Goal: Task Accomplishment & Management: Manage account settings

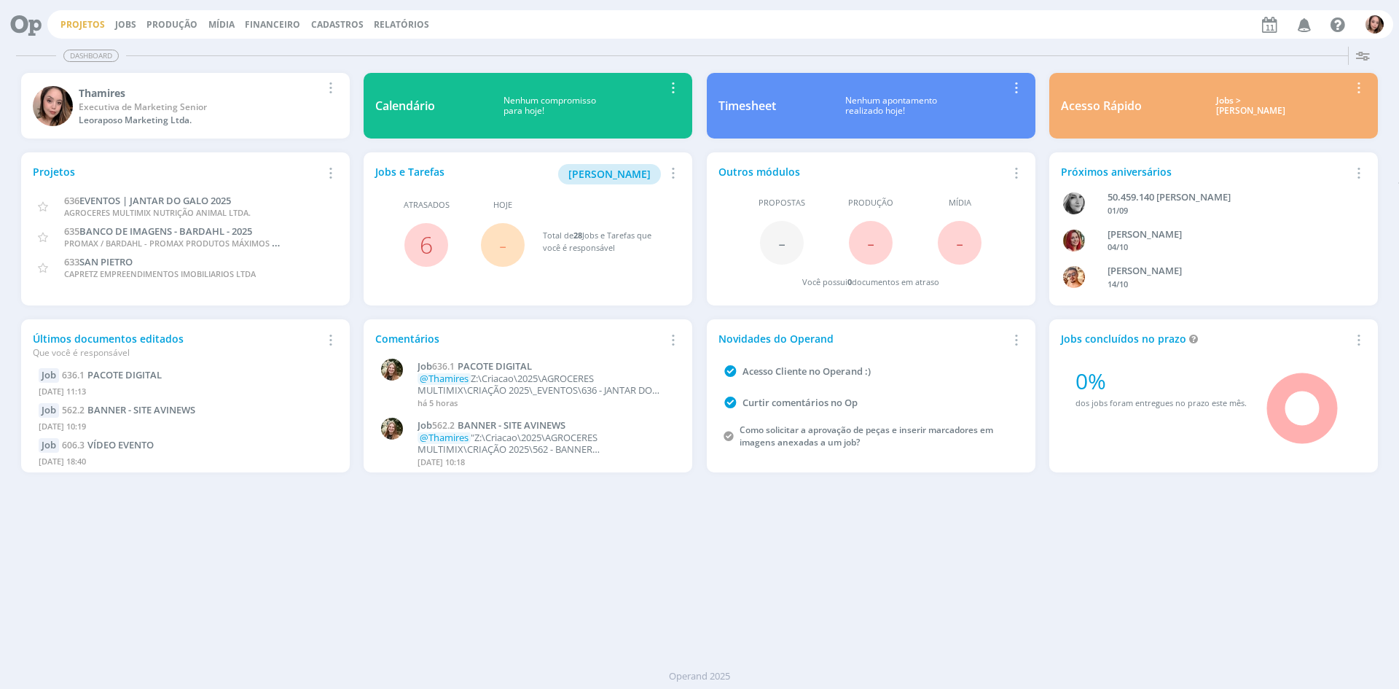
click at [66, 25] on link "Projetos" at bounding box center [82, 24] width 44 height 12
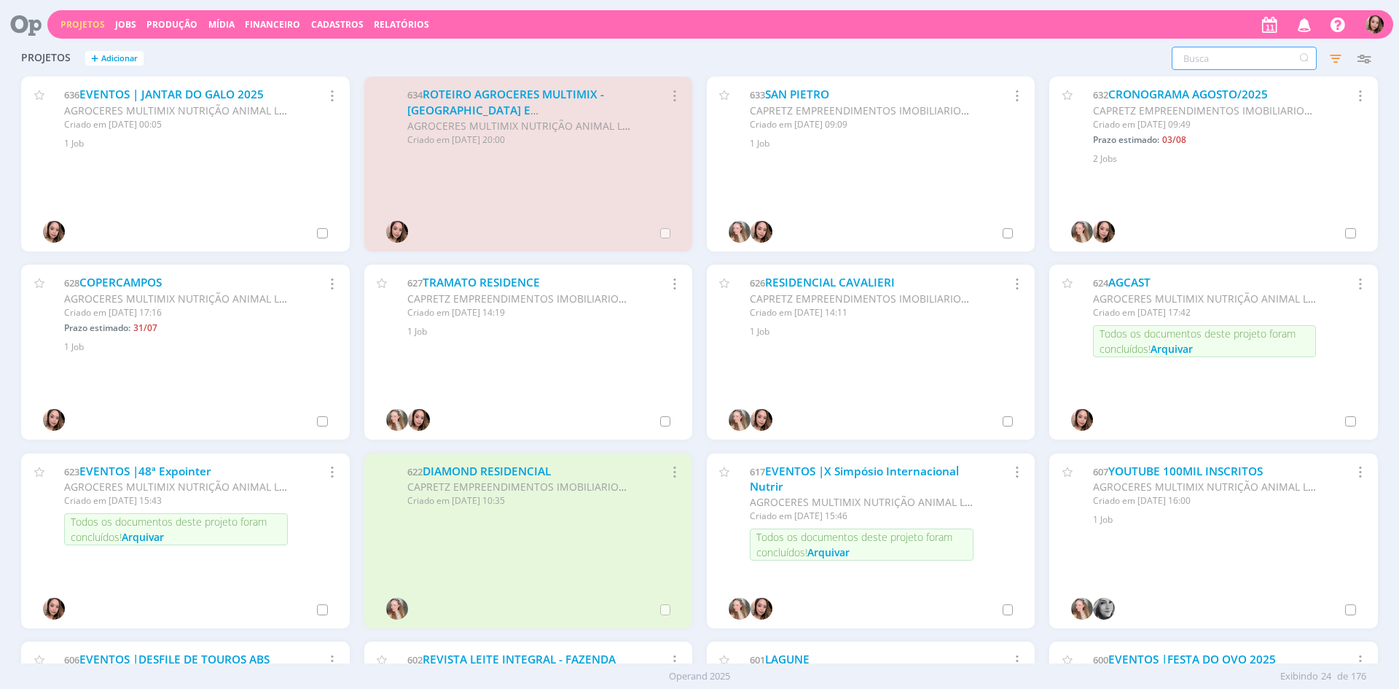
click at [1188, 60] on input "text" at bounding box center [1244, 58] width 145 height 23
click at [1208, 56] on input "text" at bounding box center [1244, 58] width 145 height 23
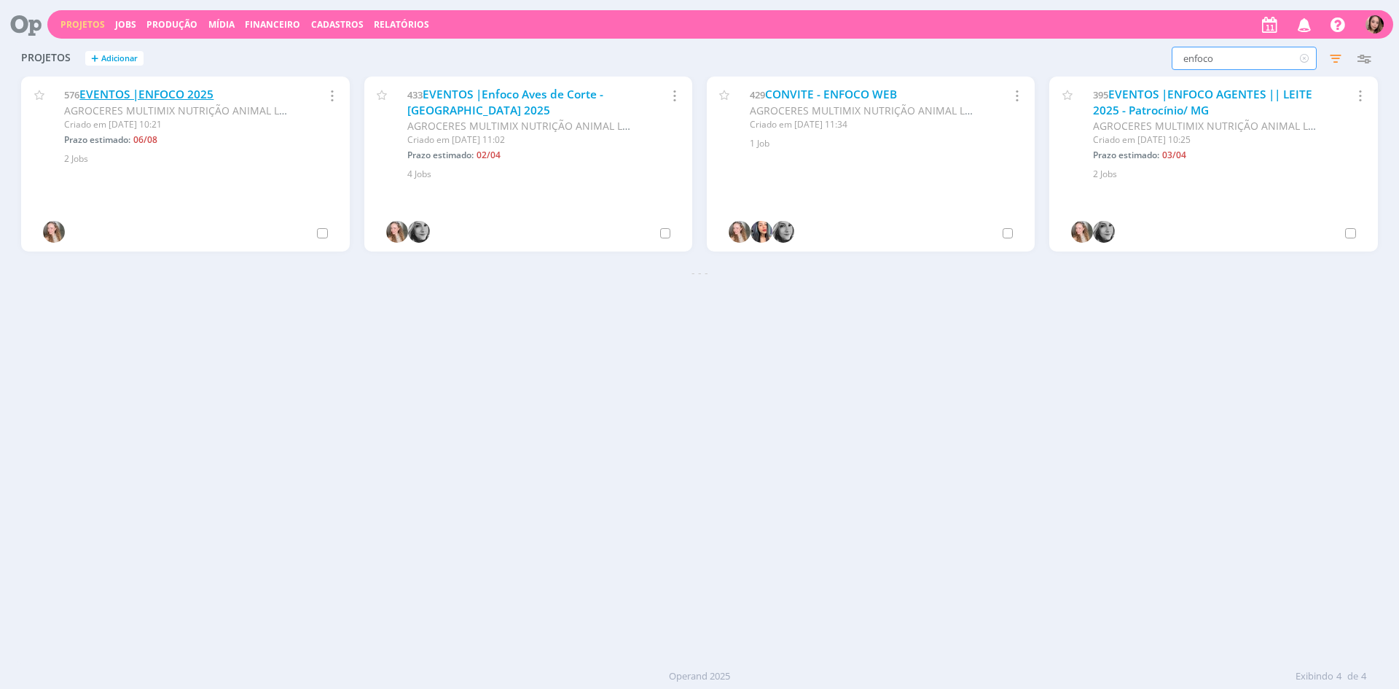
type input "enfoco"
click at [150, 95] on link "EVENTOS |ENFOCO 2025" at bounding box center [146, 94] width 134 height 15
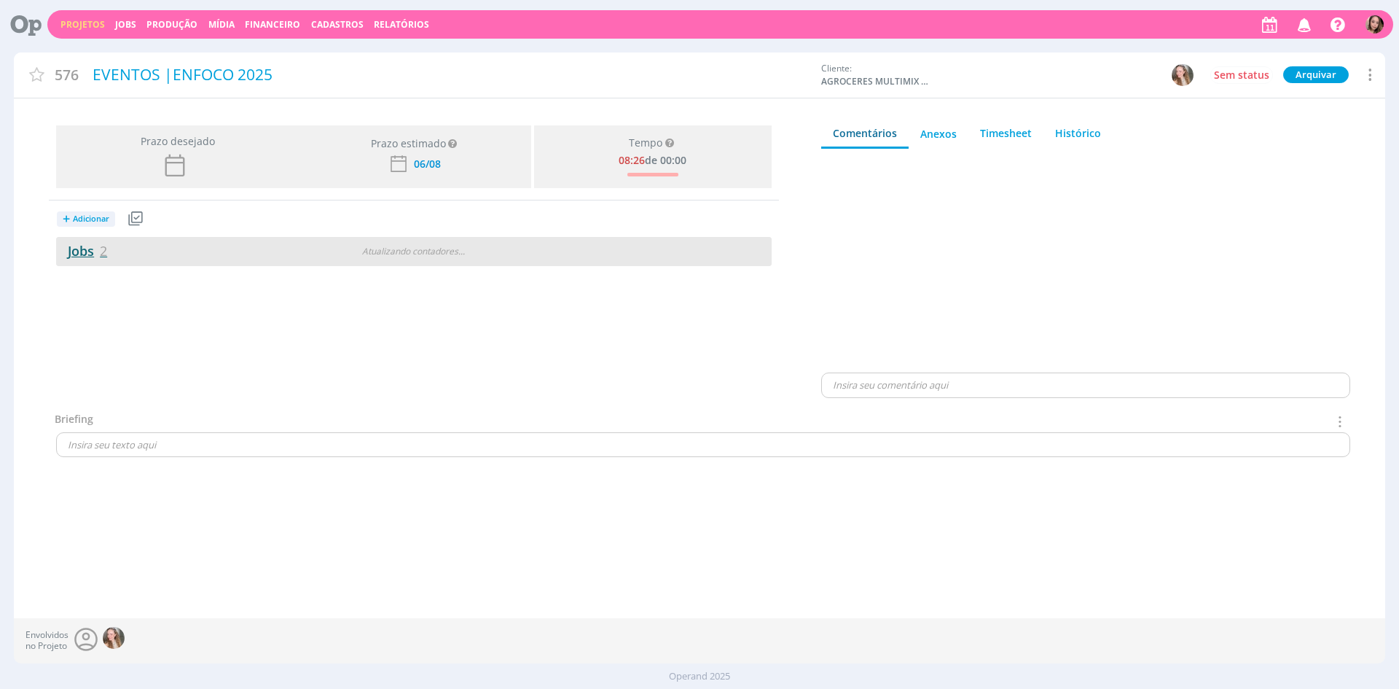
click at [63, 254] on link "Jobs 2" at bounding box center [81, 250] width 51 height 17
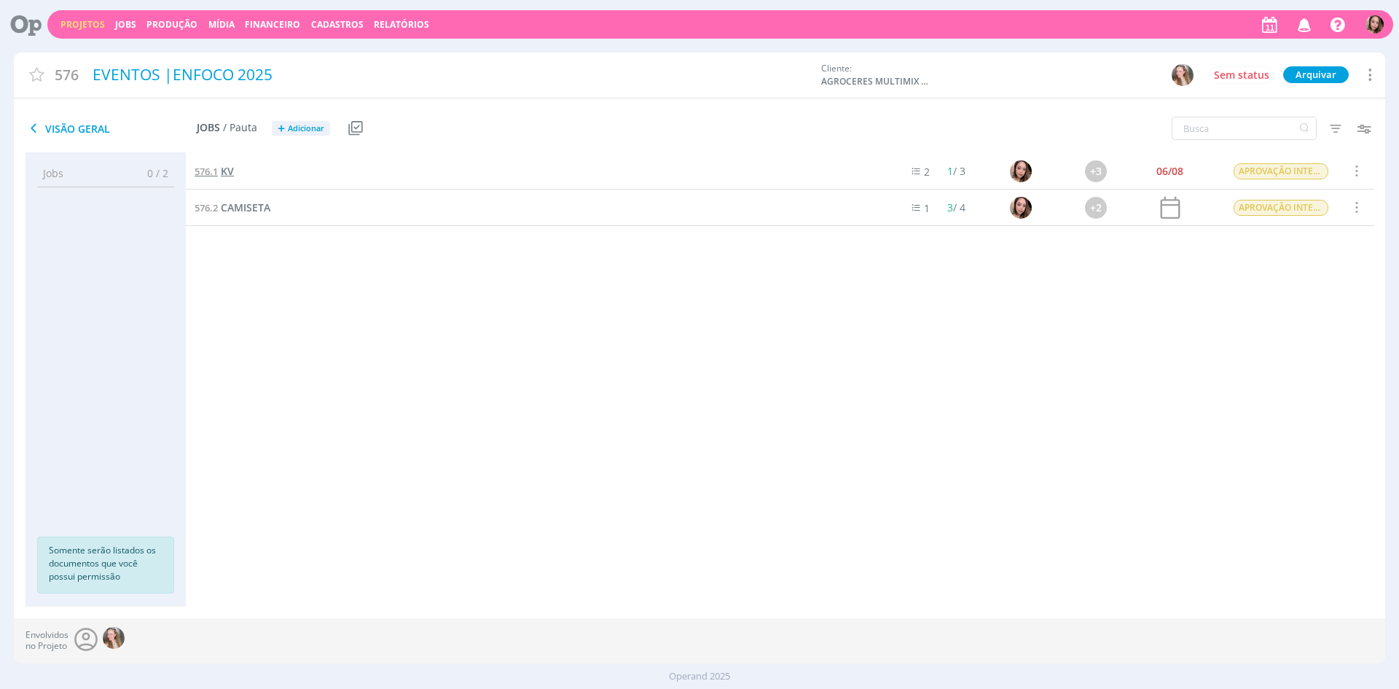
click at [220, 173] on link "576.1 KV" at bounding box center [214, 171] width 39 height 16
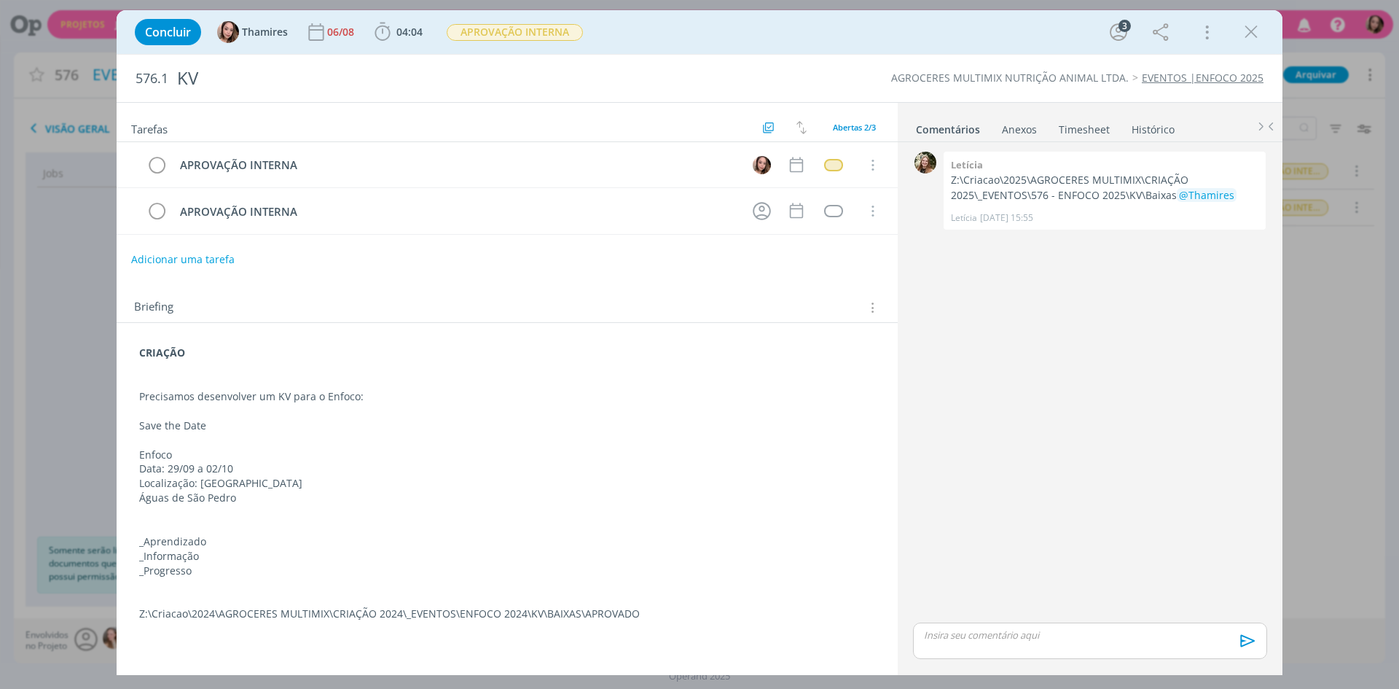
click at [146, 355] on strong "CRIAÇÃO" at bounding box center [162, 352] width 46 height 14
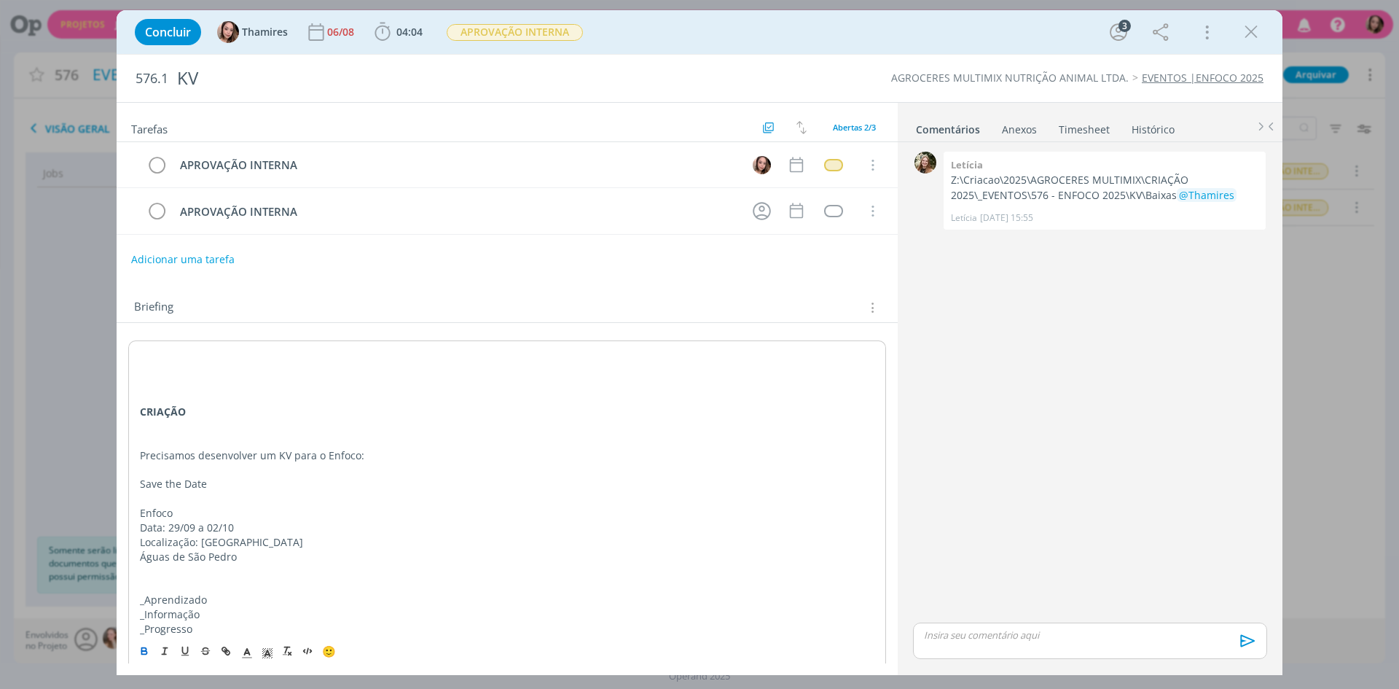
click at [168, 348] on p "dialog" at bounding box center [507, 353] width 734 height 15
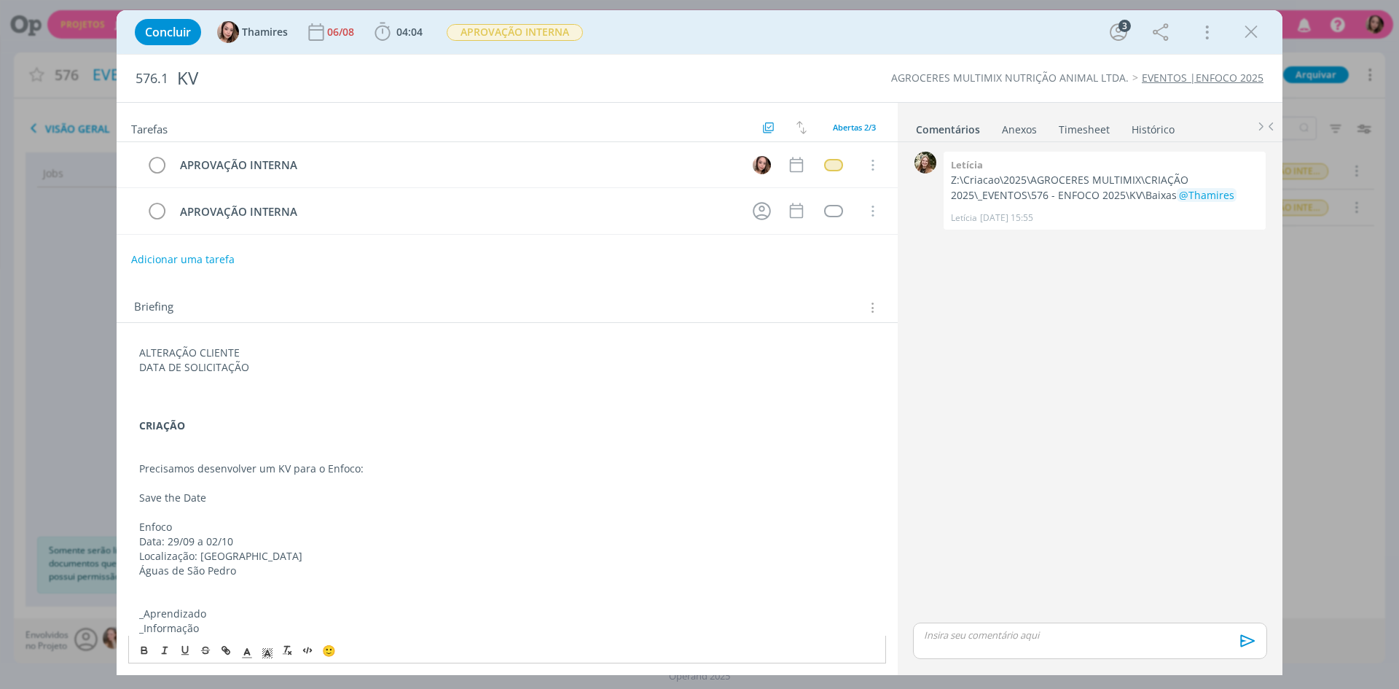
click at [258, 365] on p "DATA DE SOLICITAÇÃO" at bounding box center [507, 367] width 736 height 15
click at [184, 354] on p "ALTERAÇÃO CLIENTE" at bounding box center [507, 352] width 736 height 15
click at [145, 654] on icon "dialog" at bounding box center [144, 650] width 12 height 12
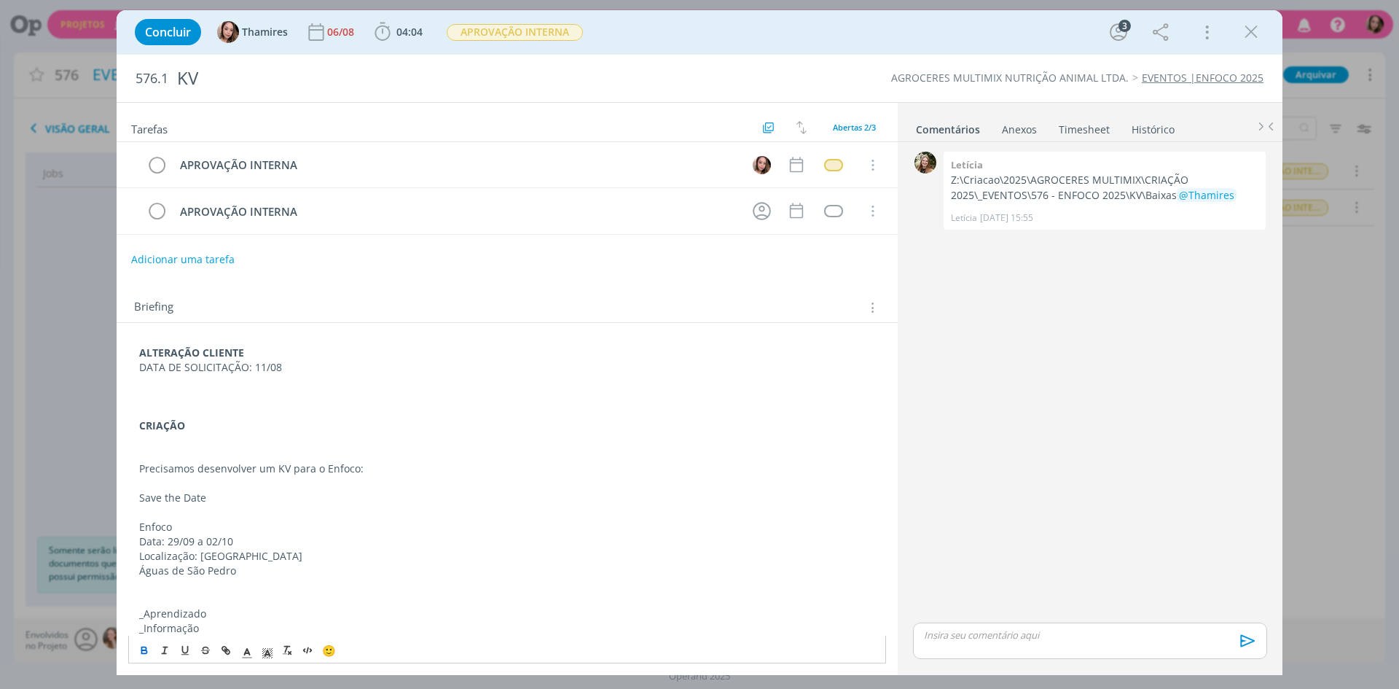
drag, startPoint x: 264, startPoint y: 651, endPoint x: 263, endPoint y: 627, distance: 24.1
click at [264, 651] on icon "dialog" at bounding box center [267, 652] width 13 height 13
click at [284, 584] on span "dialog" at bounding box center [284, 587] width 12 height 12
click at [259, 364] on p "DATA DE SOLICITAÇÃO: 11/08" at bounding box center [507, 367] width 736 height 15
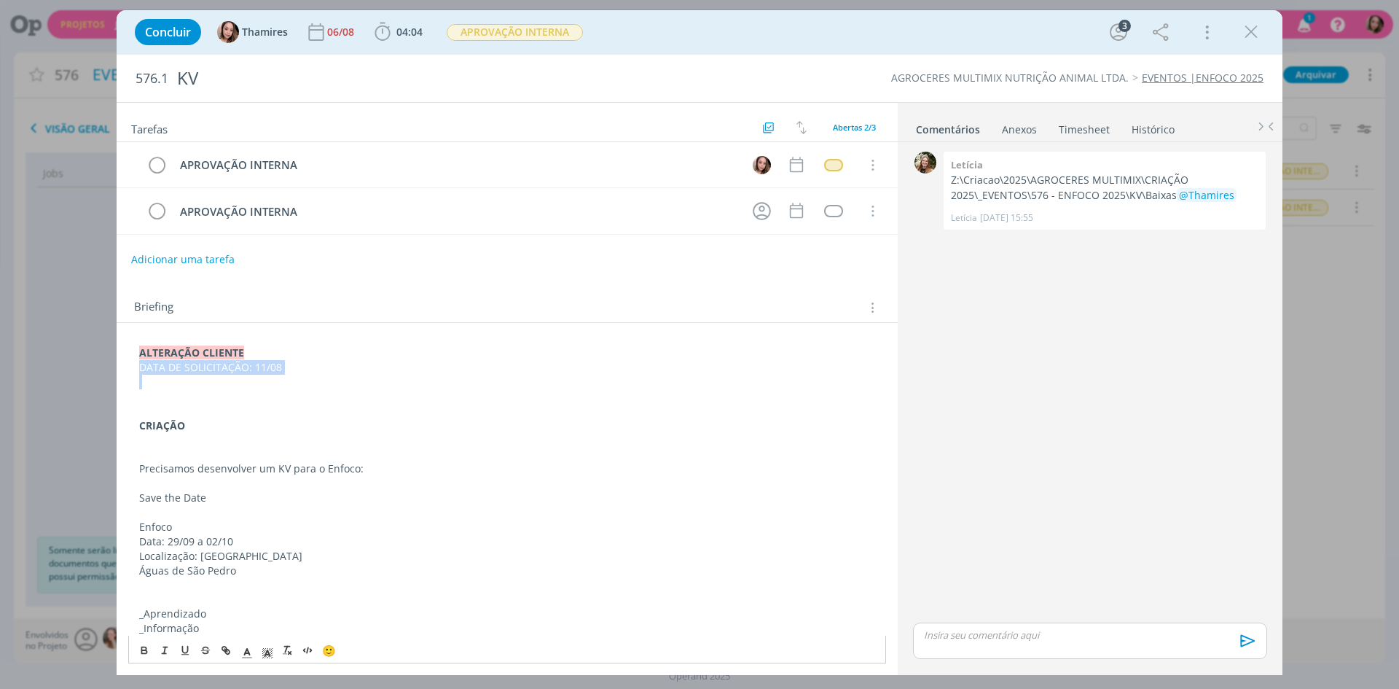
click at [259, 364] on p "DATA DE SOLICITAÇÃO: 11/08" at bounding box center [507, 367] width 736 height 15
click at [137, 651] on button "dialog" at bounding box center [145, 649] width 20 height 17
click at [213, 390] on p "dialog" at bounding box center [507, 396] width 736 height 15
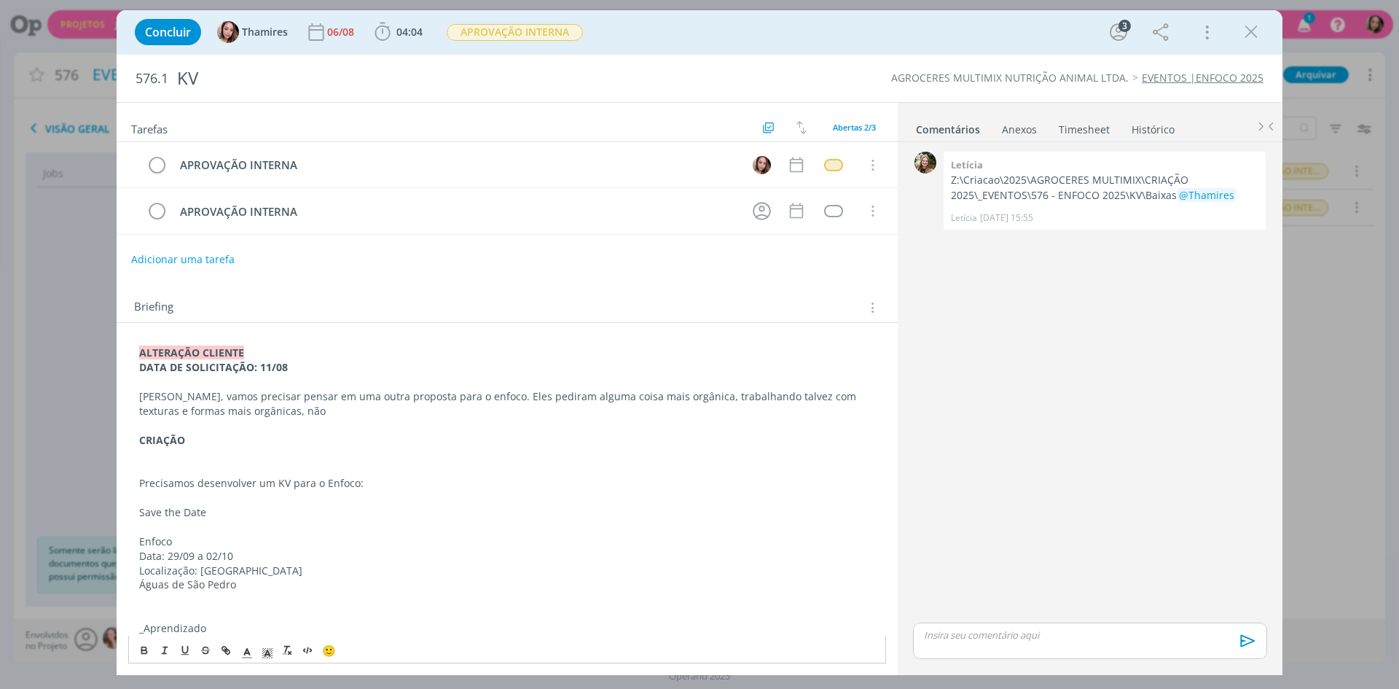
click at [708, 398] on p "Lele, vamos precisar pensar em uma outra proposta para o enfoco. Eles pediram a…" at bounding box center [507, 403] width 736 height 29
drag, startPoint x: 637, startPoint y: 398, endPoint x: 689, endPoint y: 410, distance: 53.9
click at [689, 410] on p "Lele, vamos precisar pensar em uma outra proposta para o enfoco. Eles pediram a…" at bounding box center [507, 403] width 736 height 29
click at [714, 404] on p "Lele, vamos precisar pensar em uma outra proposta para o enfoco. Eles pediram a…" at bounding box center [507, 403] width 736 height 29
click at [592, 389] on p "Lele, vamos precisar pensar em uma outra proposta para o enfoco. Eles pediram a…" at bounding box center [507, 403] width 736 height 29
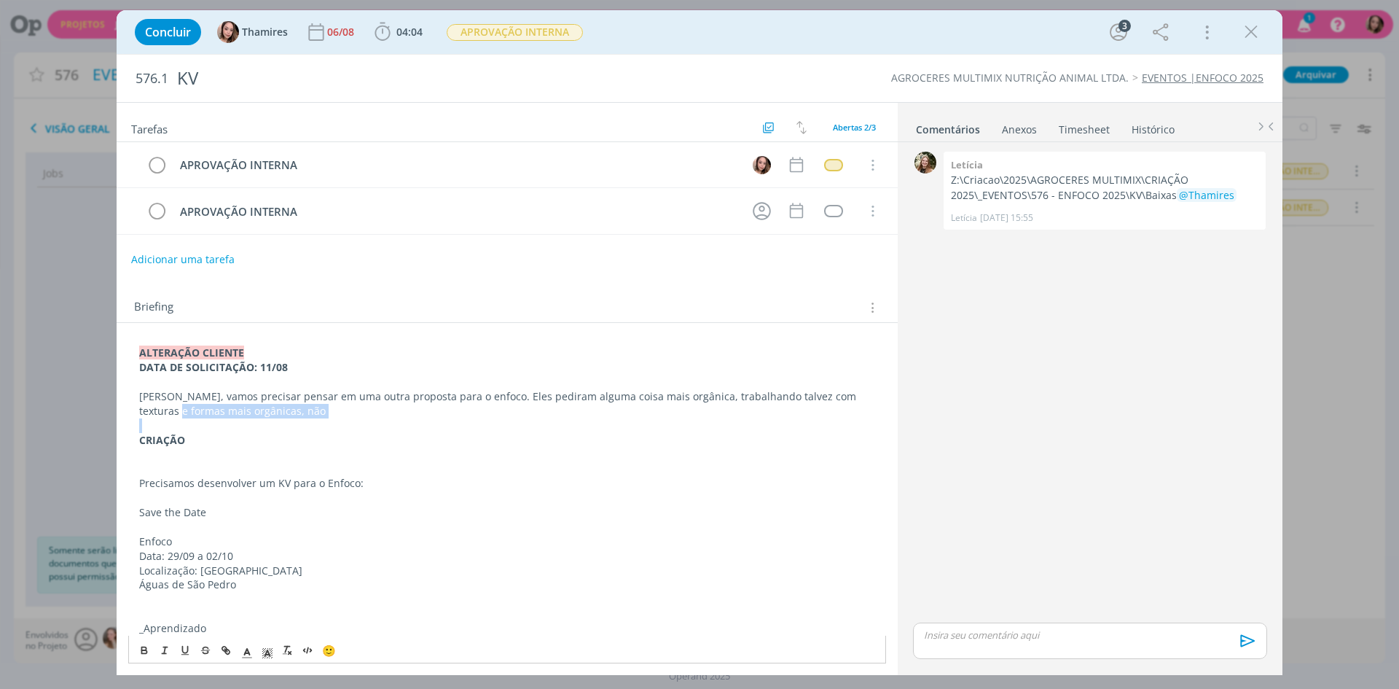
drag, startPoint x: 143, startPoint y: 412, endPoint x: 242, endPoint y: 417, distance: 99.2
click at [242, 417] on div "ALTERAÇÃO CLIENTE DATA DE SOLICITAÇÃO: 11/08 Lele, vamos precisar pensar em uma…" at bounding box center [507, 526] width 758 height 372
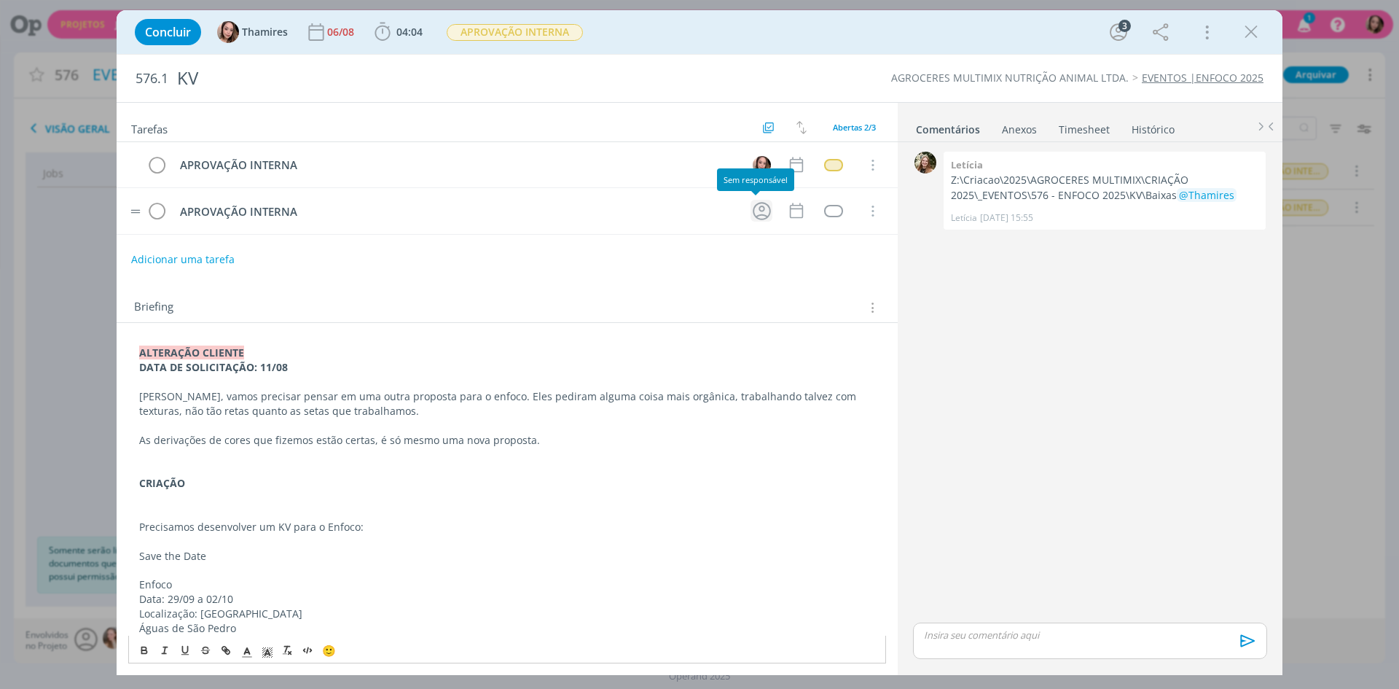
click at [756, 216] on icon "dialog" at bounding box center [761, 211] width 23 height 23
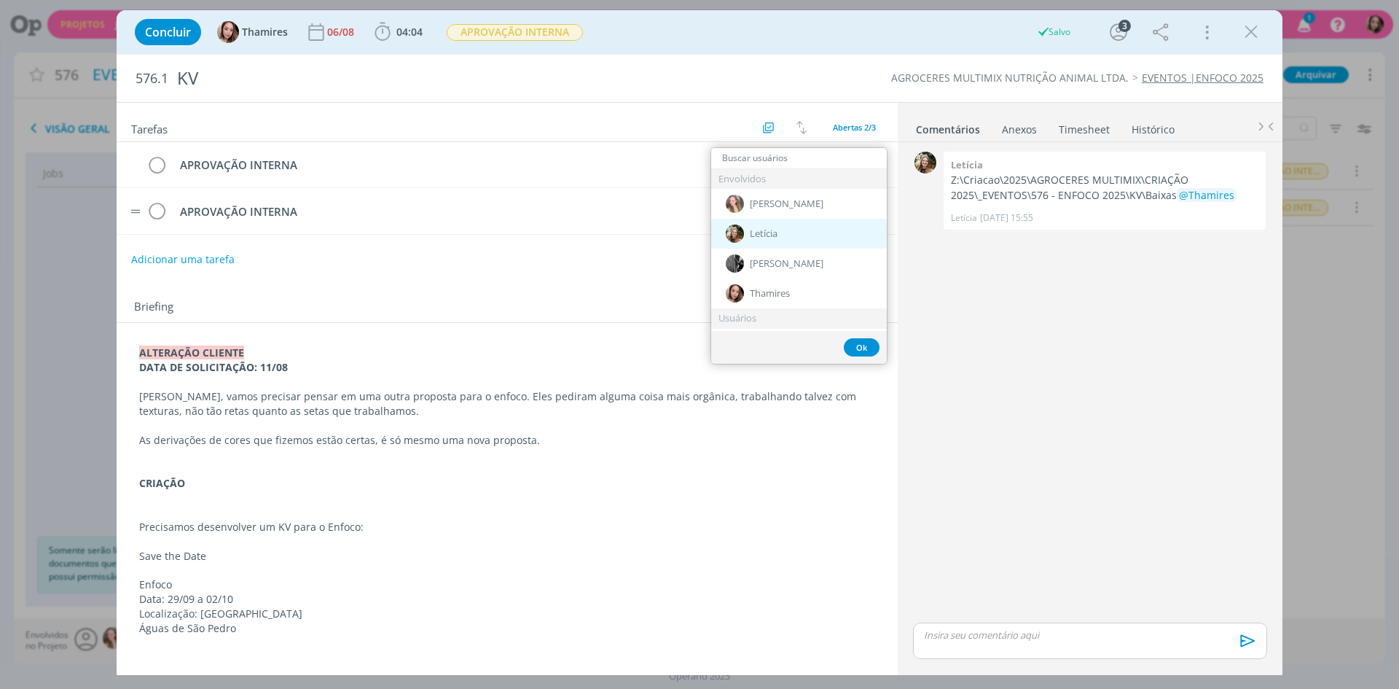
click at [798, 235] on div "Letícia" at bounding box center [799, 234] width 176 height 30
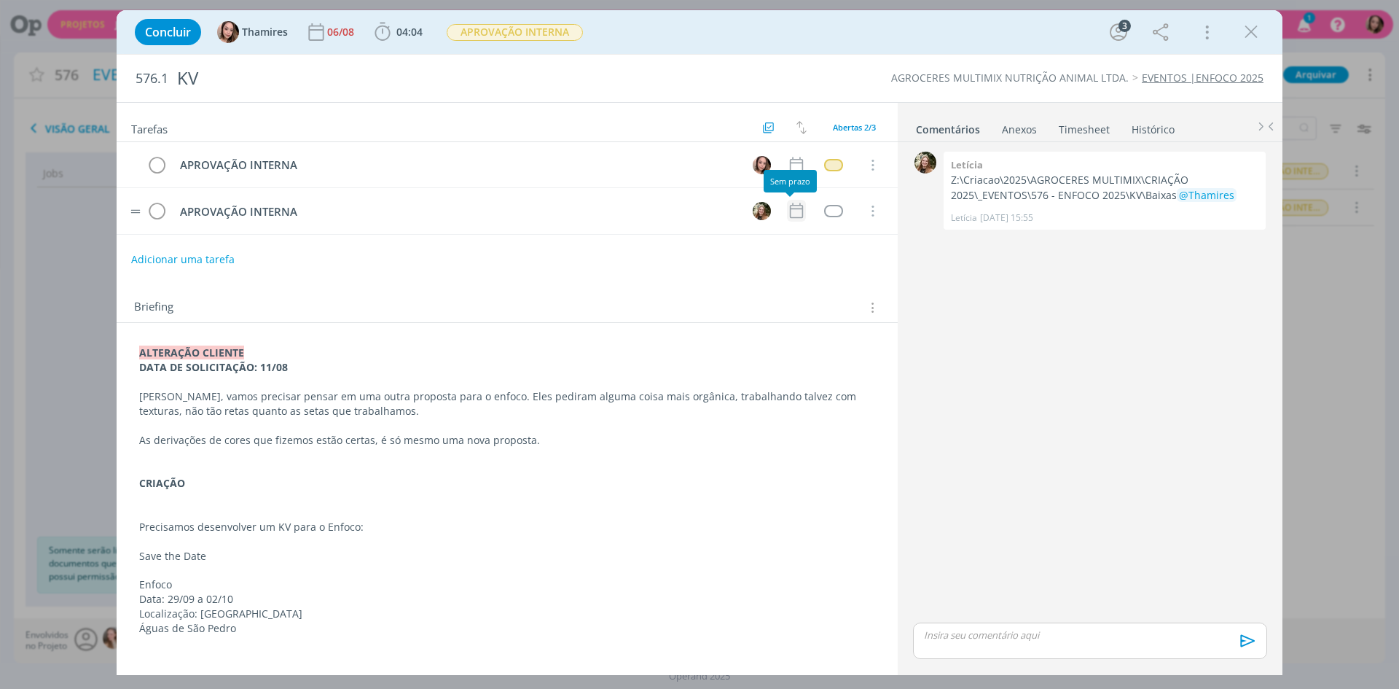
click at [796, 213] on icon "dialog" at bounding box center [796, 210] width 13 height 15
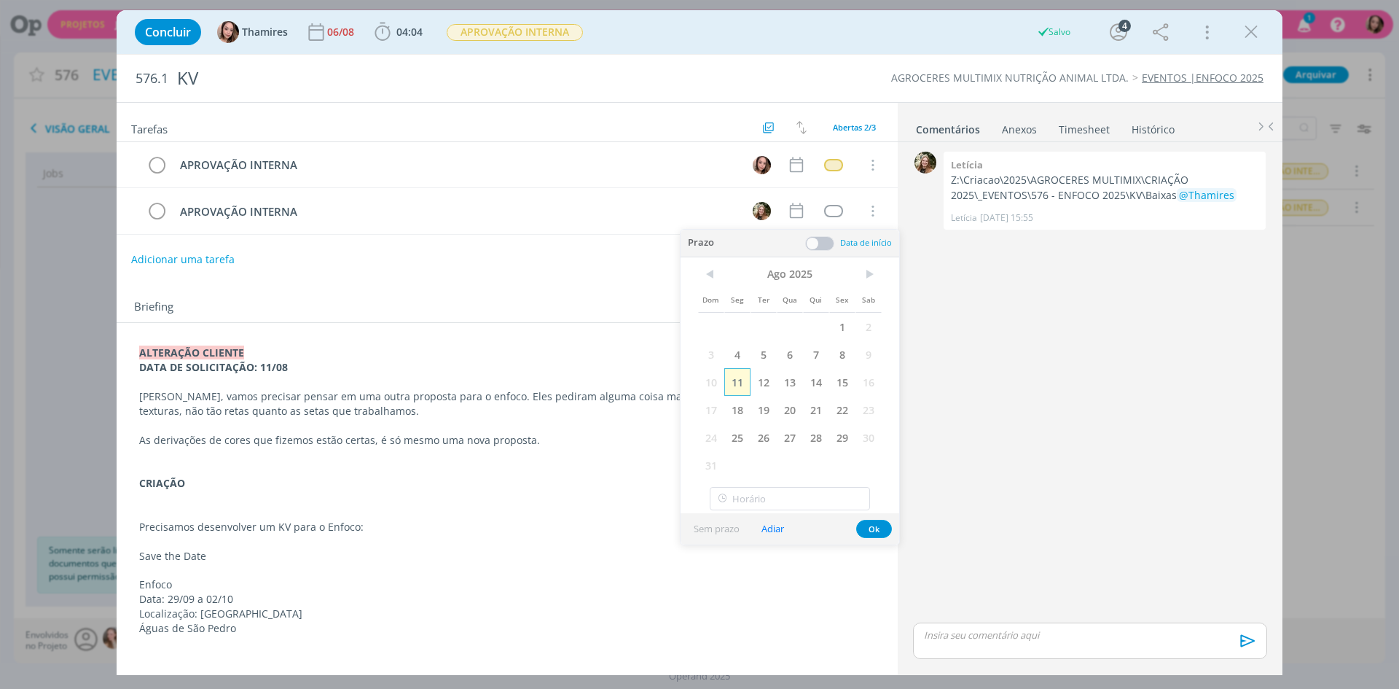
click at [745, 379] on span "11" at bounding box center [737, 382] width 26 height 28
click at [868, 528] on button "Ok" at bounding box center [874, 528] width 36 height 18
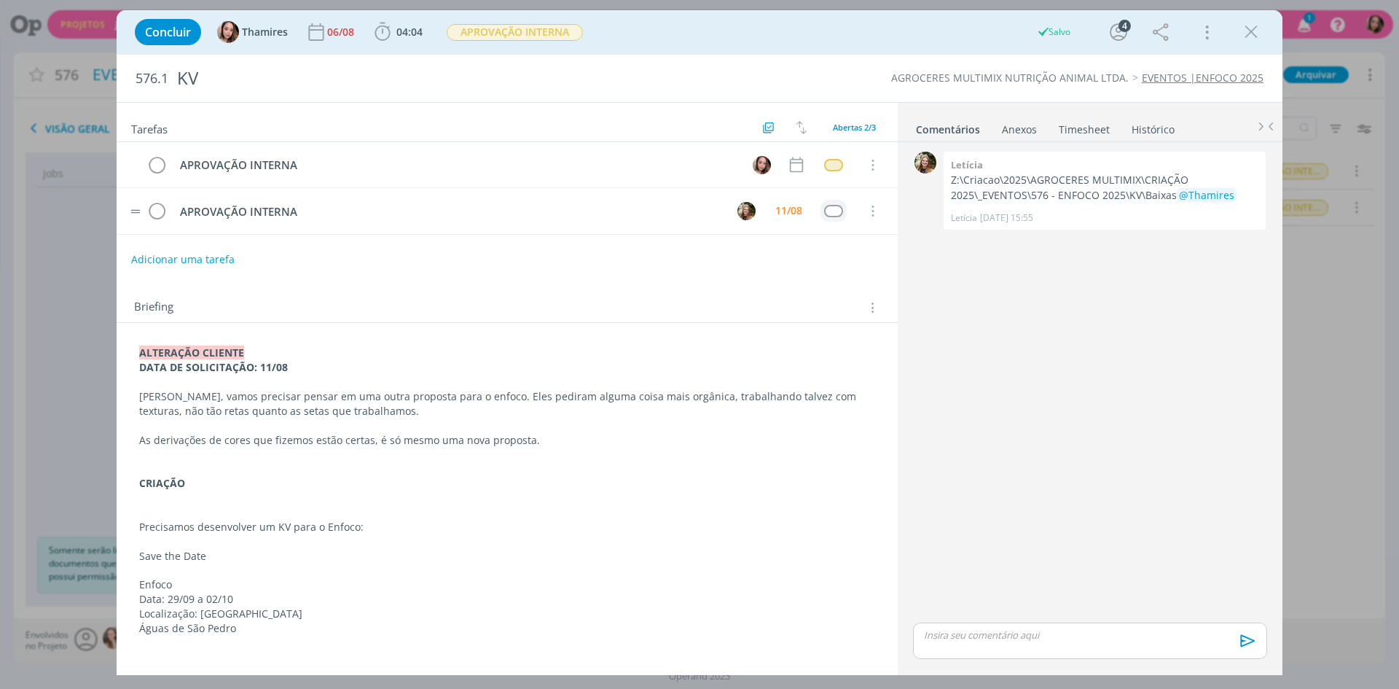
click at [835, 218] on td "dialog" at bounding box center [833, 211] width 26 height 22
click at [833, 214] on div "dialog" at bounding box center [833, 211] width 18 height 12
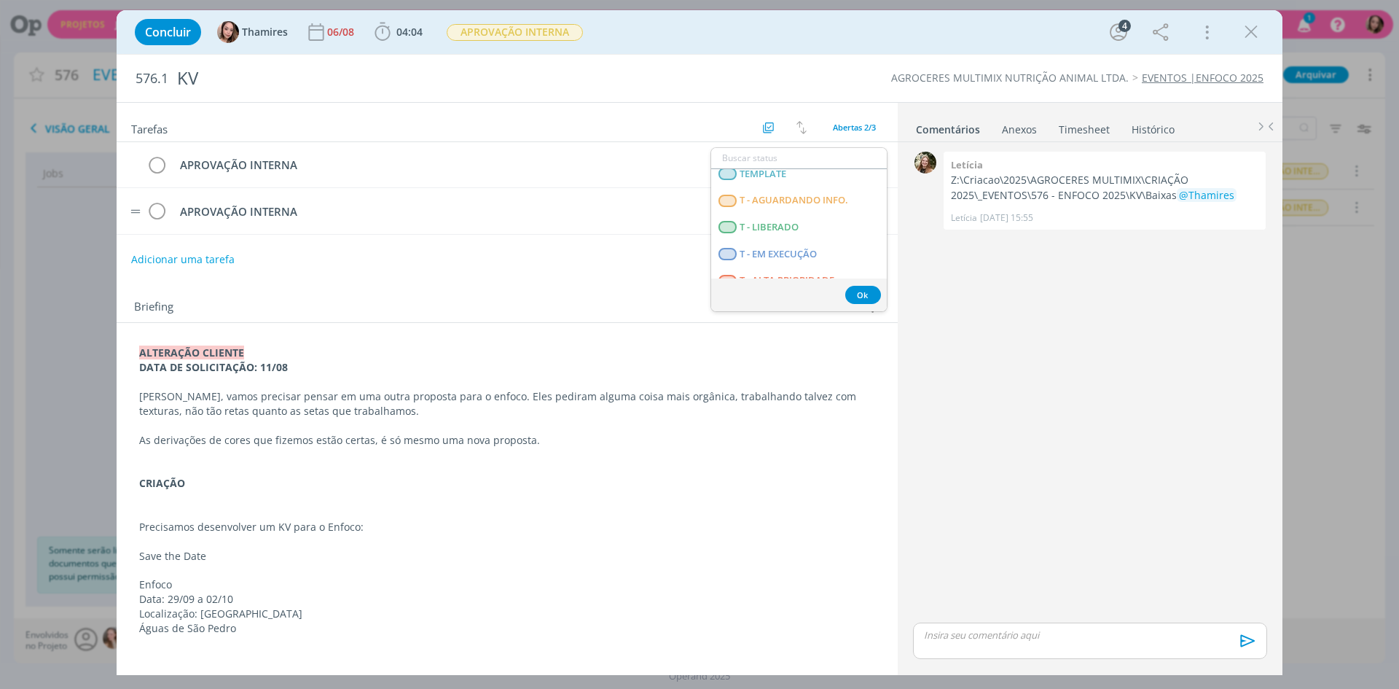
scroll to position [364, 0]
click at [780, 219] on span "T - LIBERADO" at bounding box center [769, 219] width 59 height 12
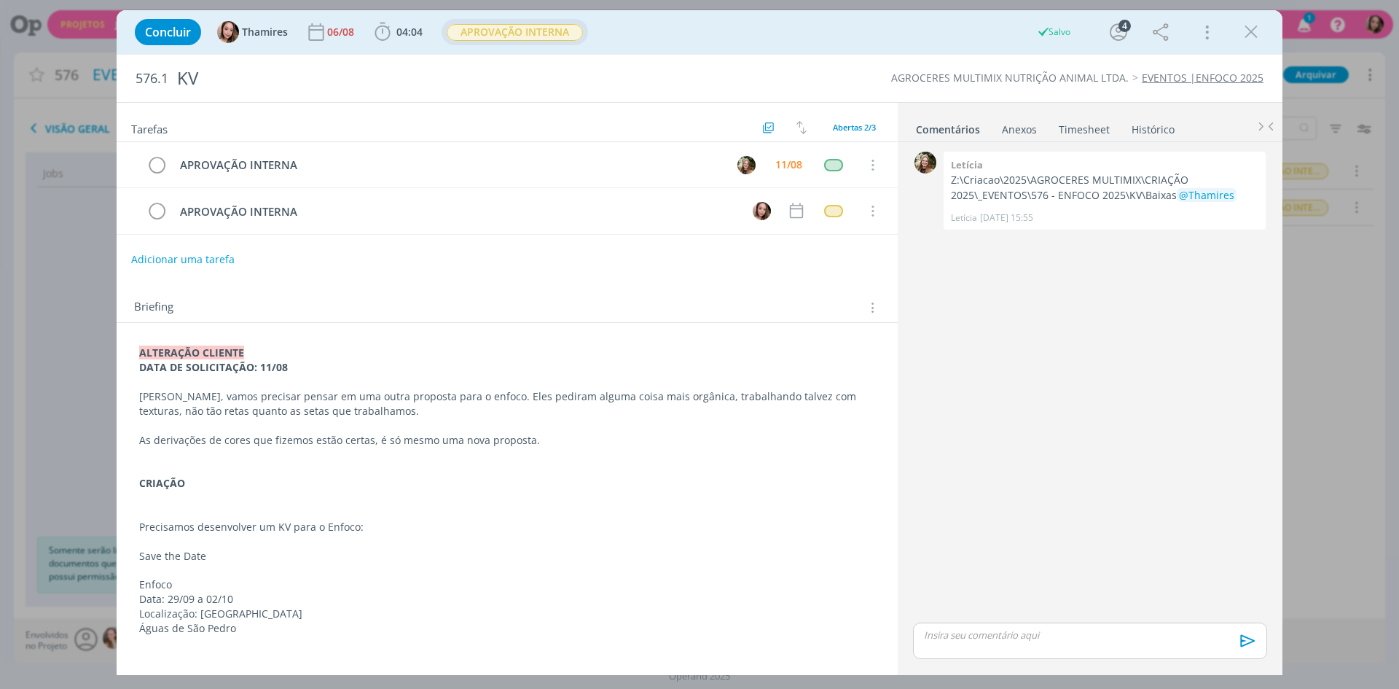
click at [533, 42] on span "APROVAÇÃO INTERNA" at bounding box center [515, 32] width 146 height 26
click at [539, 33] on span "APROVAÇÃO INTERNA" at bounding box center [515, 32] width 136 height 17
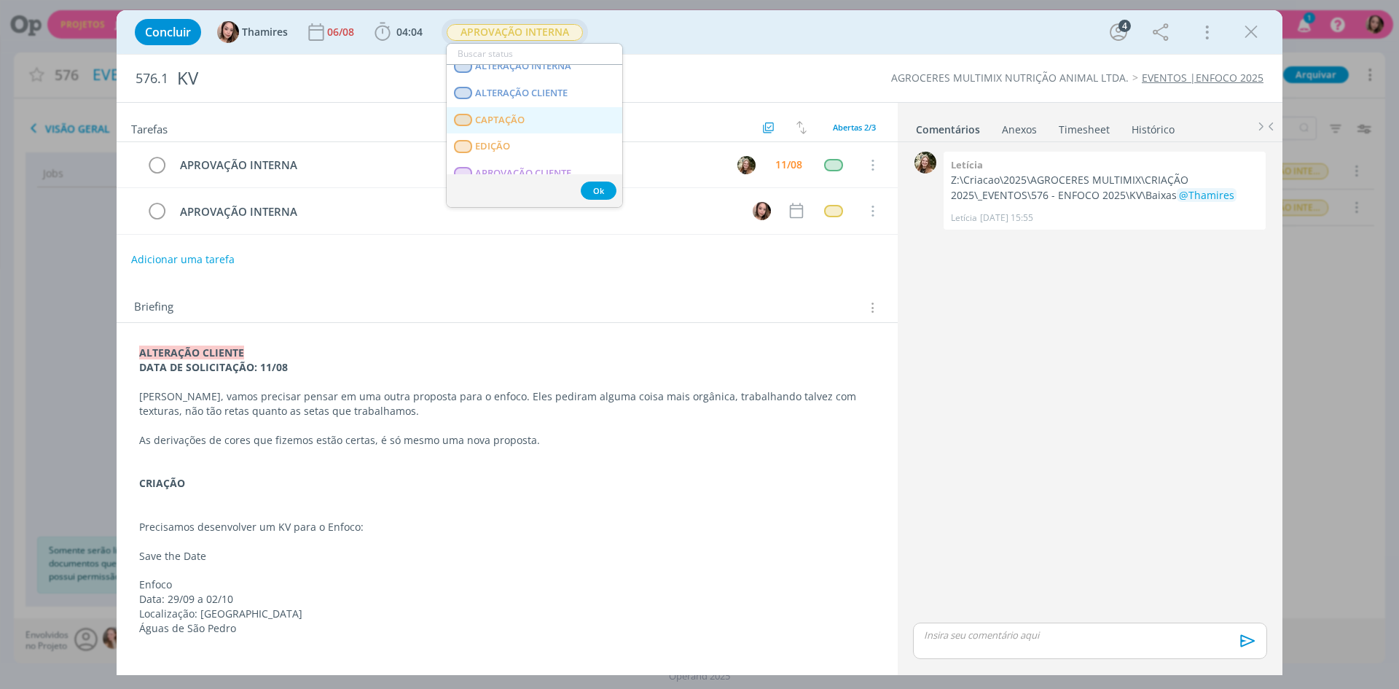
scroll to position [126, 0]
click at [545, 115] on span "ALTERAÇÃO CLIENTE" at bounding box center [521, 112] width 93 height 12
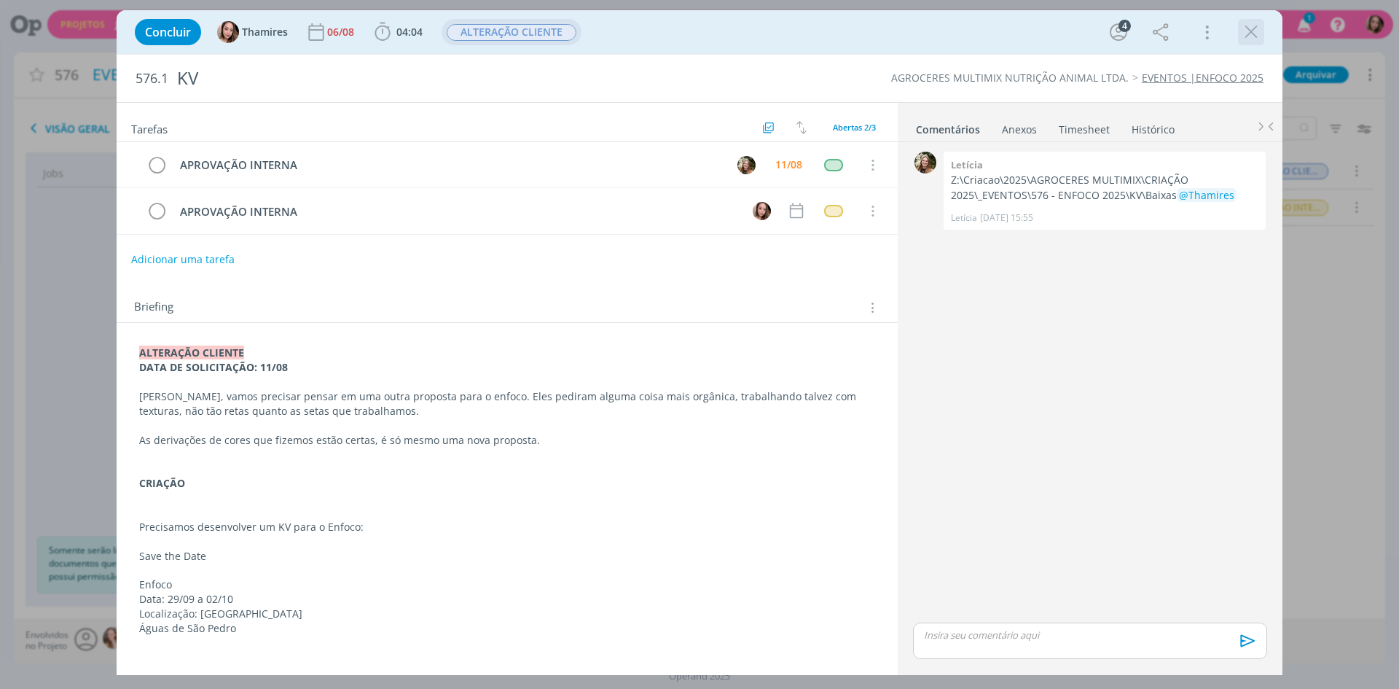
click at [1263, 34] on div "dialog" at bounding box center [1251, 32] width 26 height 26
drag, startPoint x: 1260, startPoint y: 38, endPoint x: 1300, endPoint y: 24, distance: 42.4
click at [1259, 38] on icon "dialog" at bounding box center [1251, 32] width 22 height 22
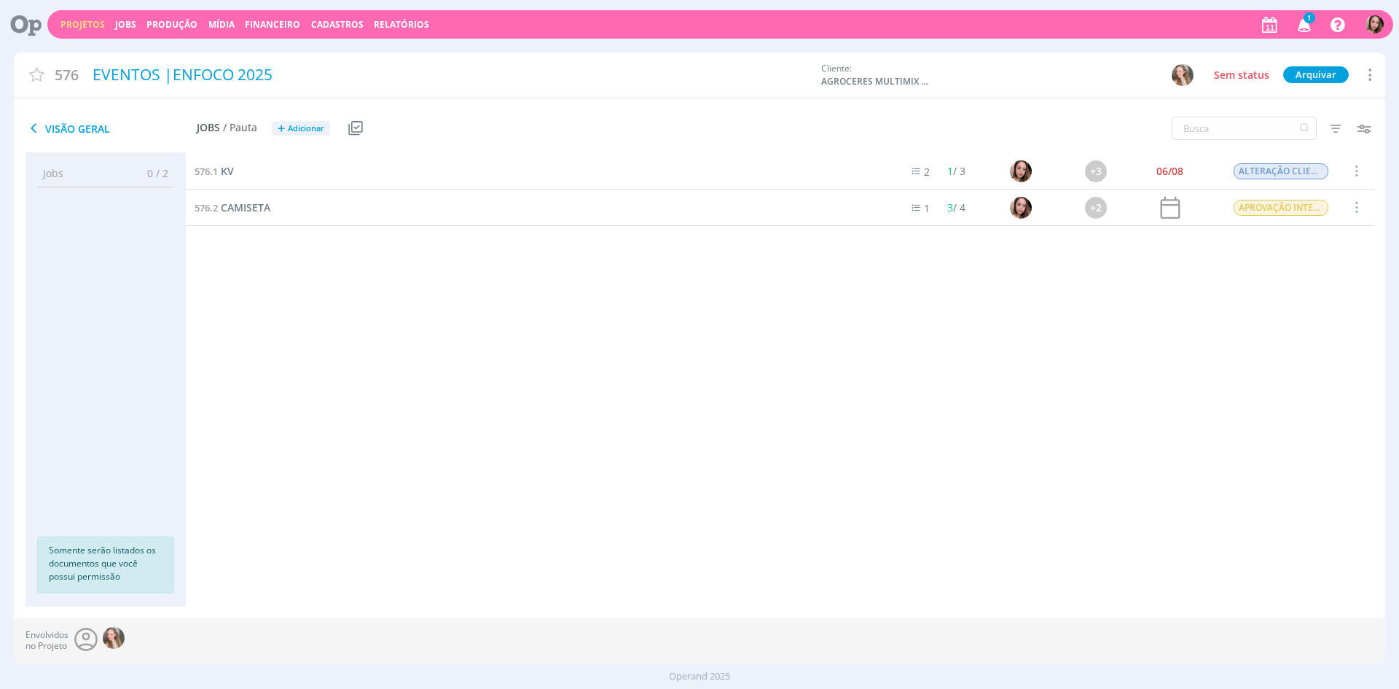
click at [1304, 28] on div at bounding box center [699, 344] width 1399 height 689
click at [1304, 28] on icon "button" at bounding box center [1305, 24] width 26 height 25
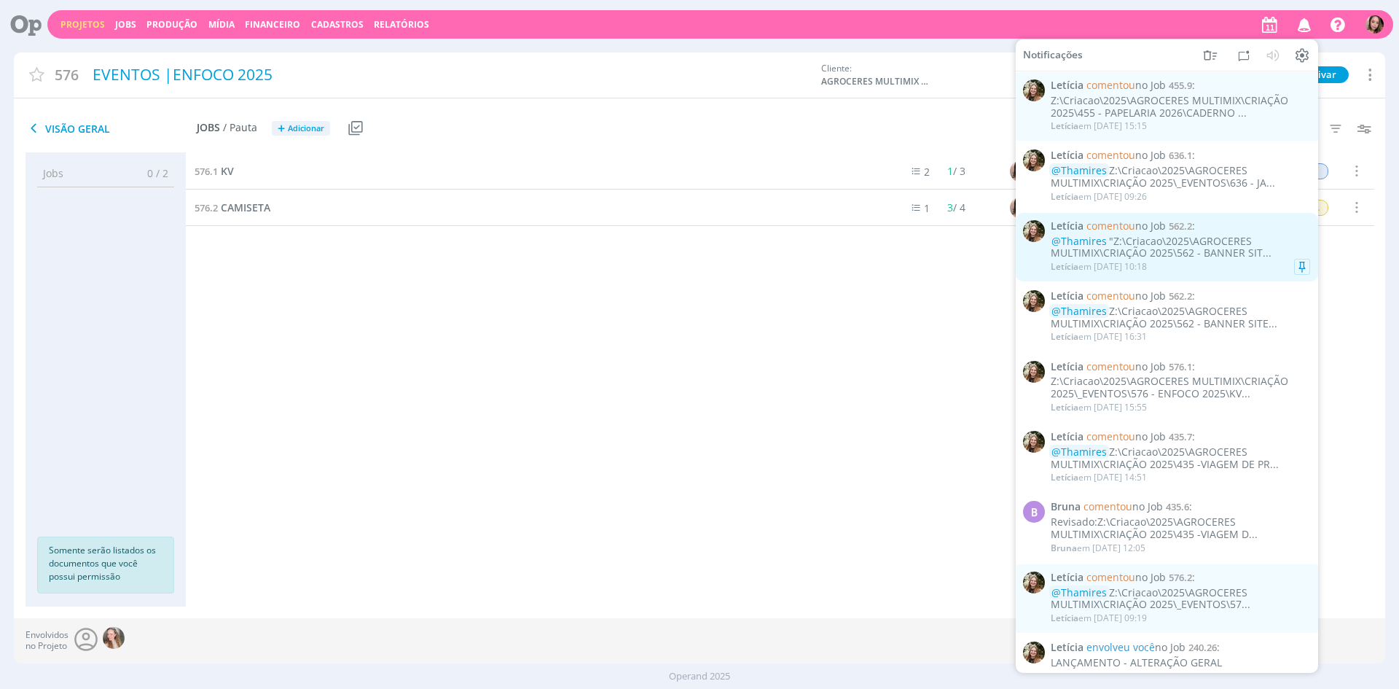
click at [1180, 240] on div "@Thamires "Z:\Criacao\2025\AGROCERES MULTIMIX\CRIAÇÃO 2025\562 - BANNER SIT..." at bounding box center [1180, 247] width 259 height 25
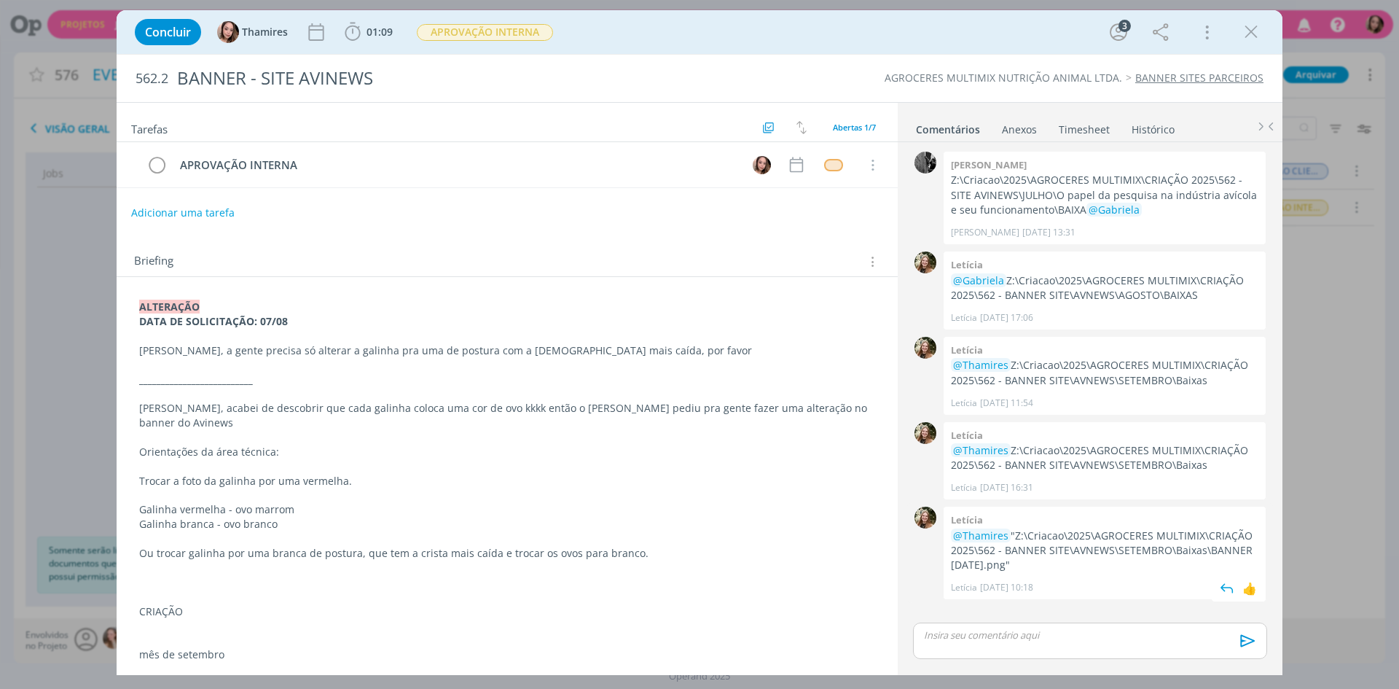
drag, startPoint x: 1014, startPoint y: 538, endPoint x: 1039, endPoint y: 562, distance: 35.0
click at [1039, 562] on p "@Thamires "Z:\Criacao\2025\AGROCERES MULTIMIX\CRIAÇÃO 2025\562 - BANNER SITE\AV…" at bounding box center [1104, 550] width 307 height 44
copy p "Z:\Criacao\2025\AGROCERES MULTIMIX\CRIAÇÃO 2025\562 - BANNER SITE\AVNEWS\SETEMB…"
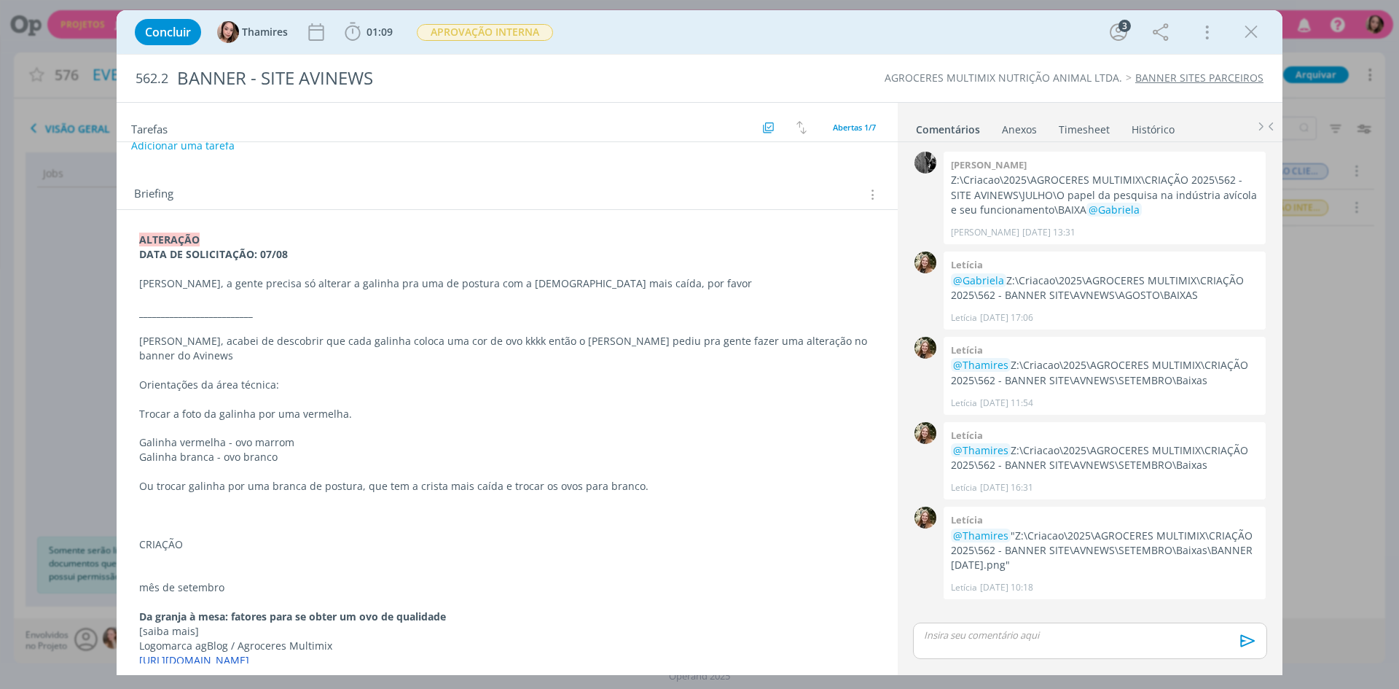
scroll to position [73, 0]
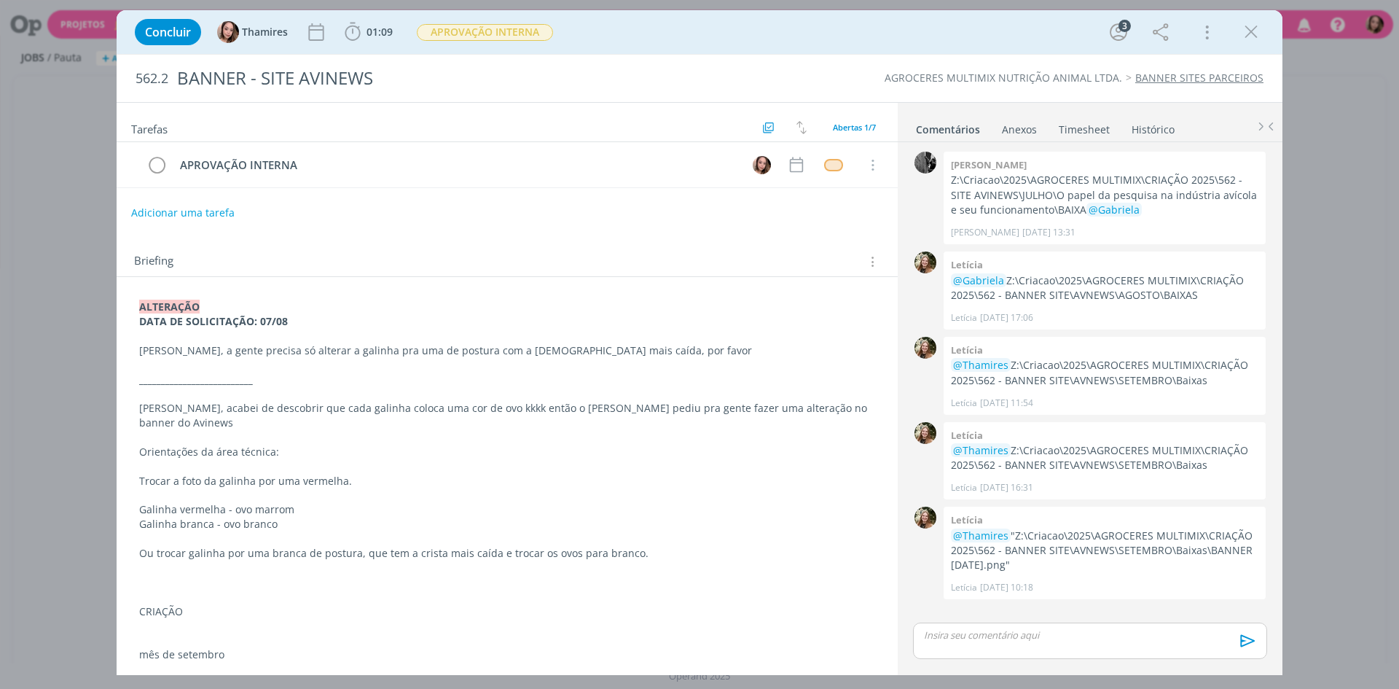
click at [625, 366] on p "dialog" at bounding box center [507, 365] width 736 height 15
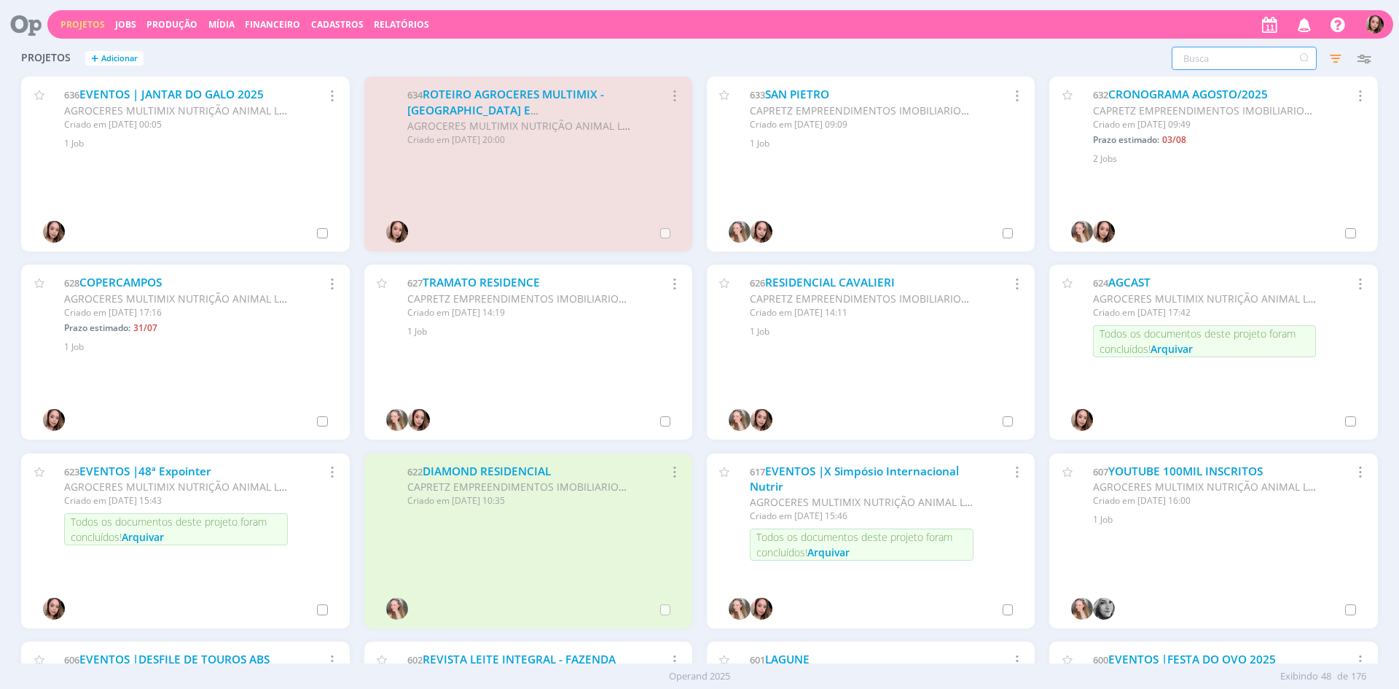
click at [1240, 60] on input "text" at bounding box center [1244, 58] width 145 height 23
type input "267"
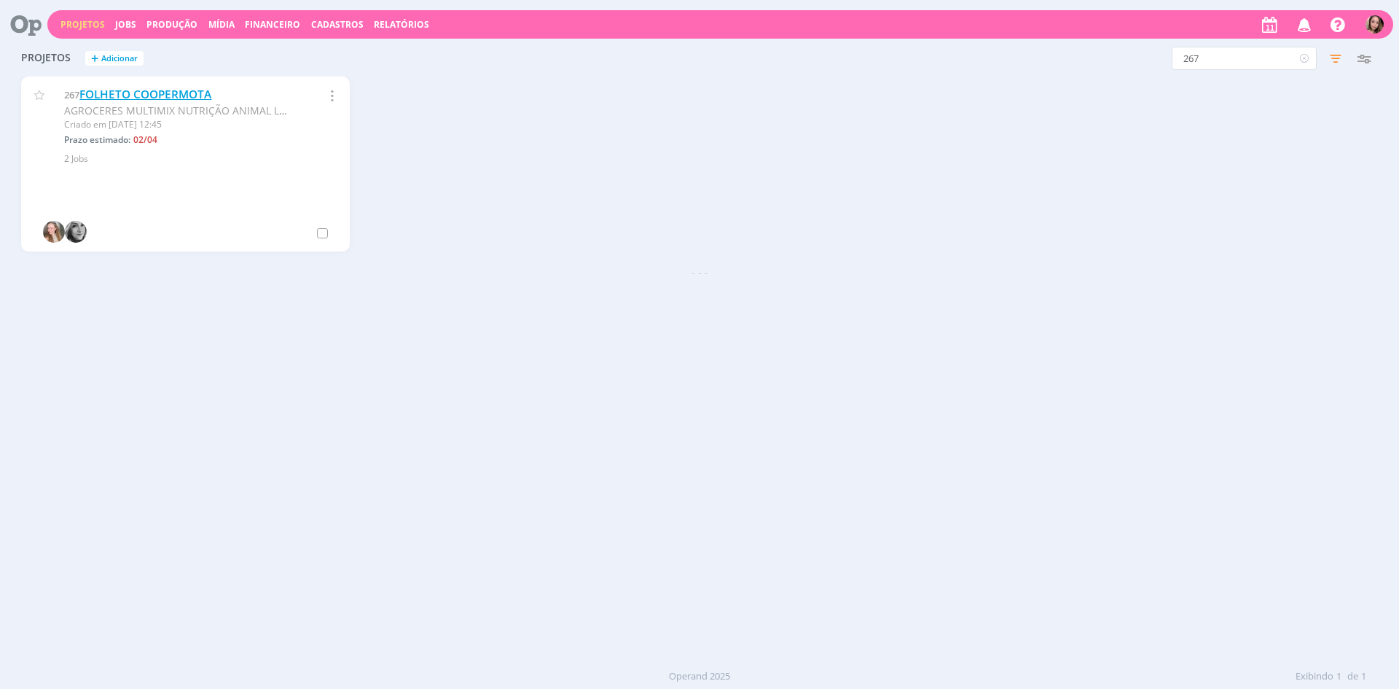
click at [203, 100] on link "FOLHETO COOPERMOTA" at bounding box center [145, 94] width 132 height 15
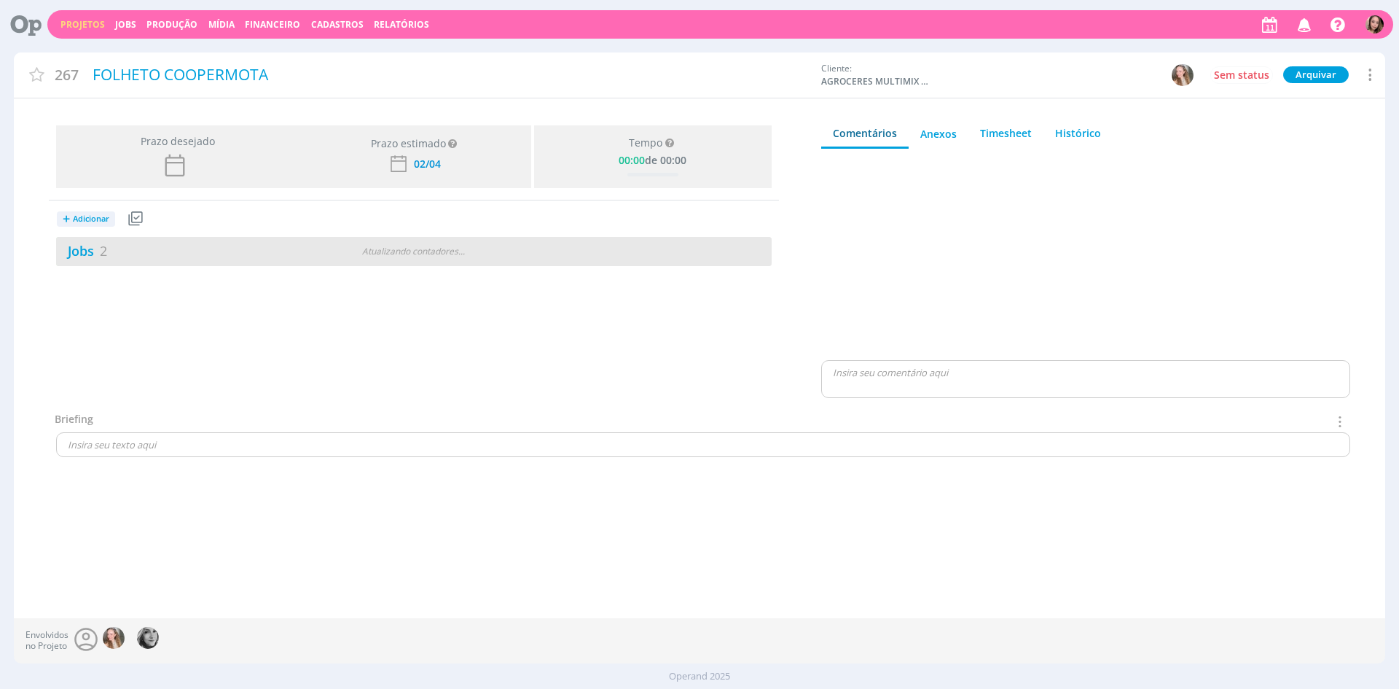
click at [371, 242] on div "Jobs 2 Atualizando contadores . . ." at bounding box center [413, 251] width 715 height 29
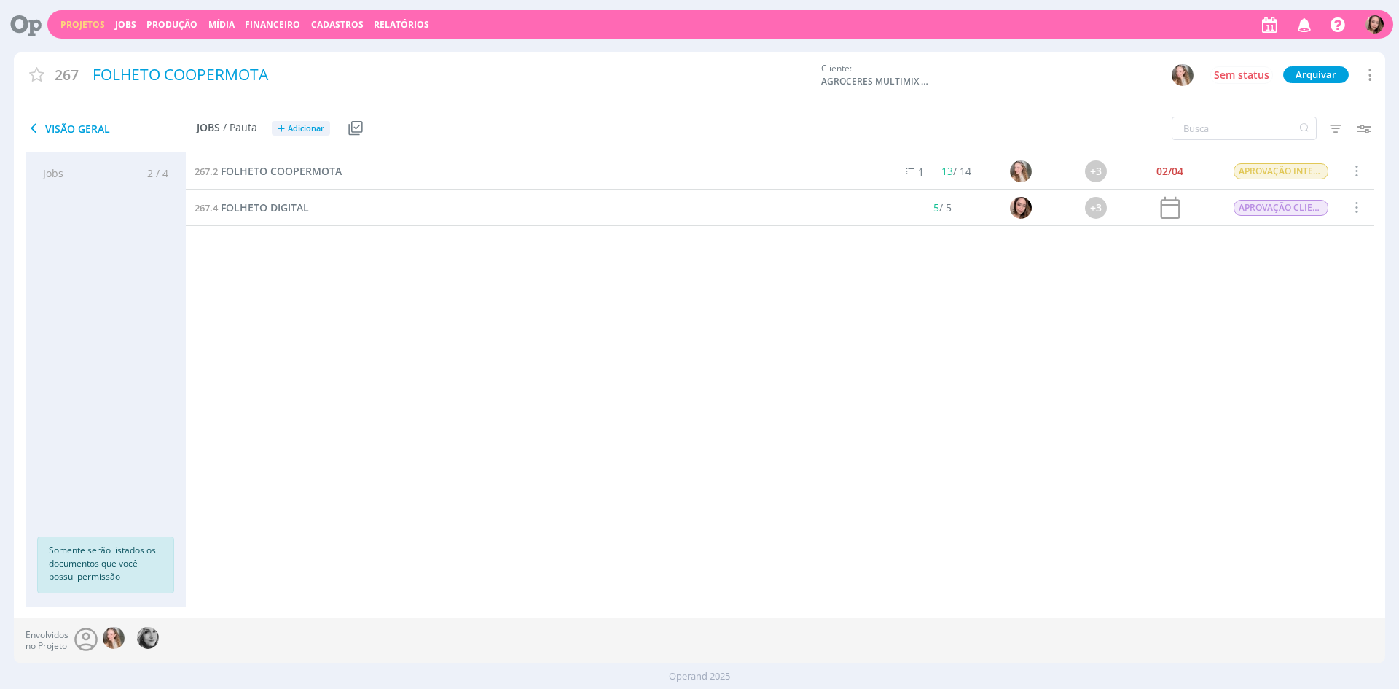
click at [289, 177] on span "FOLHETO COOPERMOTA" at bounding box center [281, 171] width 121 height 14
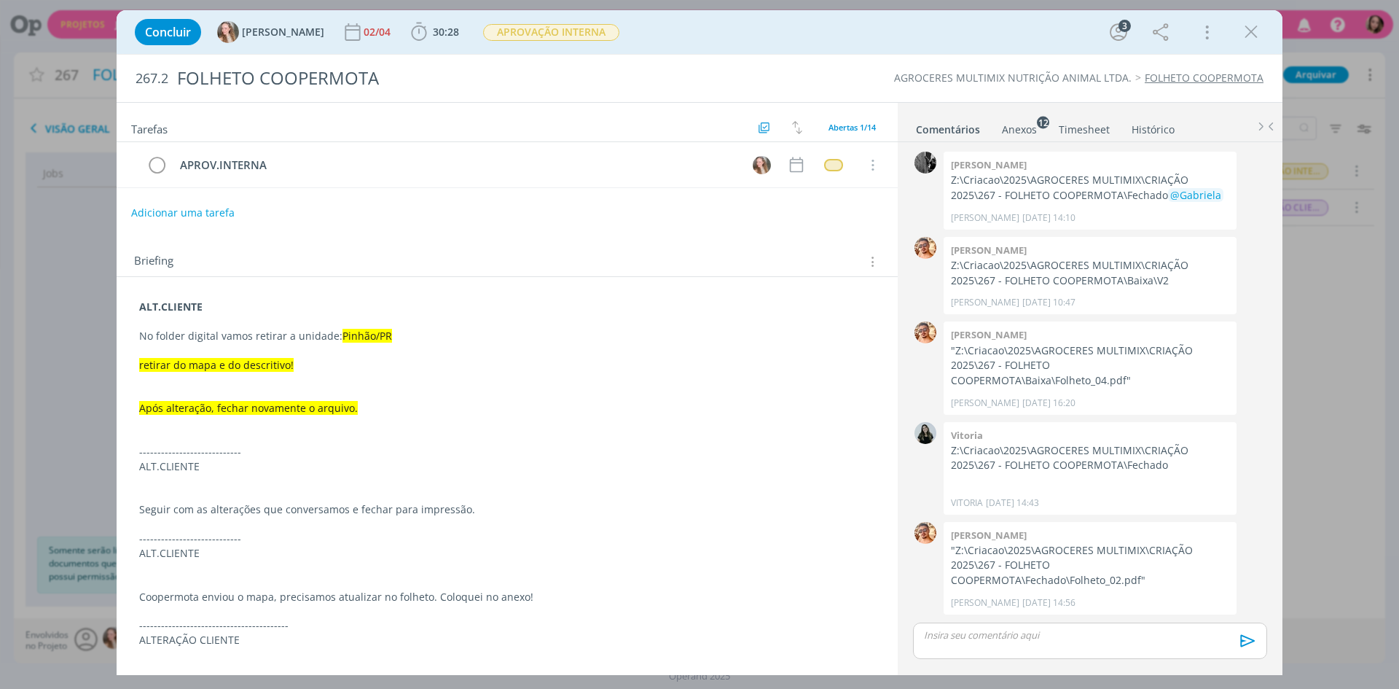
scroll to position [268, 0]
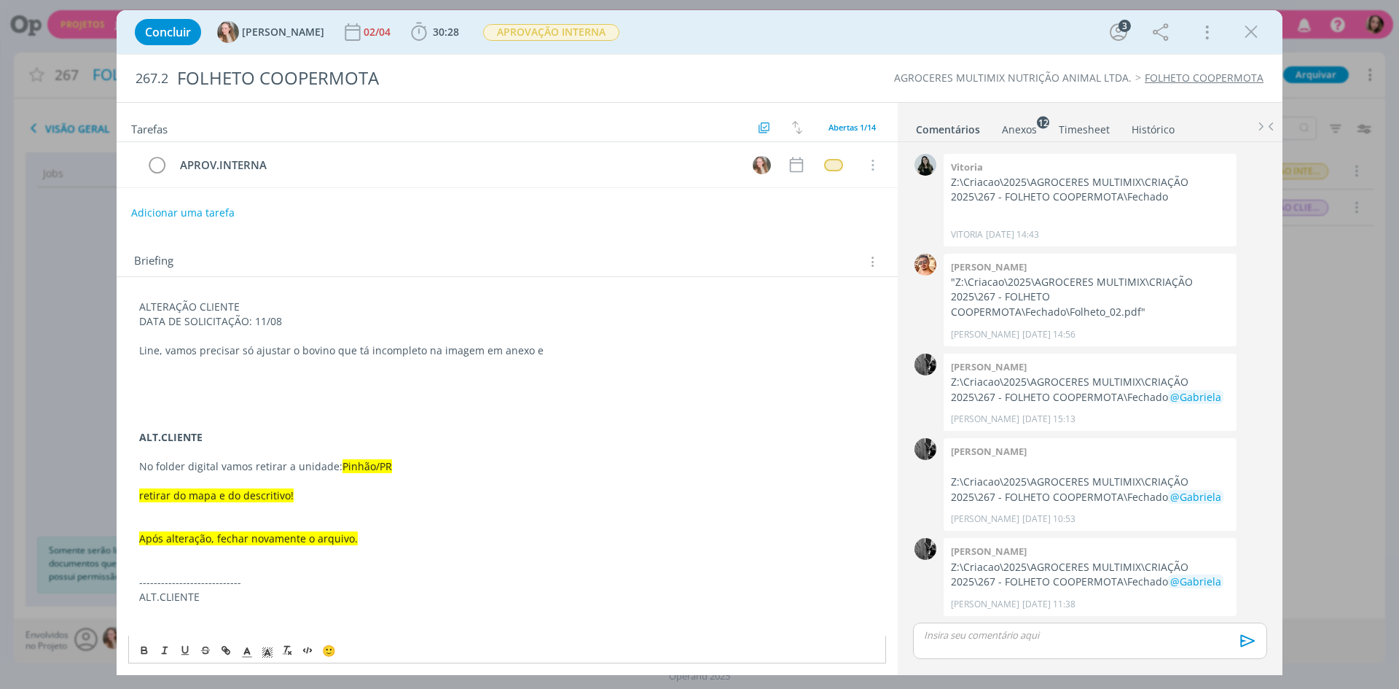
click at [594, 344] on p "Line, vamos precisar só ajustar o bovino que tá incompleto na imagem em anexo e" at bounding box center [507, 350] width 736 height 15
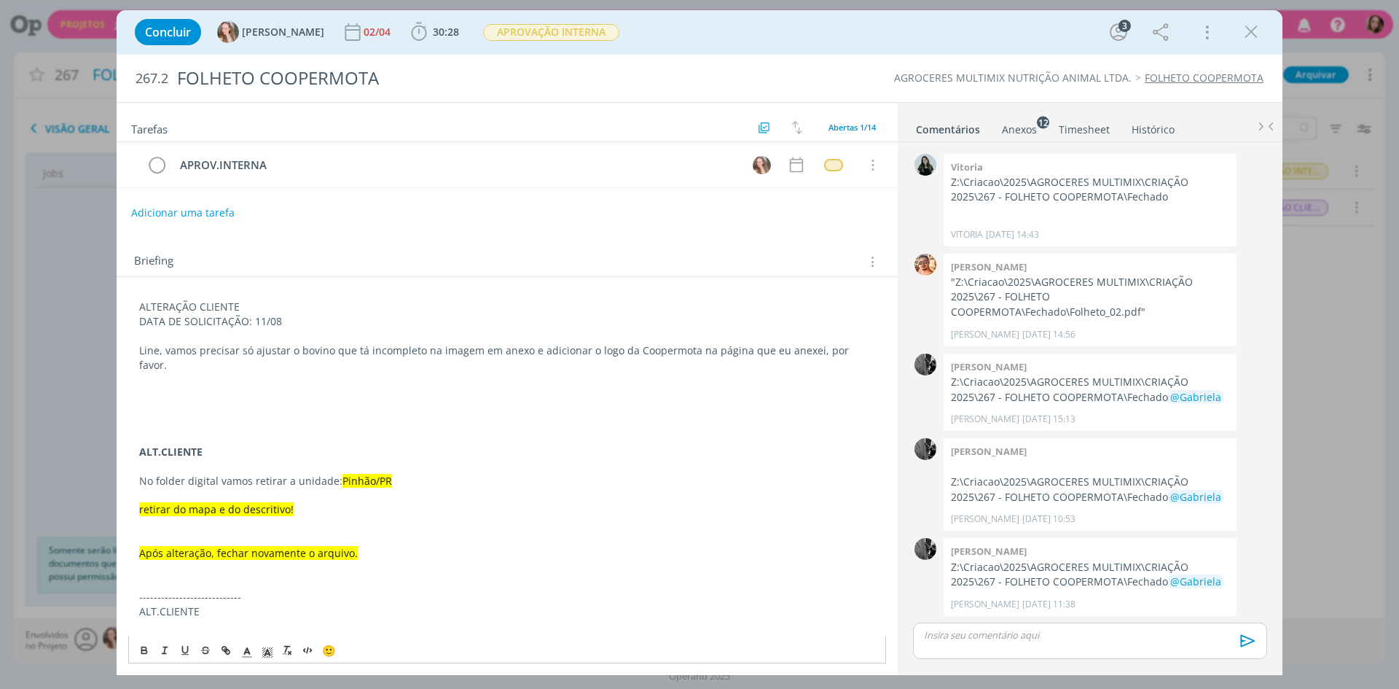
click at [157, 300] on p "ALTERAÇÃO CLIENTE" at bounding box center [507, 306] width 736 height 15
click at [147, 650] on icon "dialog" at bounding box center [144, 650] width 12 height 12
click at [269, 654] on icon "dialog" at bounding box center [267, 652] width 13 height 13
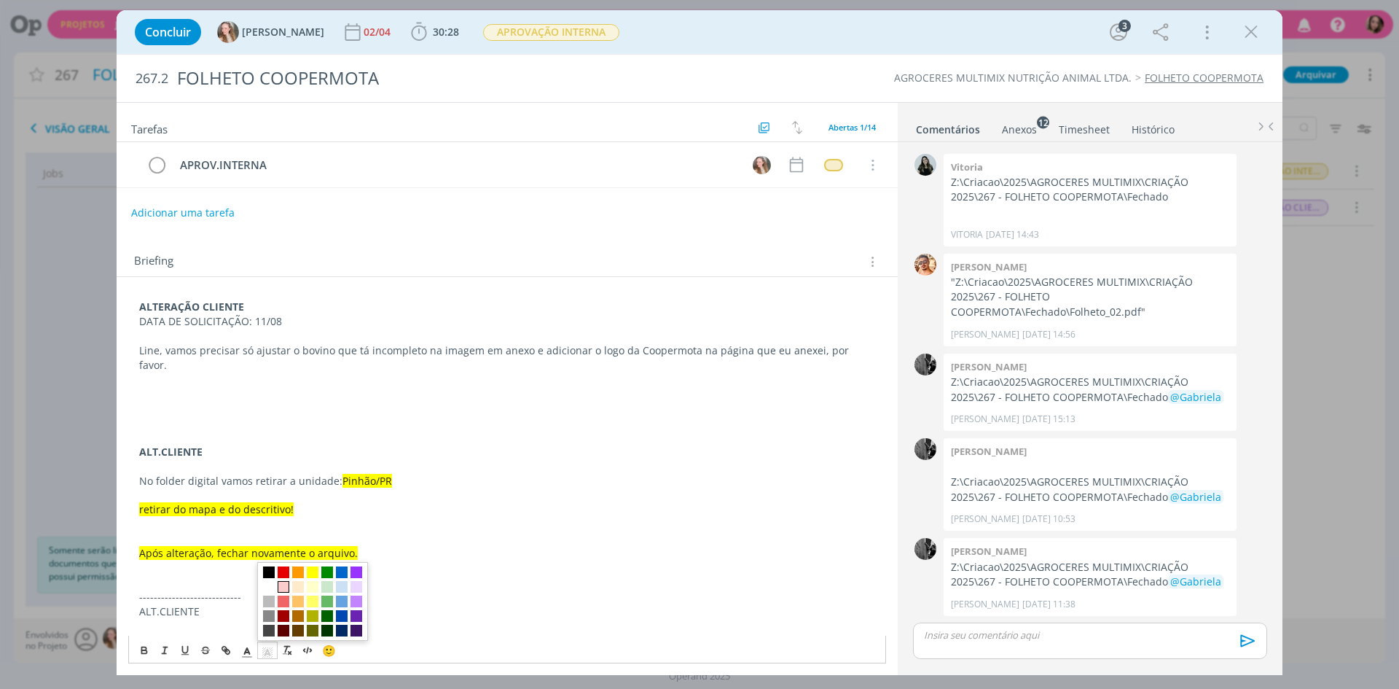
click at [286, 586] on span "dialog" at bounding box center [284, 587] width 12 height 12
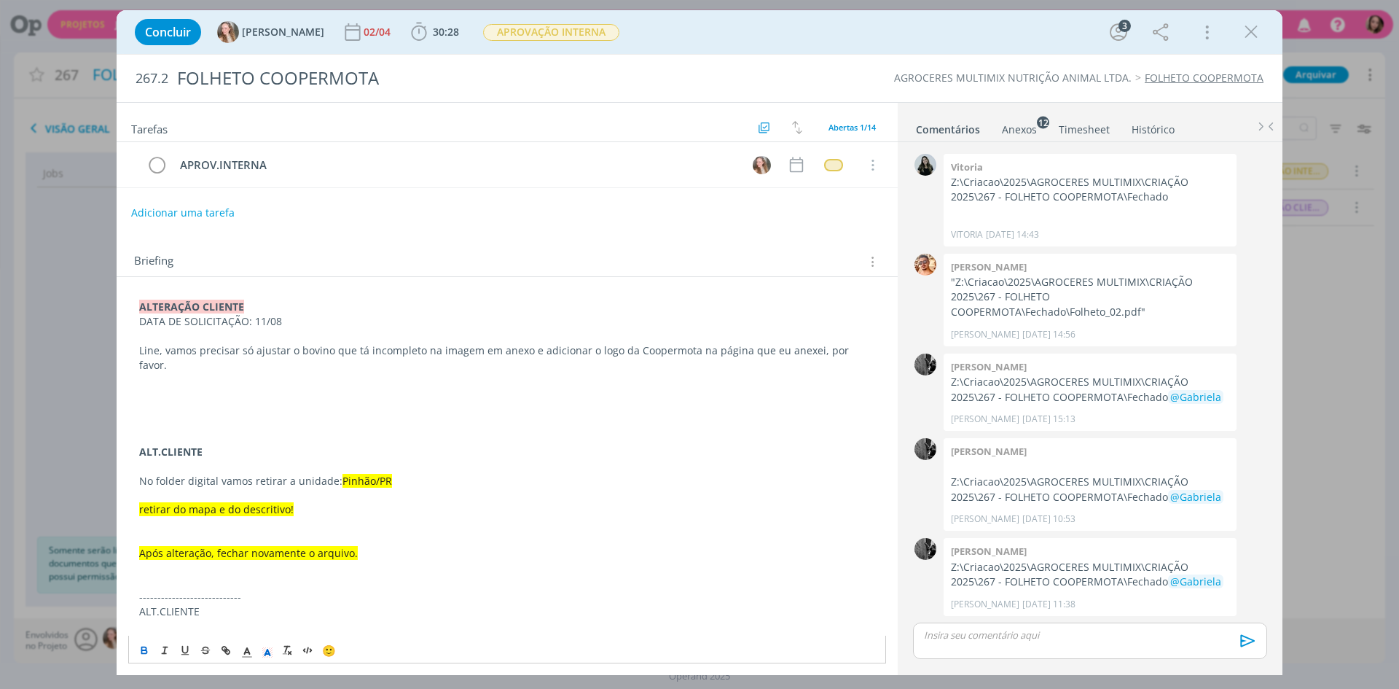
click at [223, 324] on p "DATA DE SOLICITAÇÃO: 11/08" at bounding box center [507, 321] width 736 height 15
click at [146, 653] on icon "dialog" at bounding box center [143, 651] width 5 height 3
click at [473, 386] on p "dialog" at bounding box center [507, 393] width 736 height 15
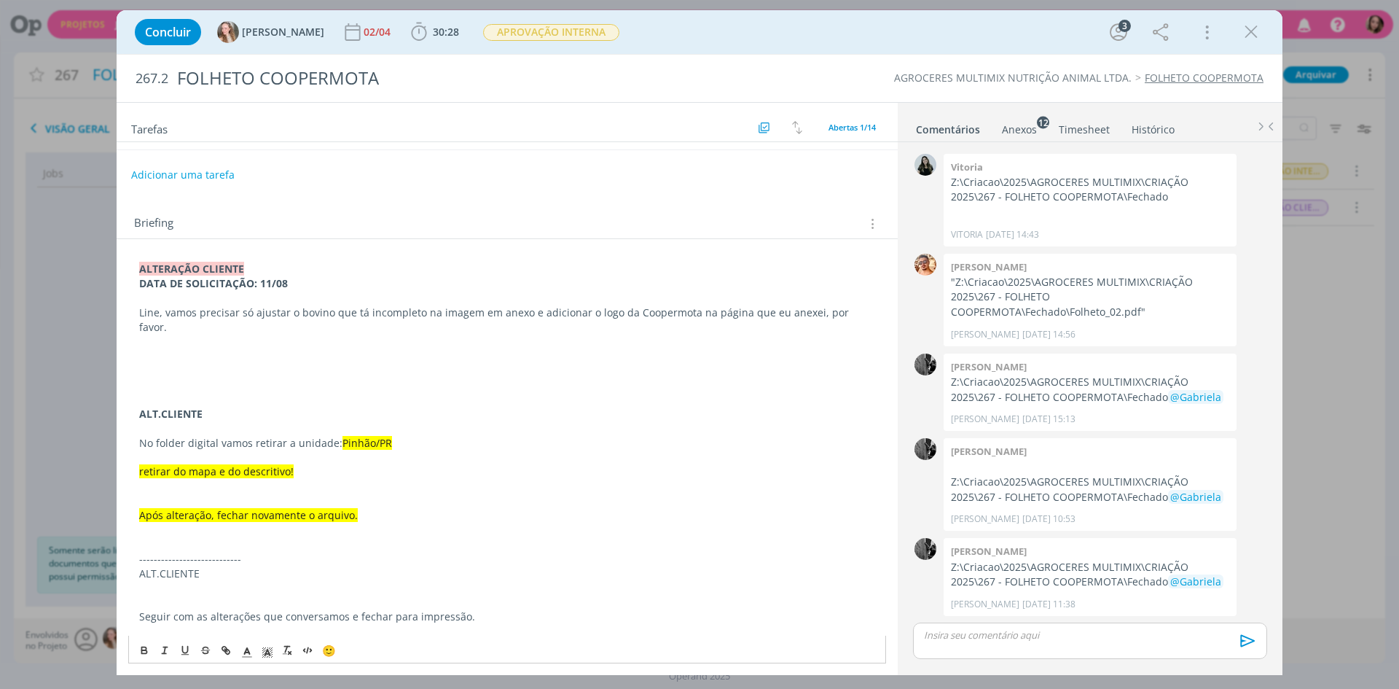
scroll to position [0, 0]
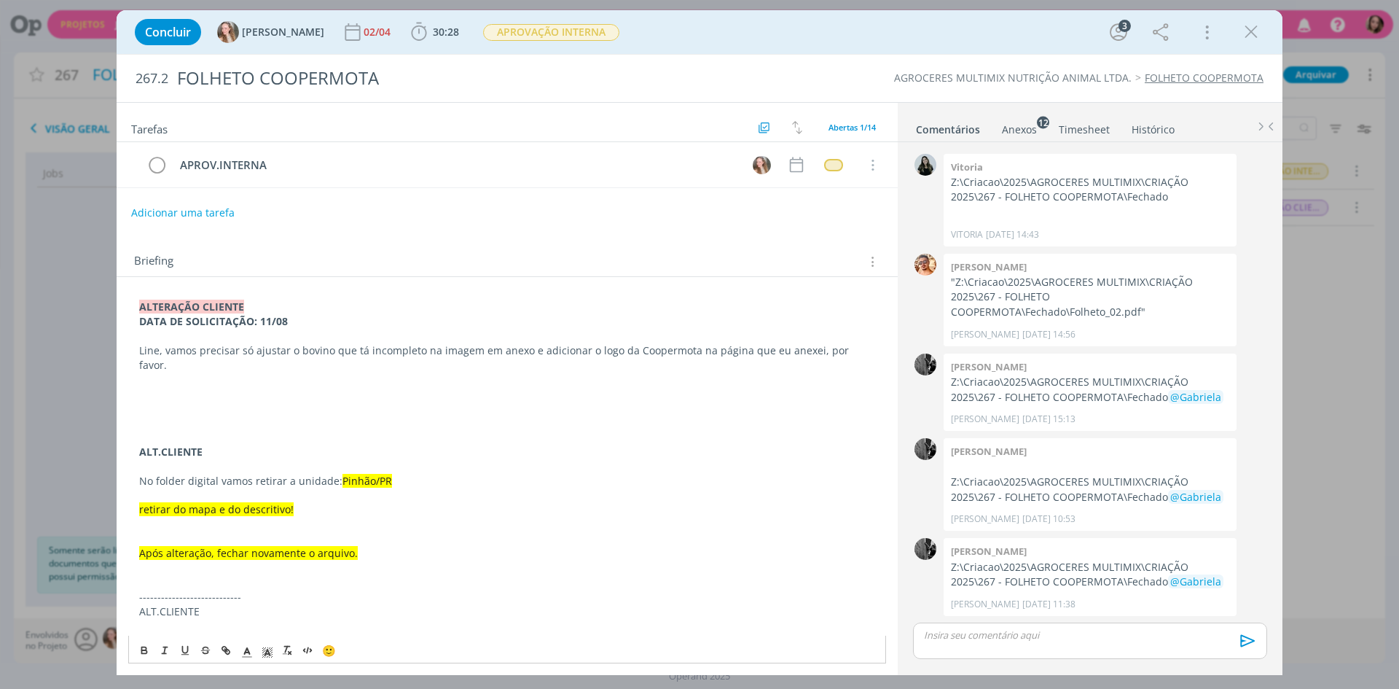
click at [1006, 126] on div "Anexos 12" at bounding box center [1019, 129] width 35 height 15
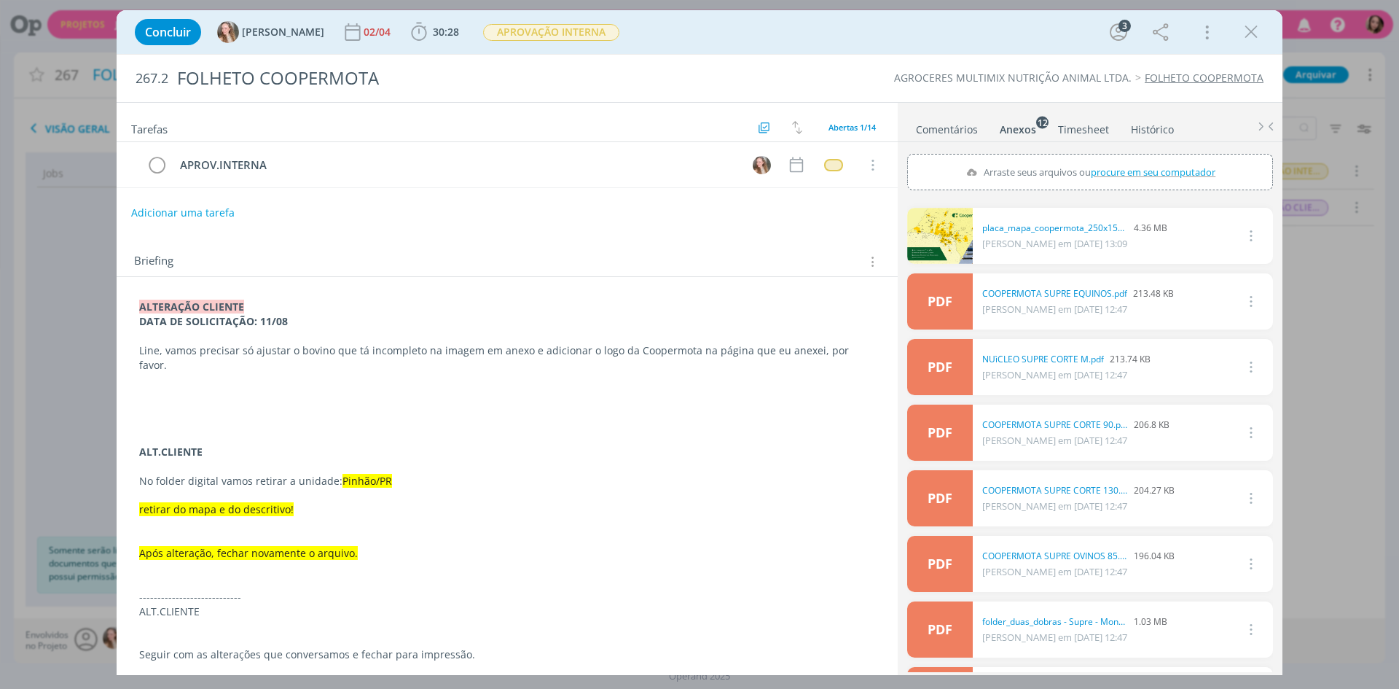
click at [1097, 173] on span "procure em seu computador" at bounding box center [1153, 171] width 125 height 13
click at [1097, 158] on input "Arraste seus arquivos ou procure em seu computador" at bounding box center [1090, 156] width 366 height 4
type input "C:\fakepath\unnamed.png"
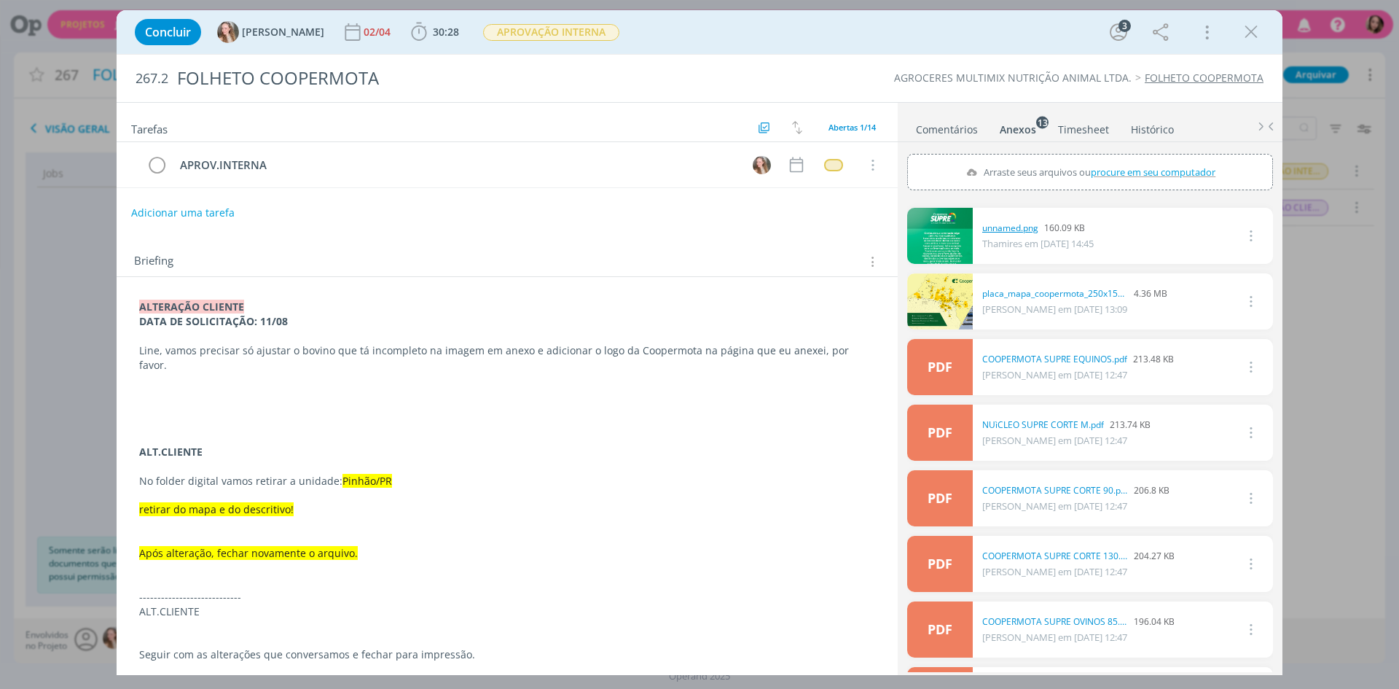
click at [1021, 224] on link "unnamed.png" at bounding box center [1010, 227] width 56 height 13
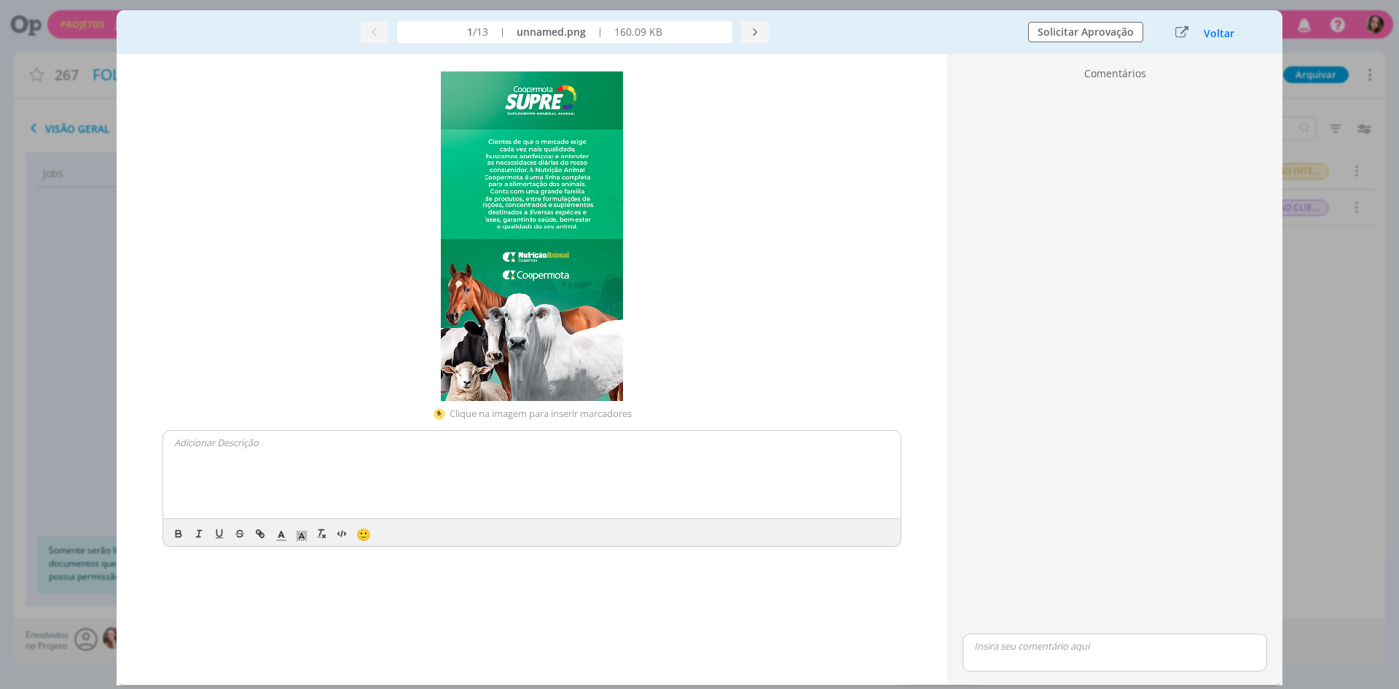
click at [605, 390] on img "dialog" at bounding box center [532, 235] width 182 height 329
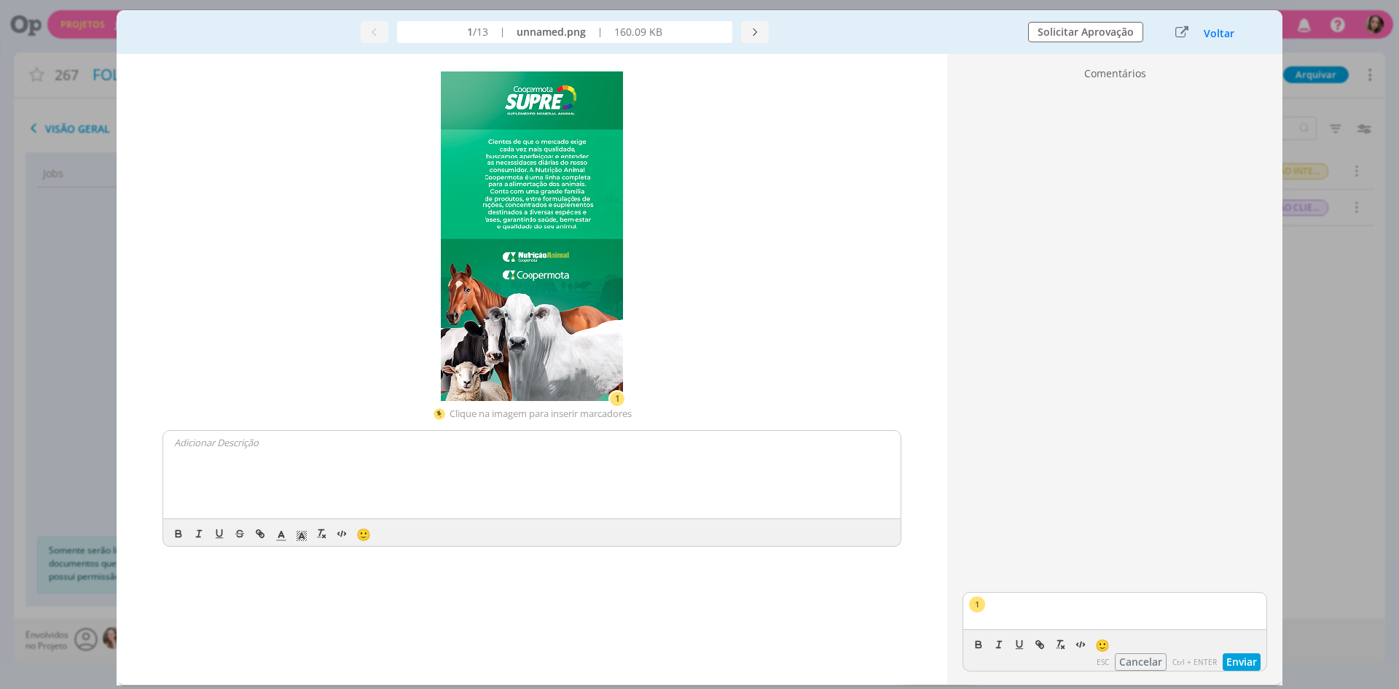
click at [1089, 605] on p "dialog" at bounding box center [1126, 603] width 259 height 13
click at [1246, 664] on button "Enviar" at bounding box center [1242, 661] width 38 height 17
click at [1226, 30] on button "Voltar" at bounding box center [1219, 34] width 32 height 12
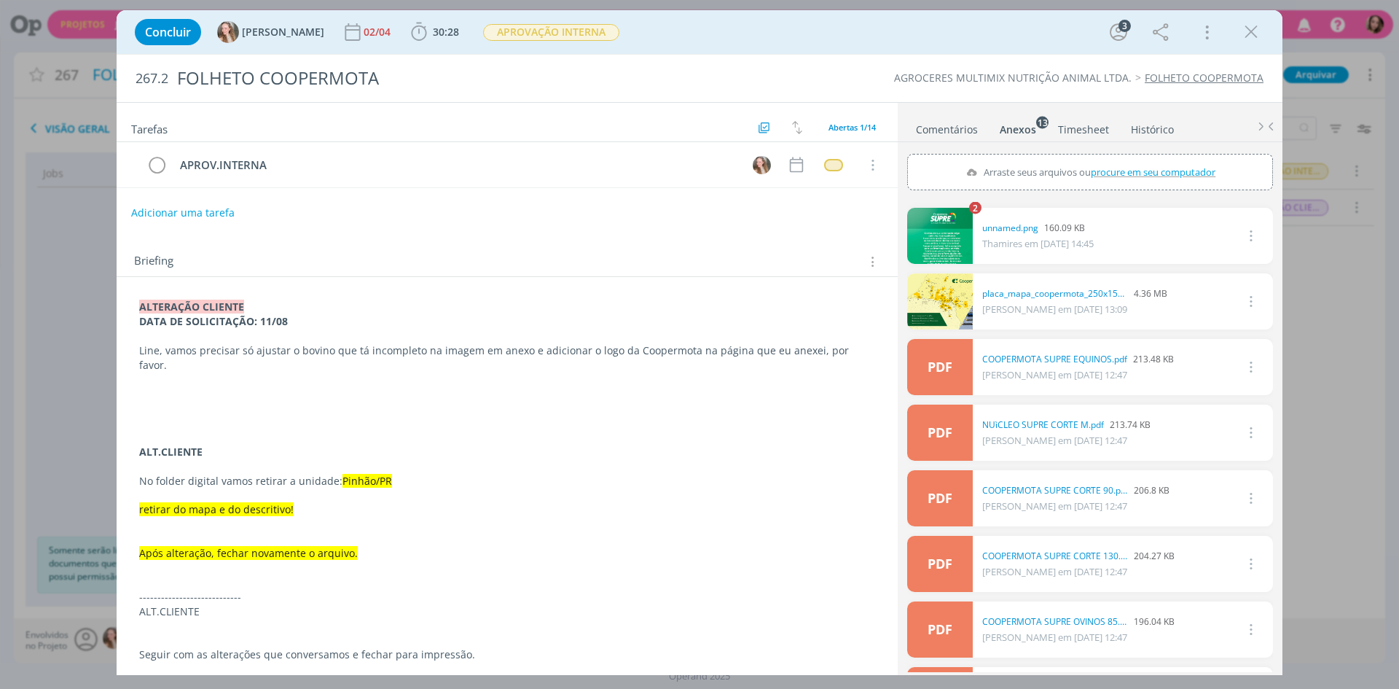
click at [1133, 178] on span "procure em seu computador" at bounding box center [1153, 171] width 125 height 13
click at [1133, 158] on input "Arraste seus arquivos ou procure em seu computador" at bounding box center [1090, 156] width 366 height 4
type input "C:\fakepath\image001 (1).png"
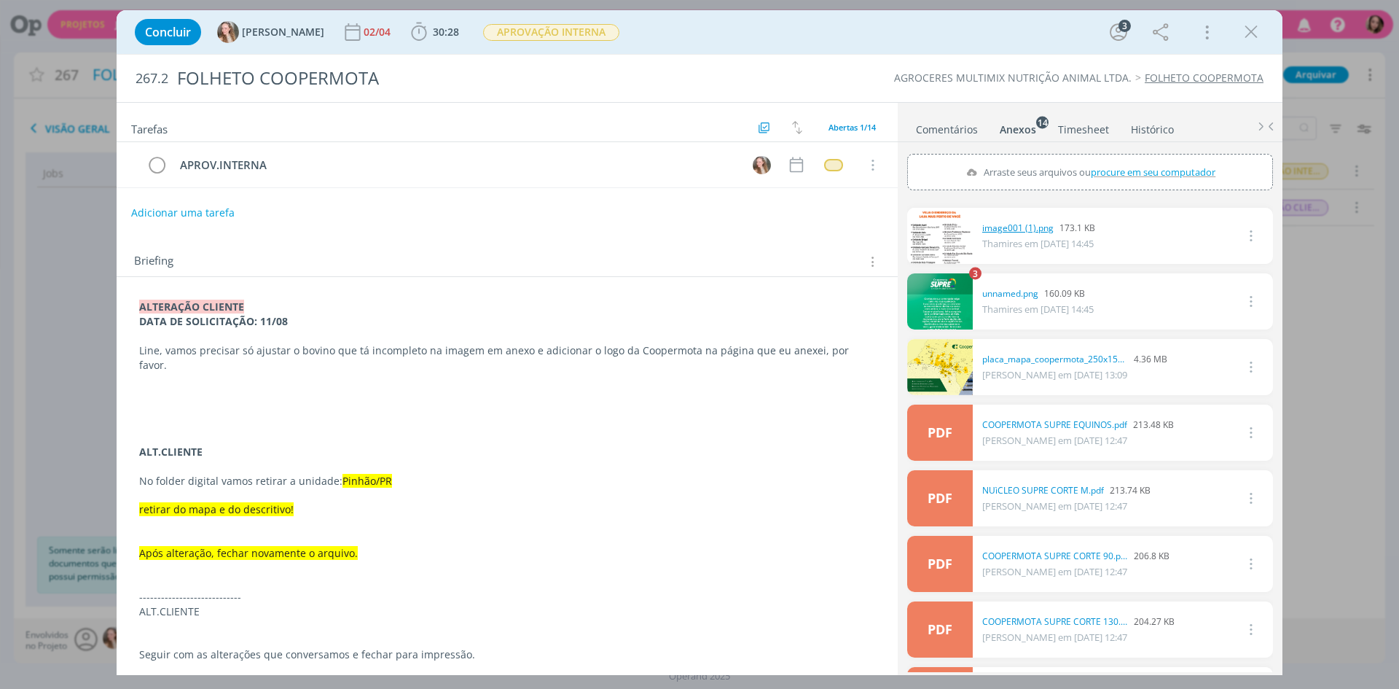
click at [1043, 230] on link "image001 (1).png" at bounding box center [1017, 227] width 71 height 13
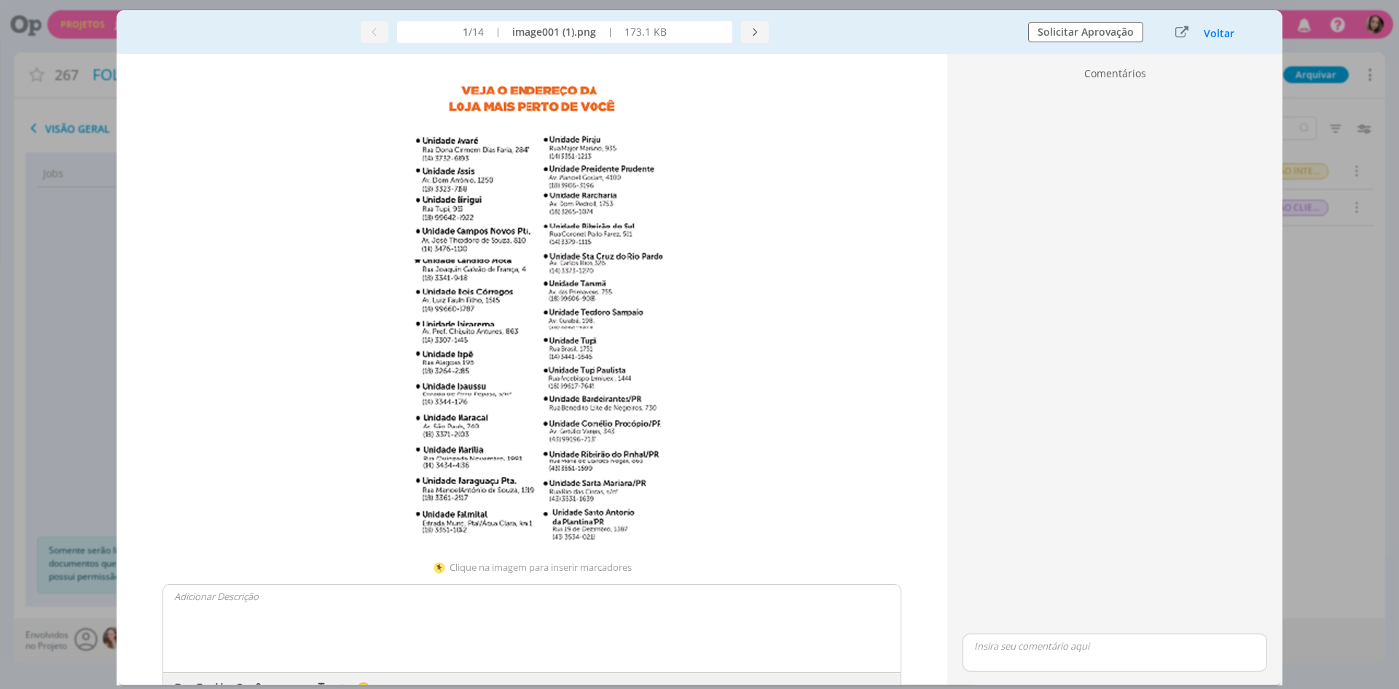
scroll to position [28, 0]
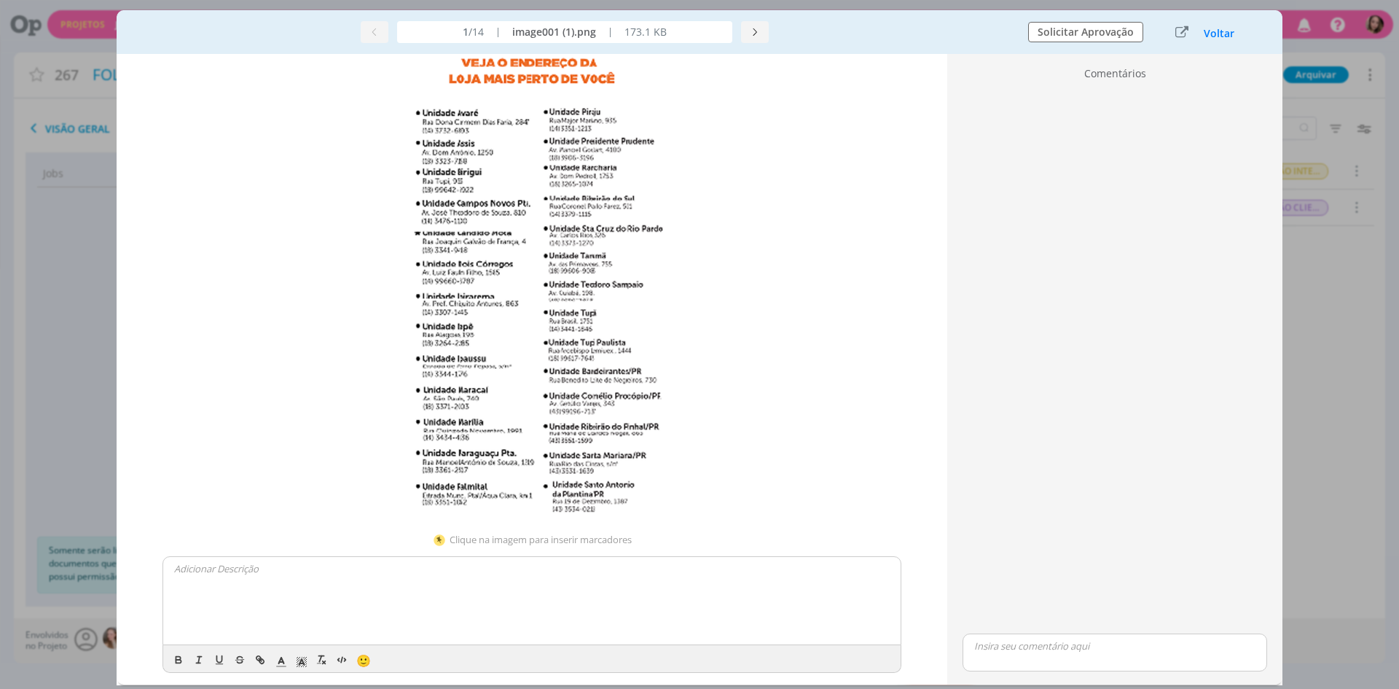
click at [633, 511] on img "dialog" at bounding box center [532, 285] width 264 height 483
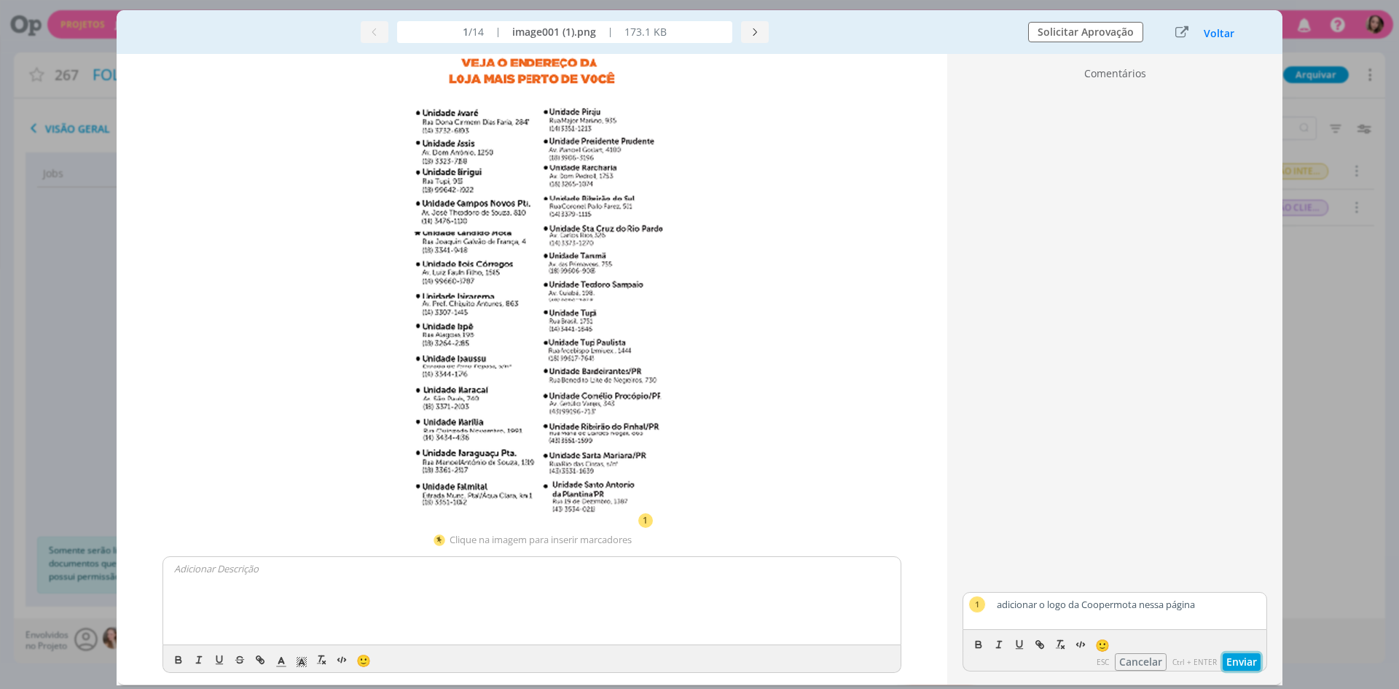
click at [1234, 656] on button "Enviar" at bounding box center [1242, 661] width 38 height 17
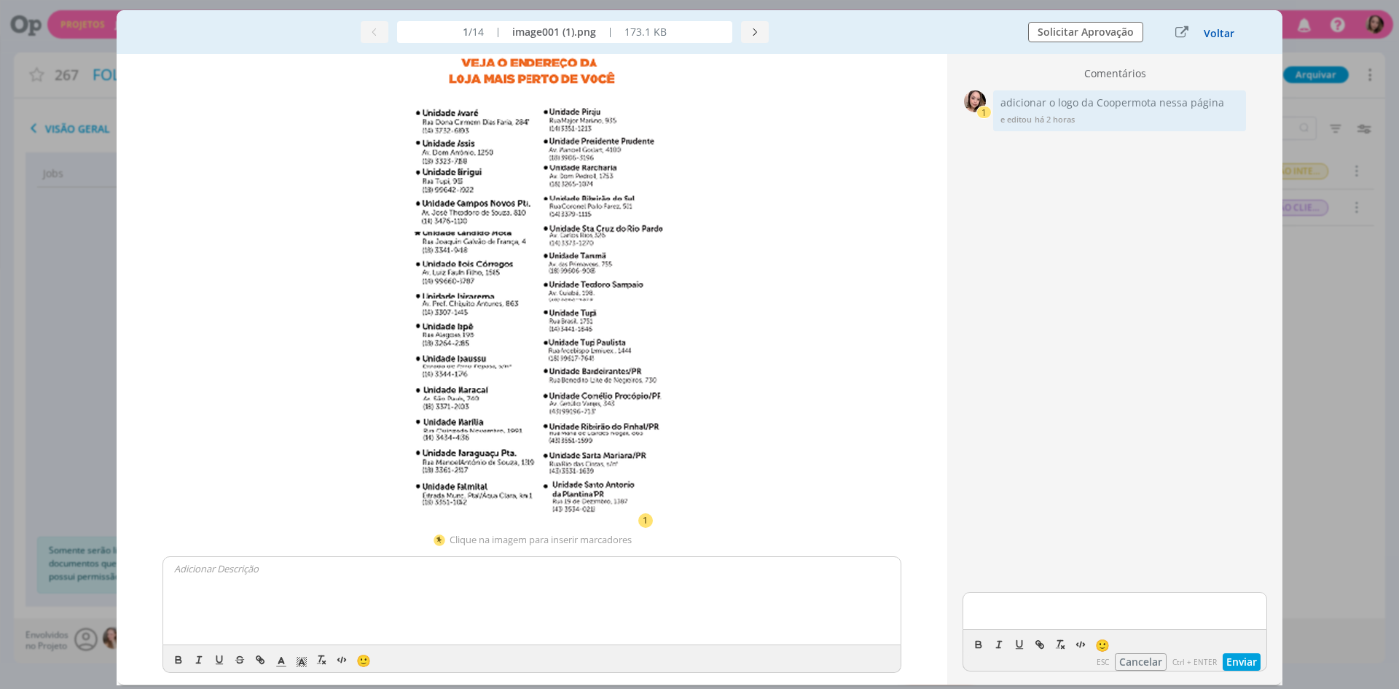
click at [1225, 35] on button "Voltar" at bounding box center [1219, 34] width 32 height 12
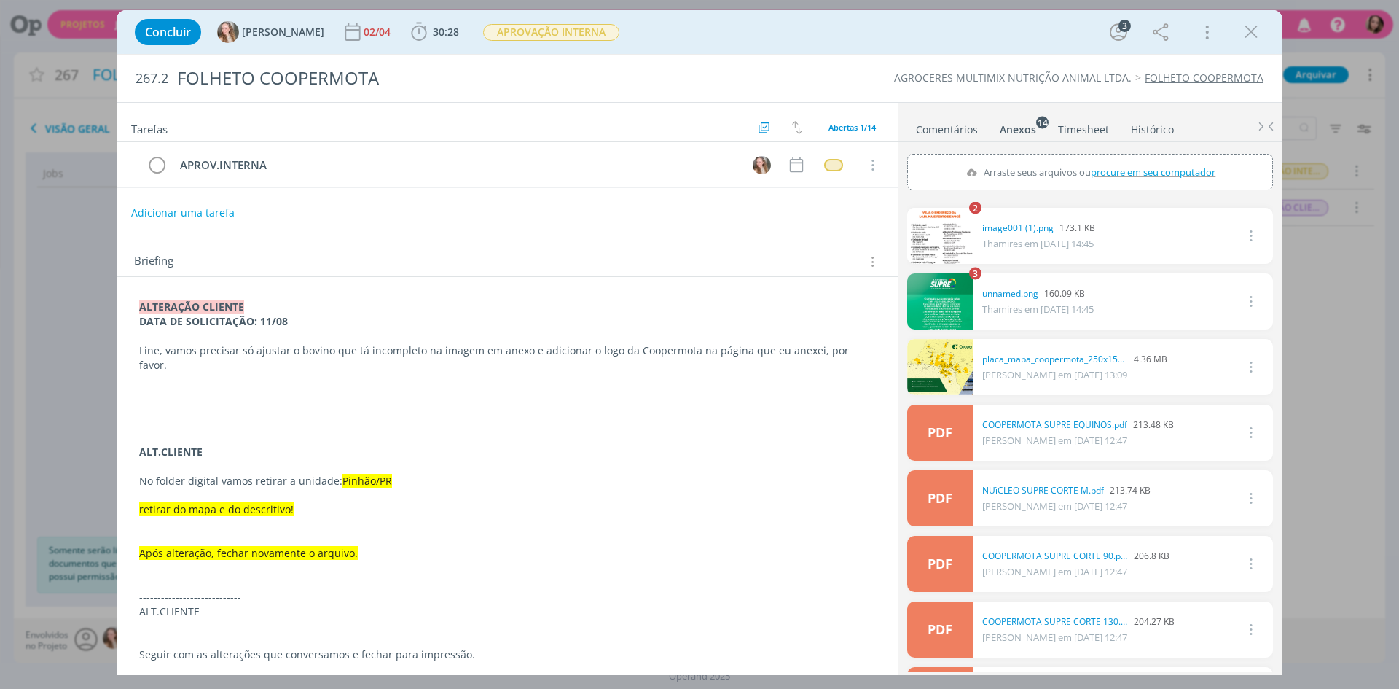
click at [231, 386] on p "dialog" at bounding box center [507, 393] width 736 height 15
click at [481, 401] on p "dialog" at bounding box center [507, 408] width 736 height 15
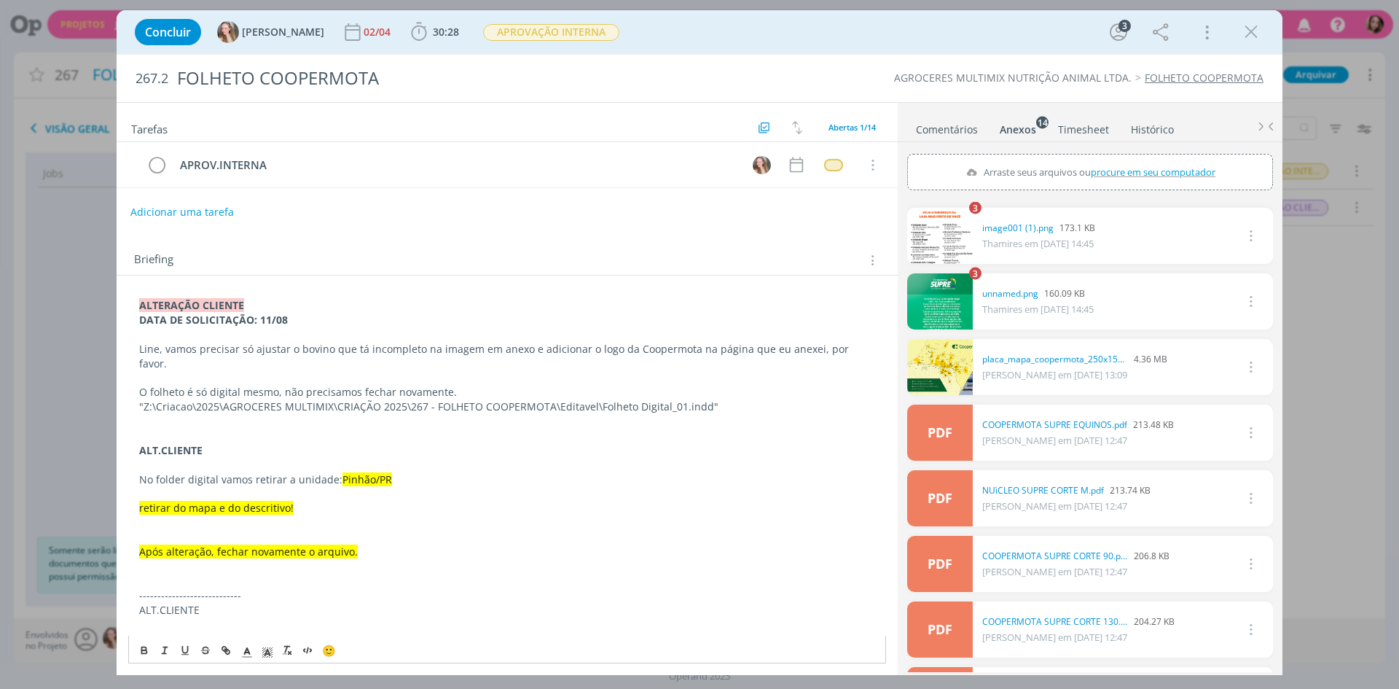
click at [208, 217] on button "Adicionar uma tarefa" at bounding box center [181, 212] width 103 height 25
type input "I"
type input "ALTERAÇÃO CLIENTE"
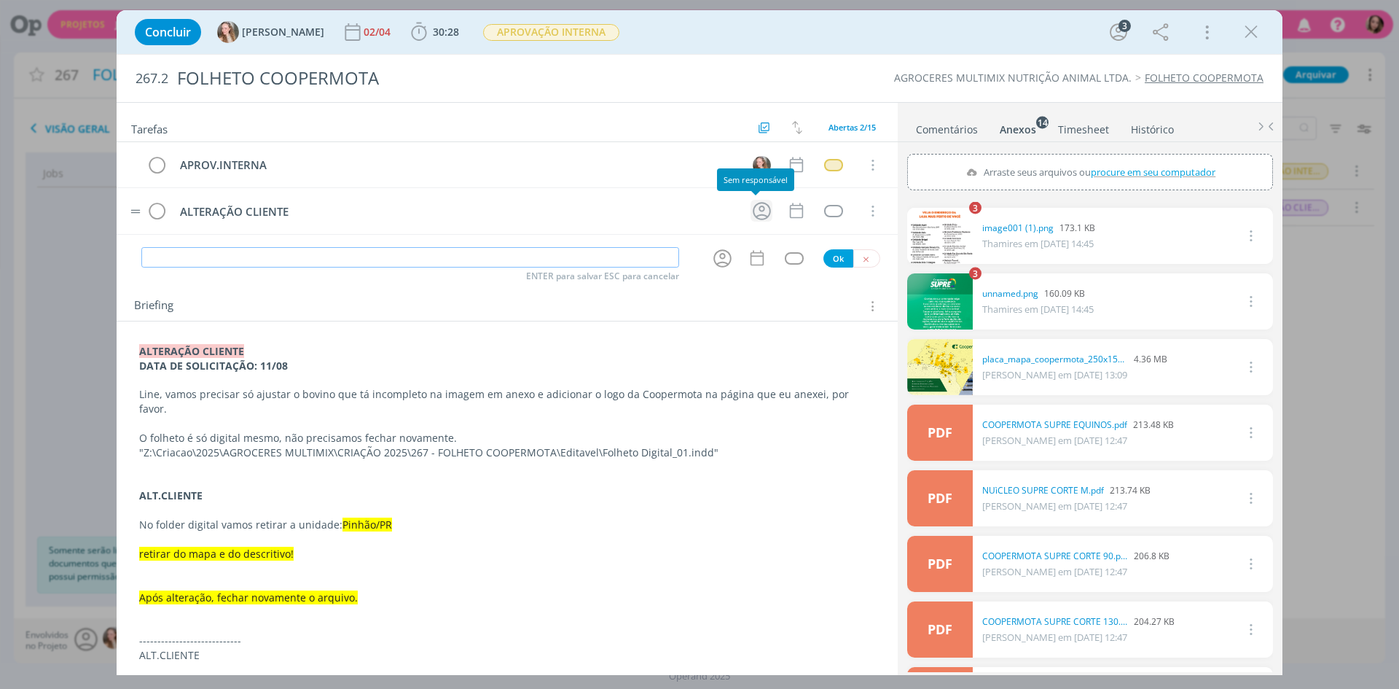
click at [750, 215] on icon "dialog" at bounding box center [761, 211] width 23 height 23
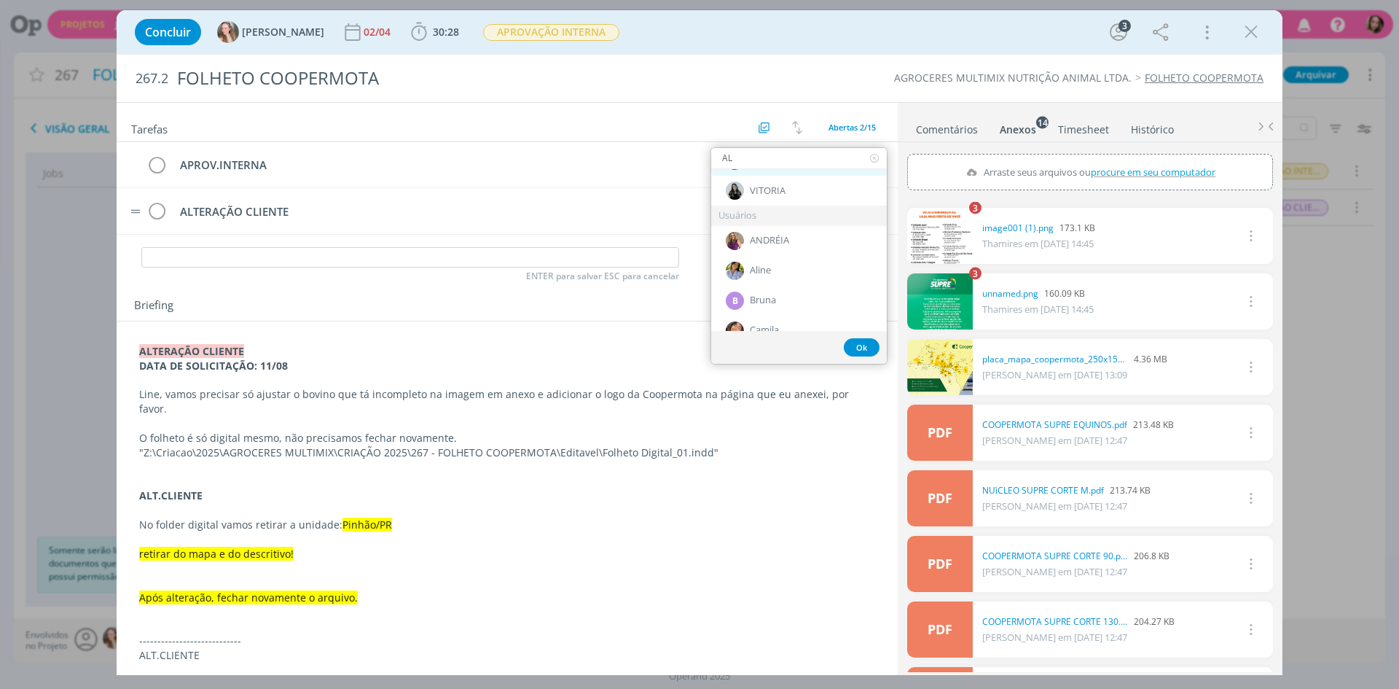
scroll to position [0, 0]
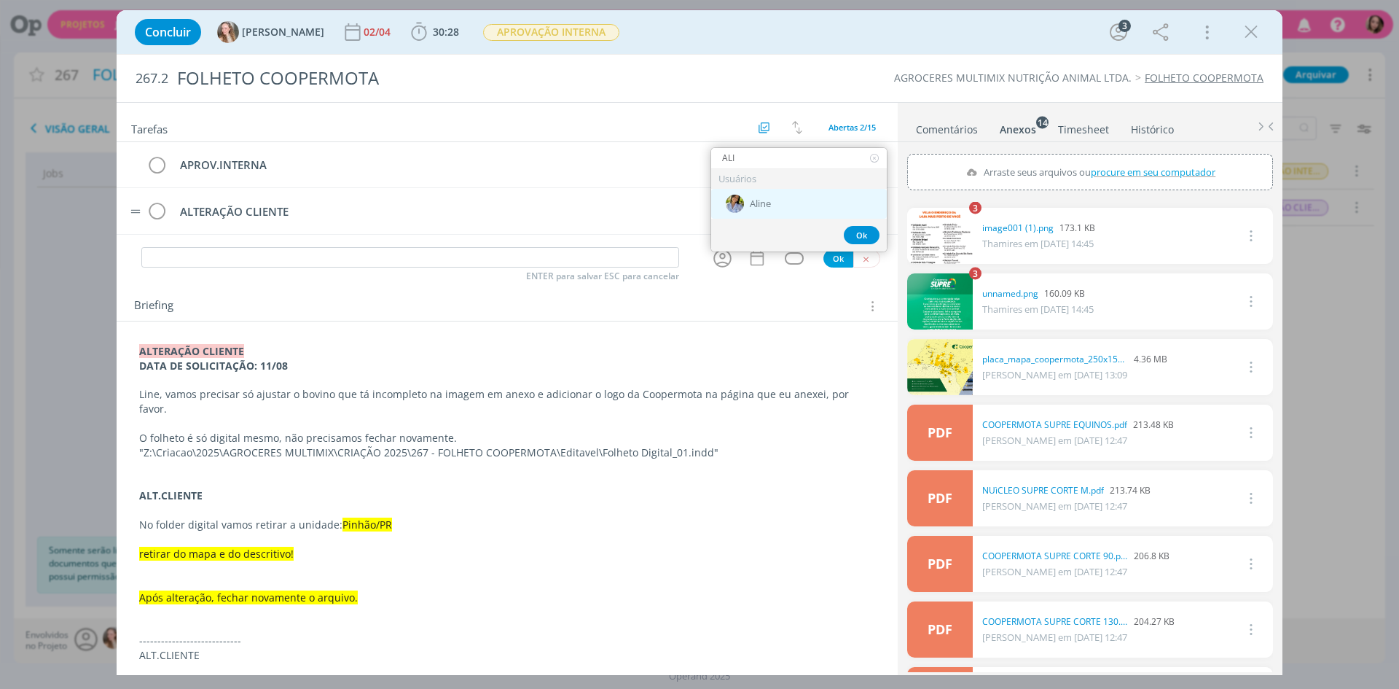
type input "ALI"
click at [782, 213] on div "Aline" at bounding box center [799, 204] width 176 height 30
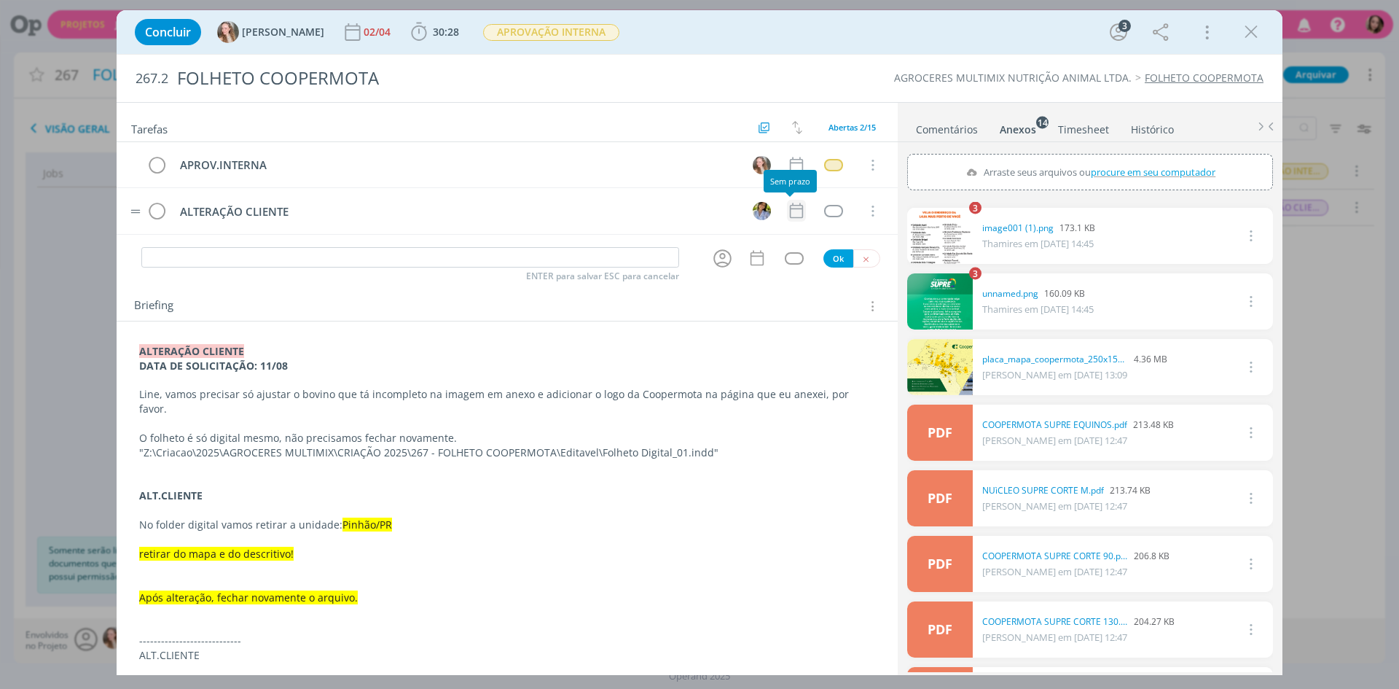
click at [793, 213] on icon "dialog" at bounding box center [796, 210] width 19 height 19
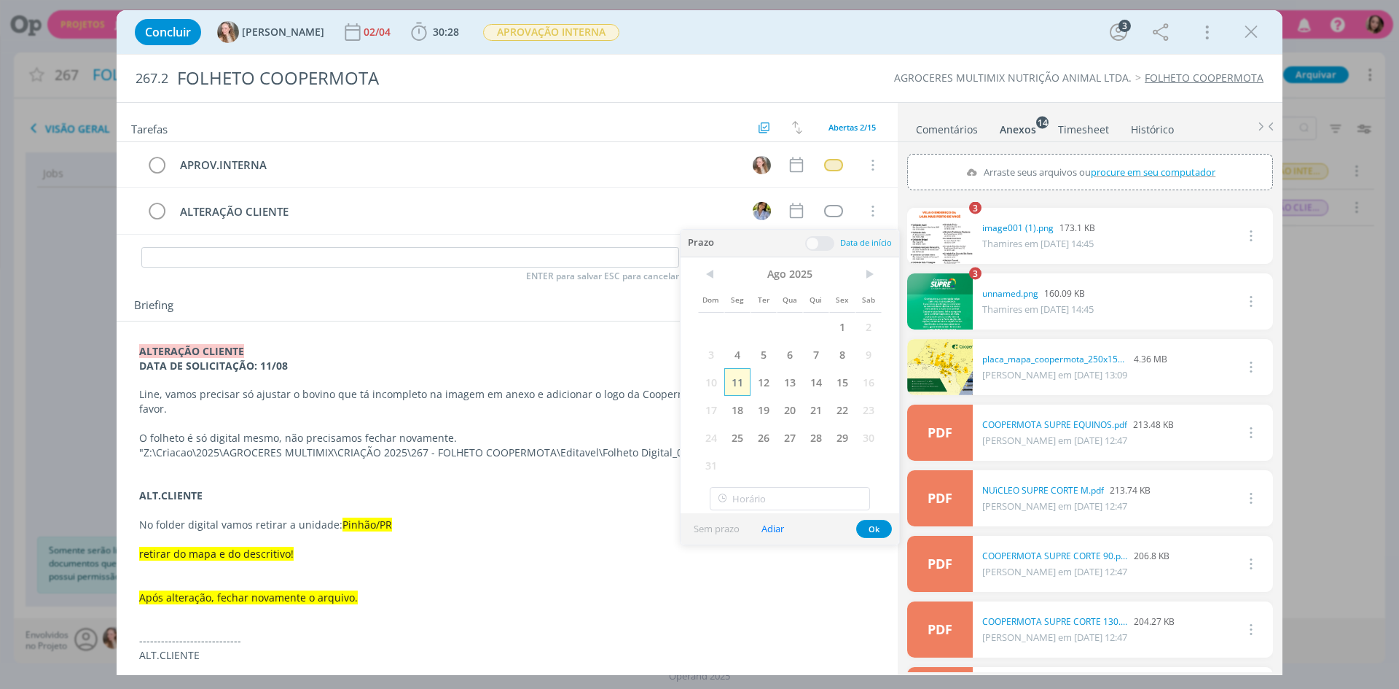
click at [741, 386] on span "11" at bounding box center [737, 382] width 26 height 28
click at [867, 528] on button "Ok" at bounding box center [874, 528] width 36 height 18
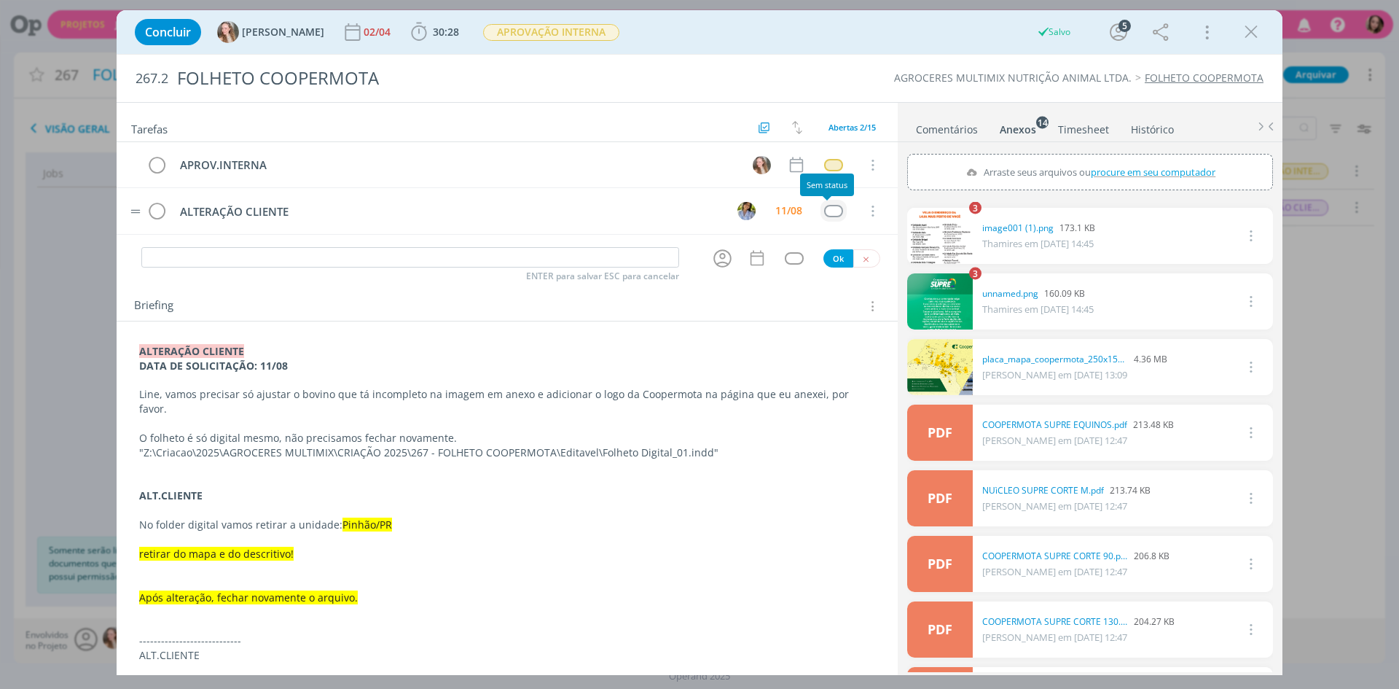
click at [825, 213] on div "dialog" at bounding box center [833, 211] width 18 height 12
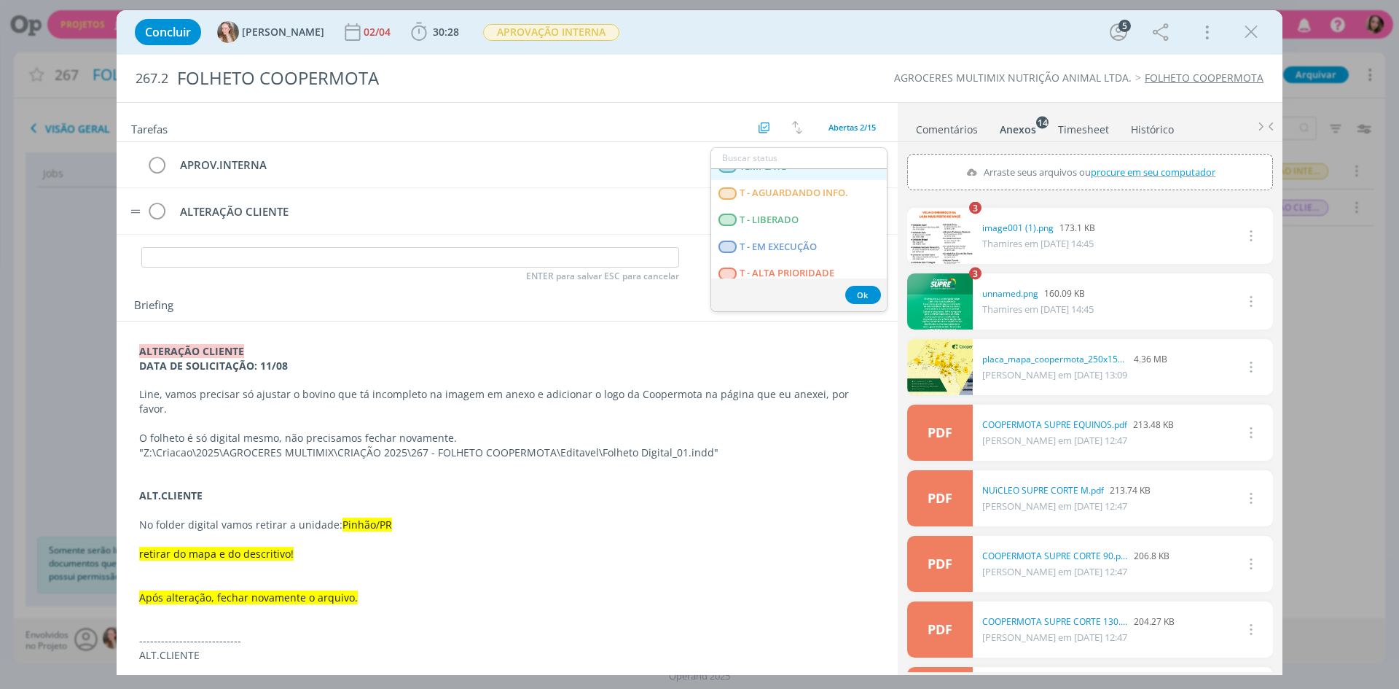
scroll to position [364, 0]
click at [785, 217] on span "T - LIBERADO" at bounding box center [769, 219] width 59 height 12
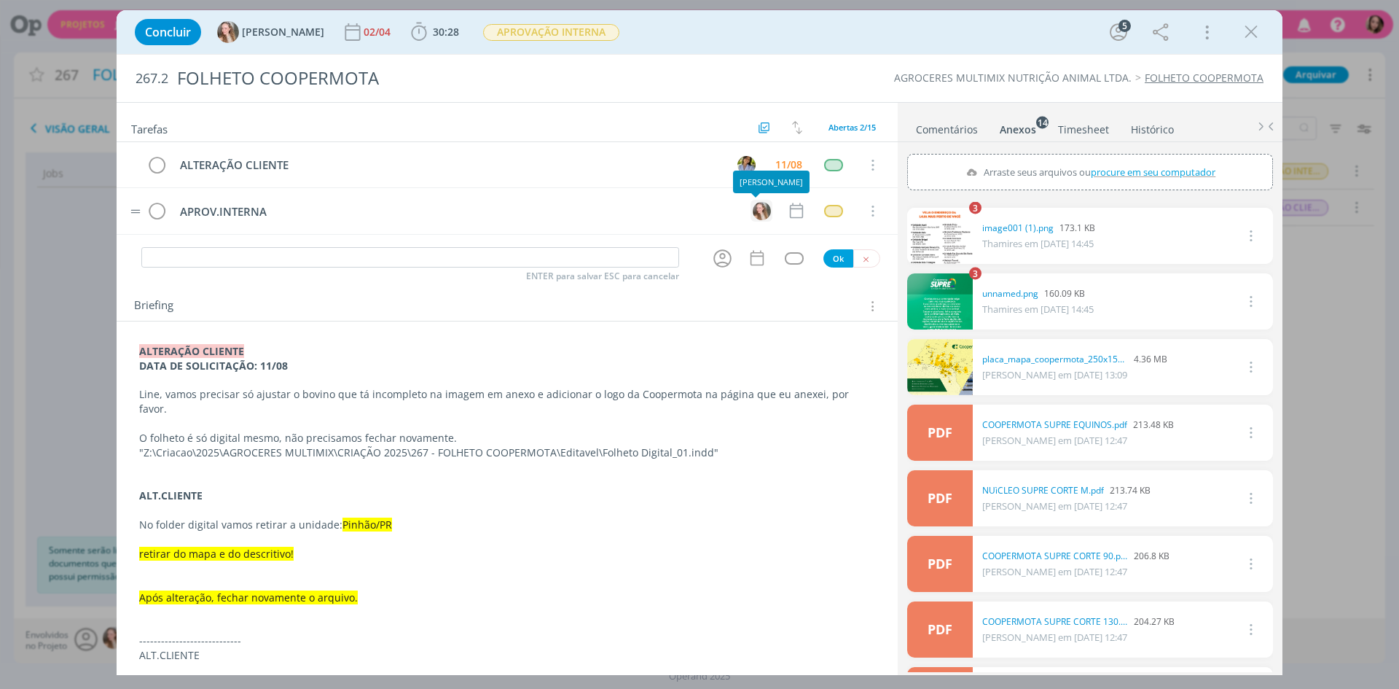
click at [755, 215] on img "dialog" at bounding box center [762, 211] width 18 height 18
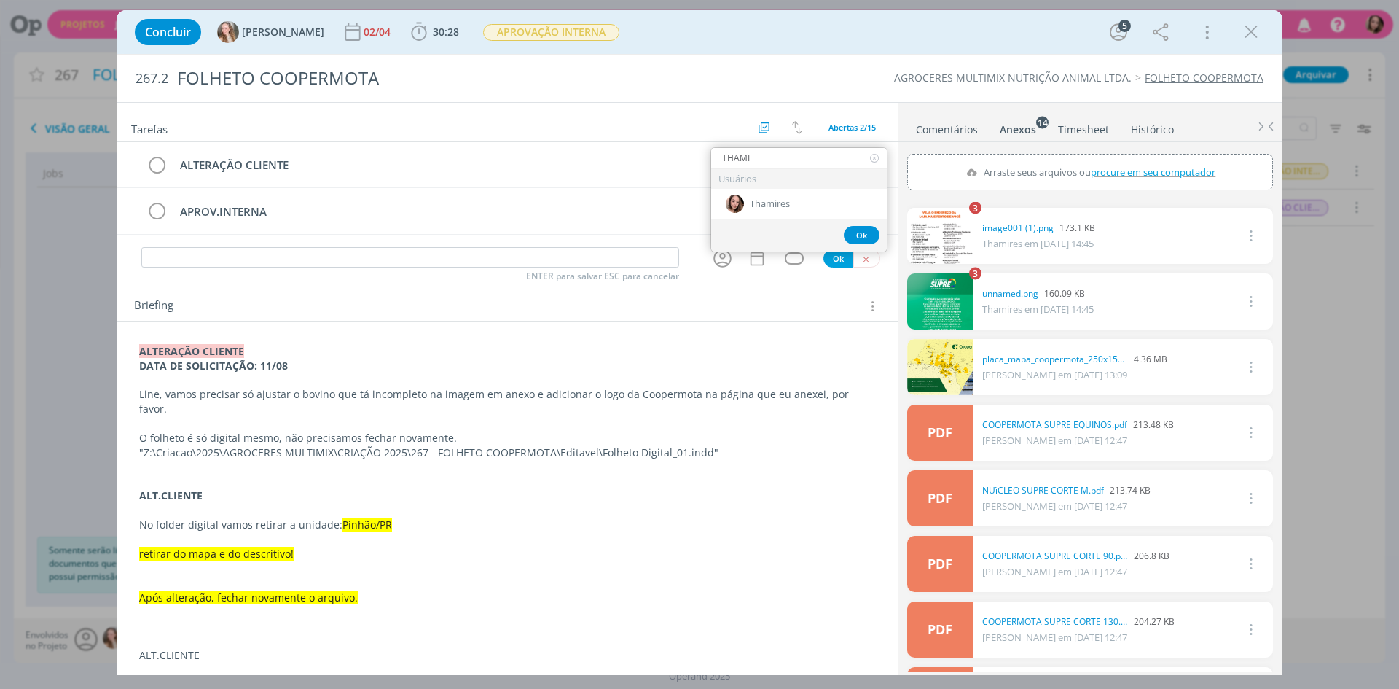
type input "THAMI"
click at [765, 200] on span "Thamires" at bounding box center [770, 204] width 40 height 12
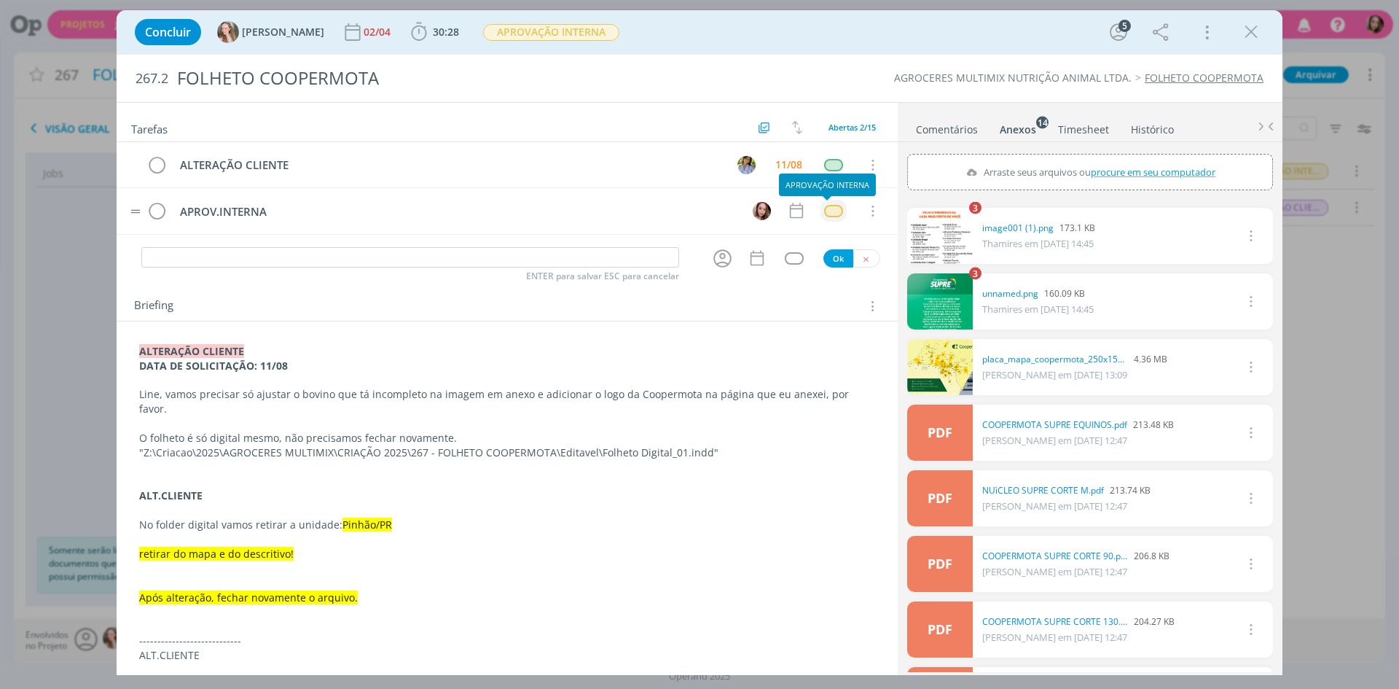
click at [831, 207] on div "dialog" at bounding box center [833, 211] width 18 height 12
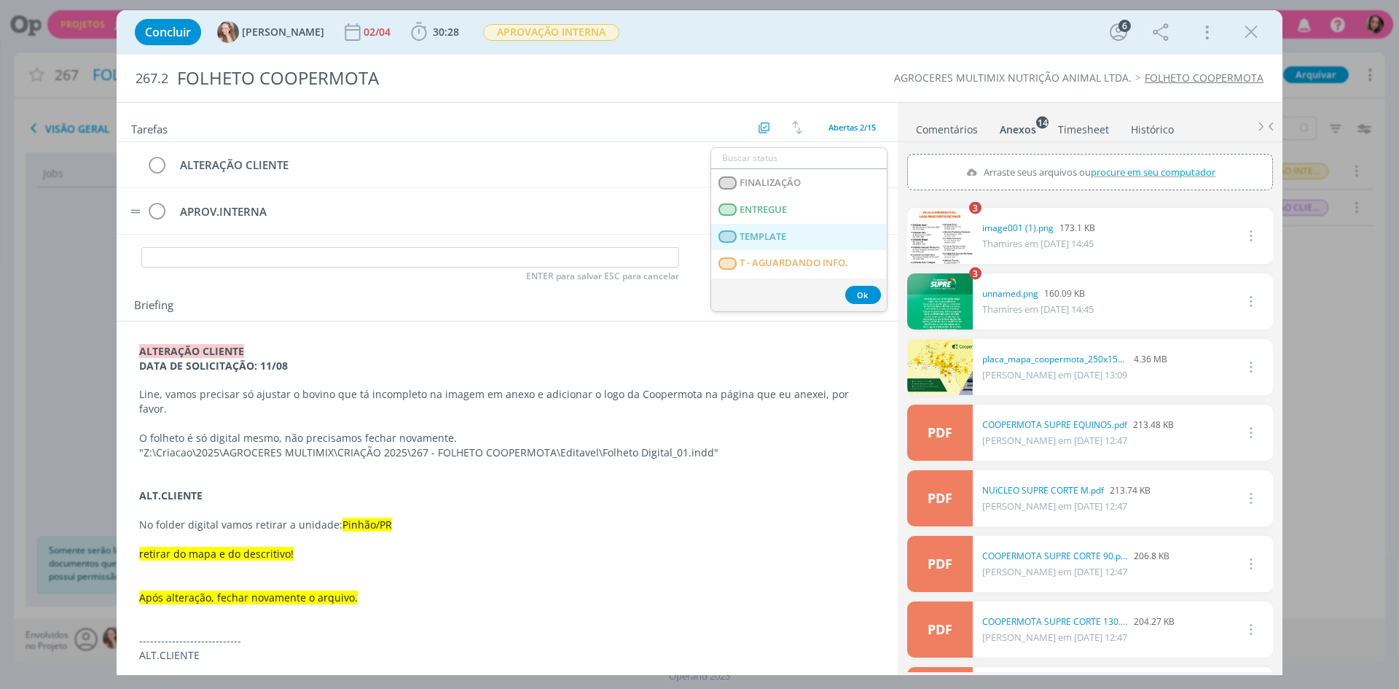
scroll to position [291, 0]
click at [783, 263] on span "T - AGUARDANDO INFO." at bounding box center [794, 265] width 109 height 12
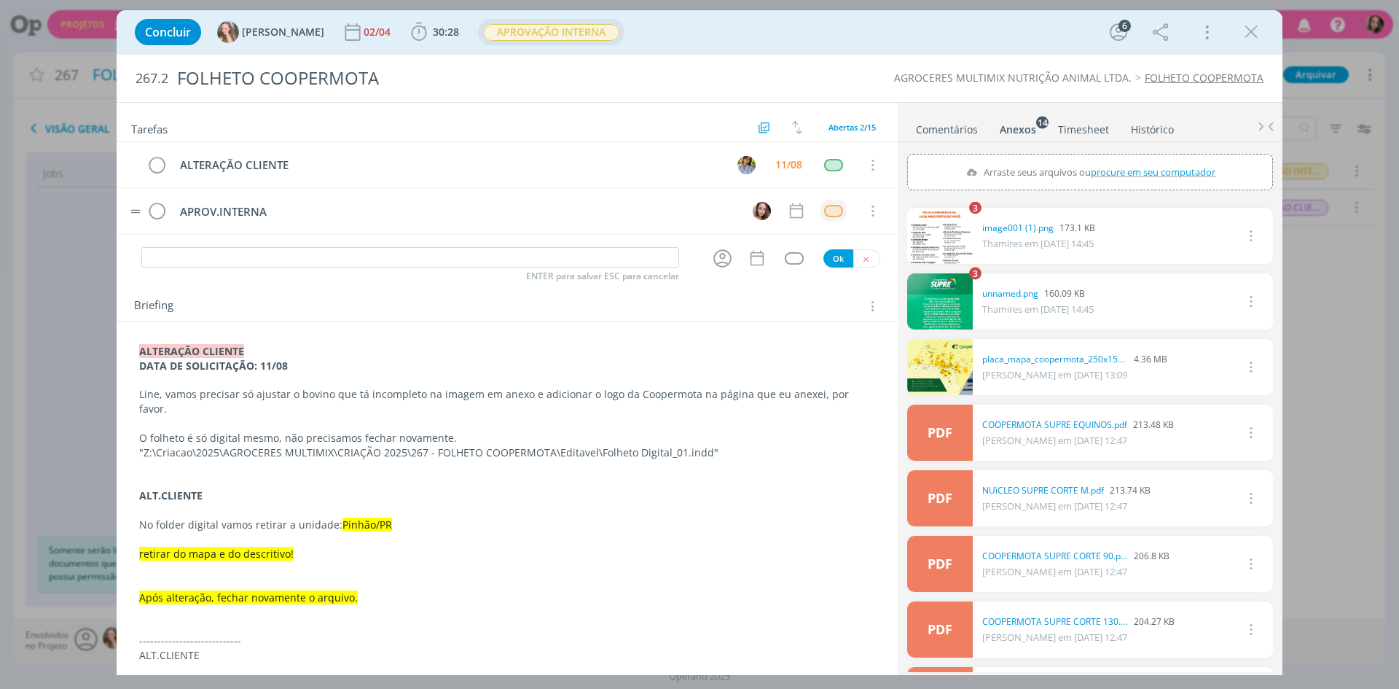
click at [540, 34] on span "APROVAÇÃO INTERNA" at bounding box center [551, 32] width 136 height 17
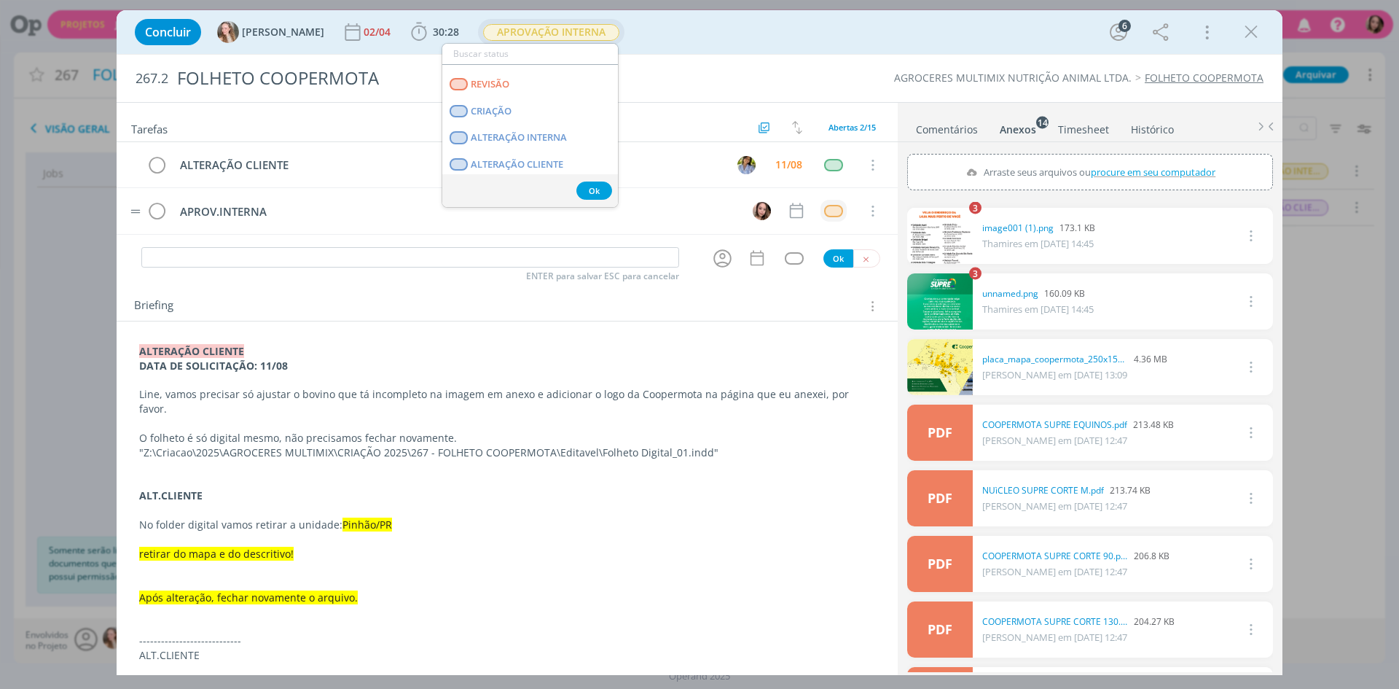
scroll to position [73, 0]
click at [589, 156] on CLIENTE "ALTERAÇÃO CLIENTE" at bounding box center [530, 165] width 176 height 27
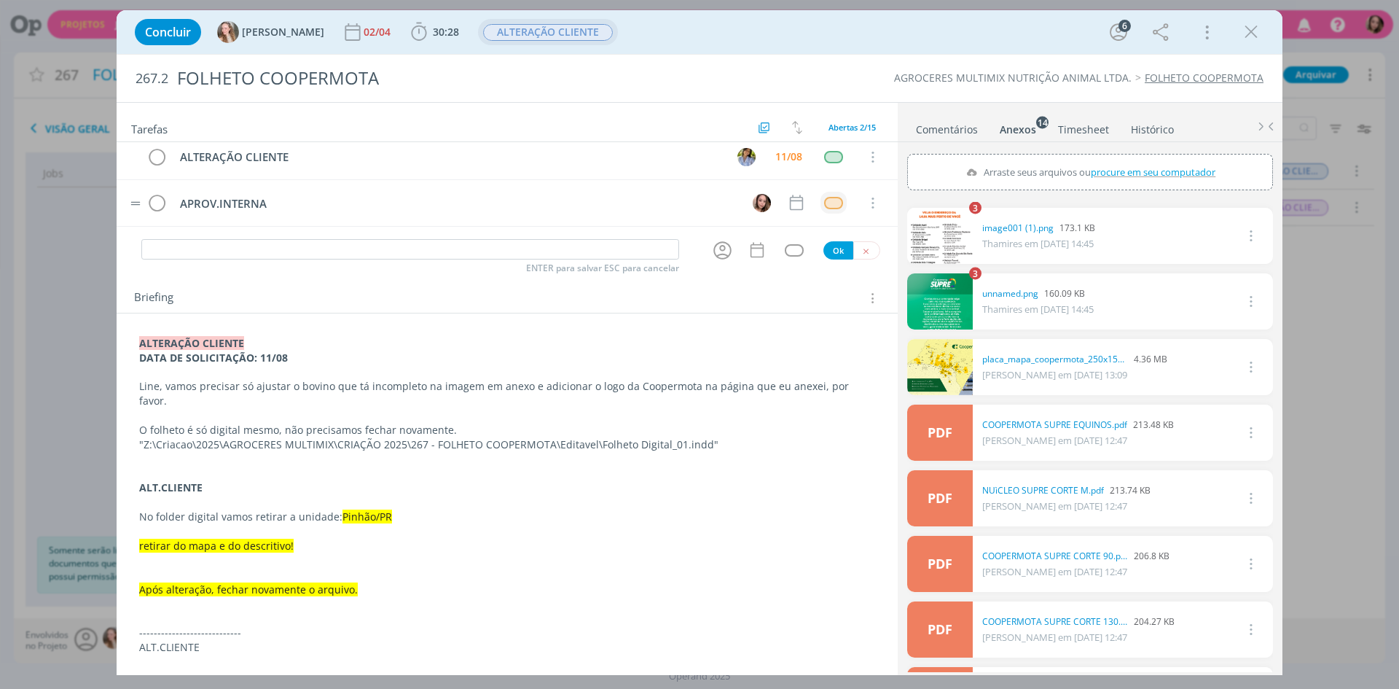
scroll to position [0, 0]
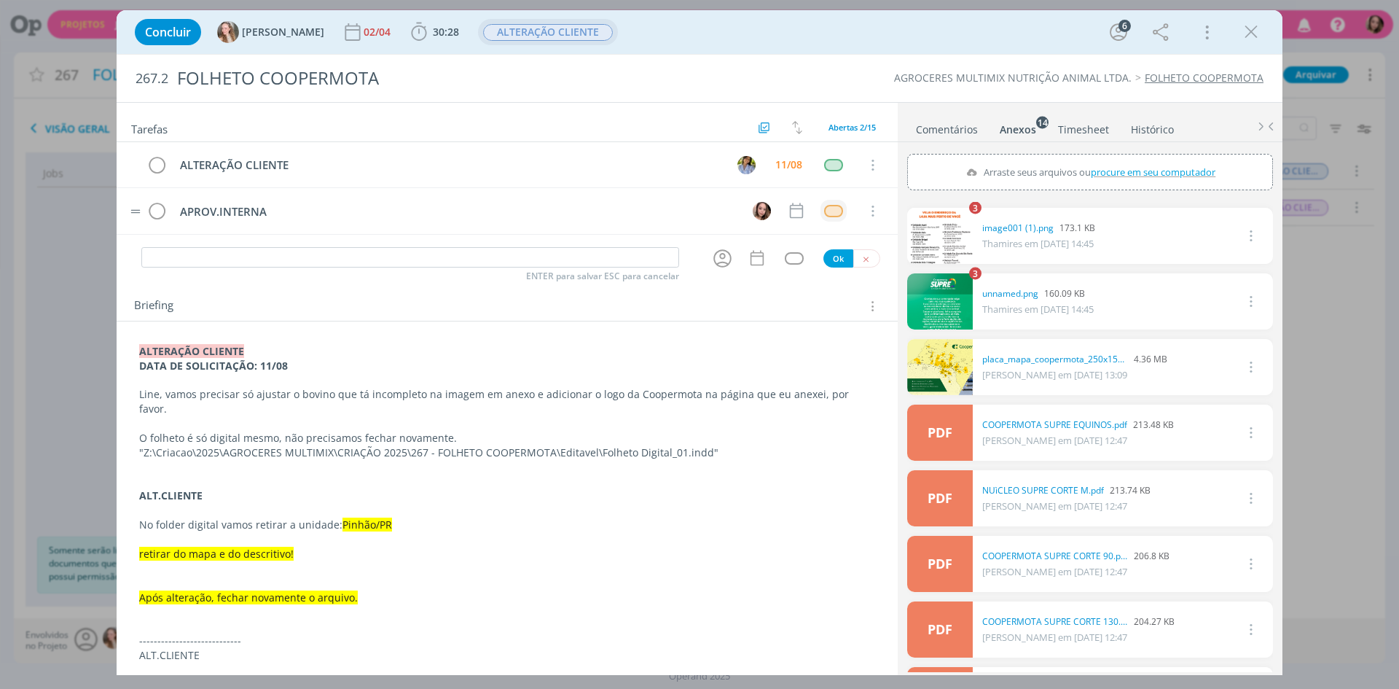
click at [1264, 28] on div "Concluir Gabriela 02/04 30:28 Iniciar Apontar Data * 11/08/2025 Horas * 00:00 T…" at bounding box center [700, 32] width 1144 height 35
click at [1249, 35] on icon "dialog" at bounding box center [1251, 32] width 22 height 22
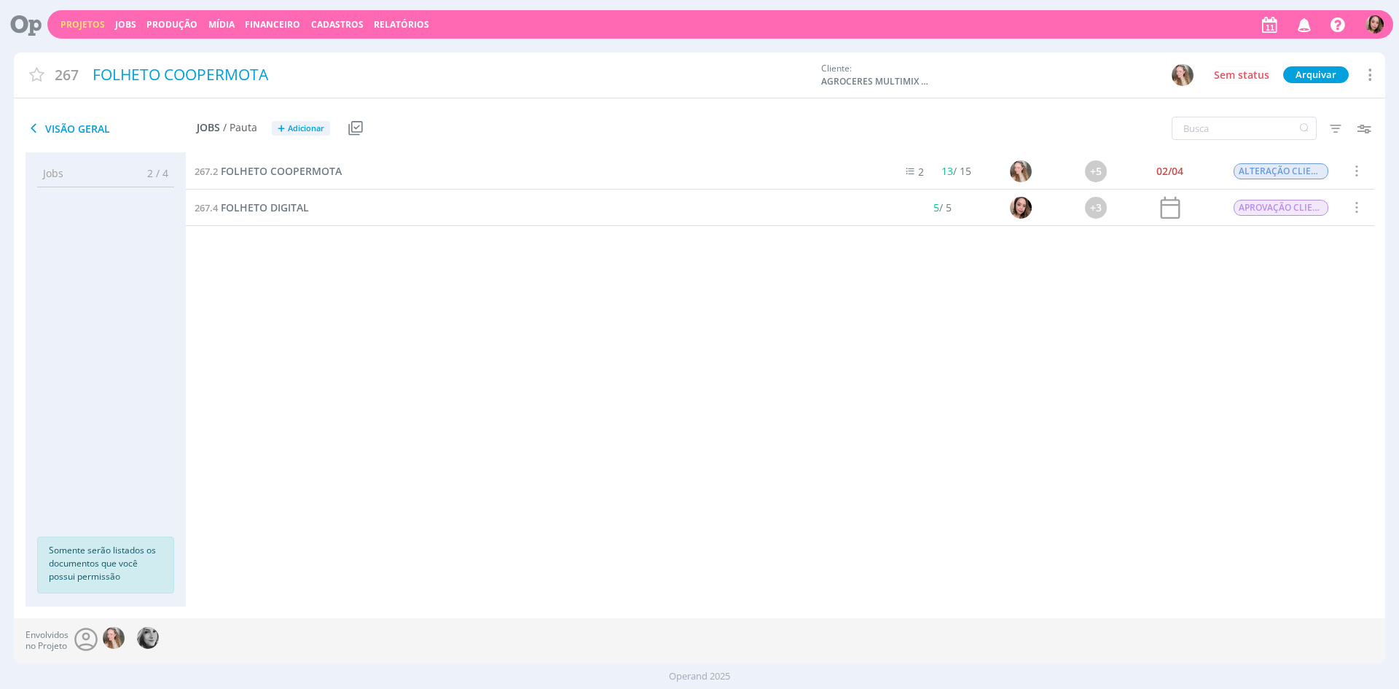
click at [401, 259] on div "267.2 FOLHETO COOPERMOTA 2 13 / 15 +5 02/04 ALTERAÇÃO CLIENTE Selecionar Conclu…" at bounding box center [780, 365] width 1188 height 424
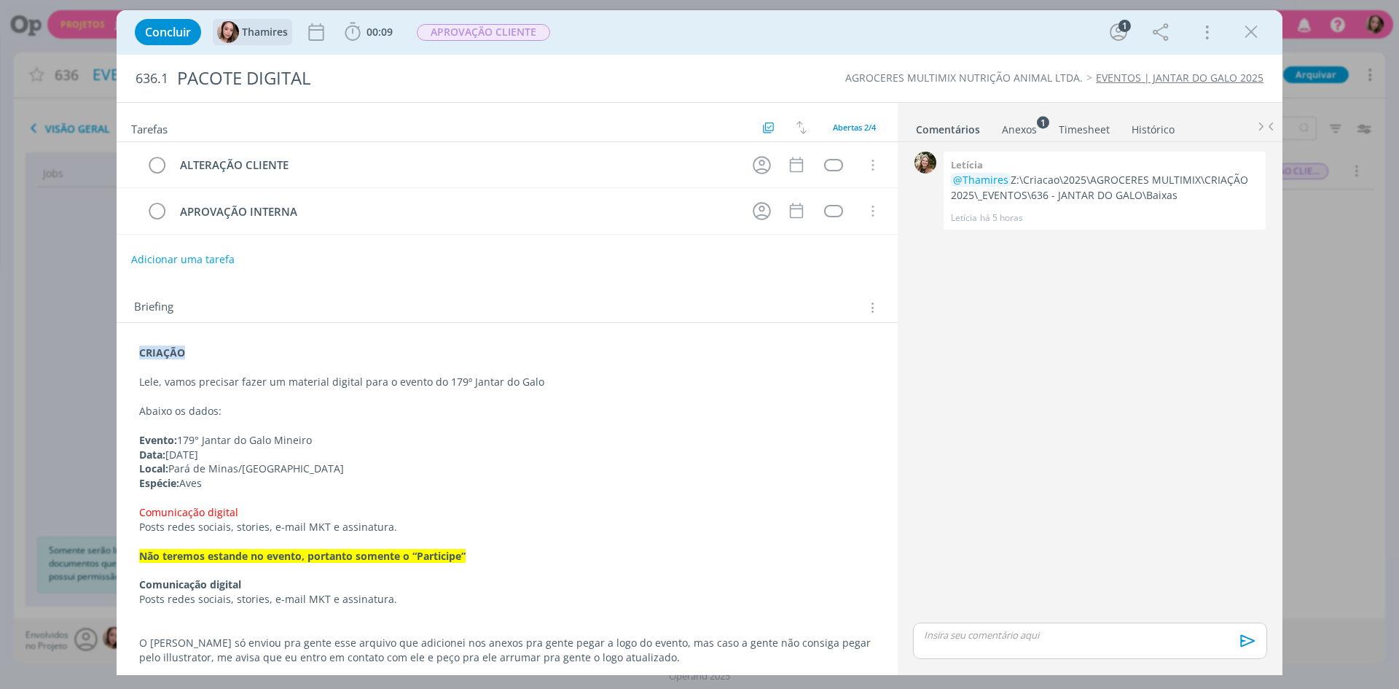
scroll to position [55, 0]
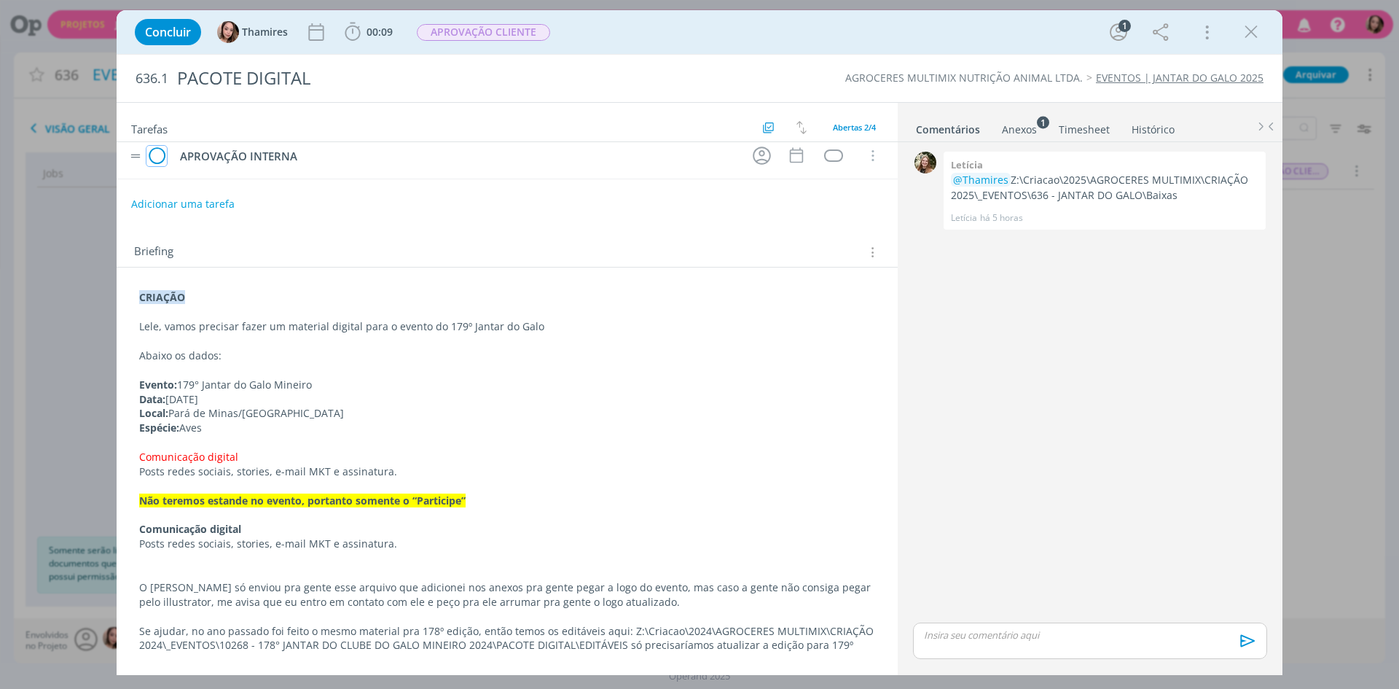
click at [162, 158] on icon "dialog" at bounding box center [156, 156] width 20 height 22
click at [157, 160] on icon "dialog" at bounding box center [156, 156] width 20 height 22
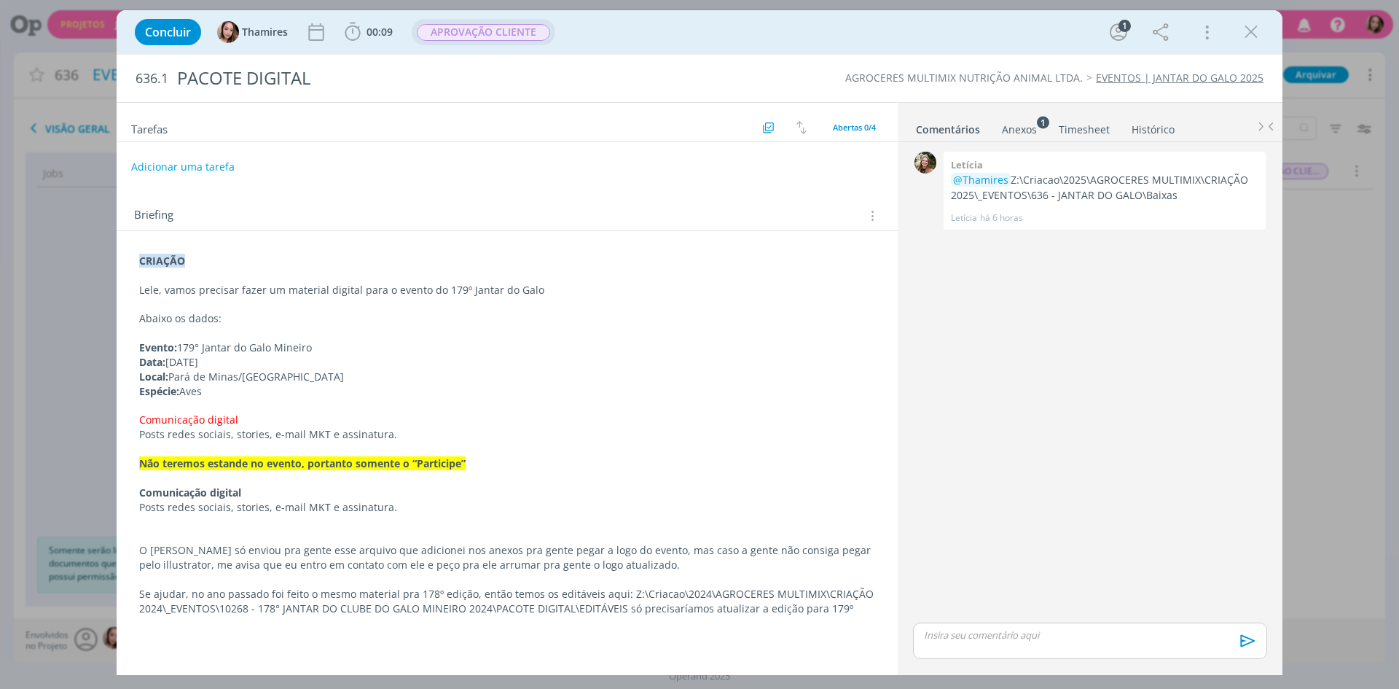
click at [496, 32] on span "APROVAÇÃO CLIENTE" at bounding box center [483, 32] width 133 height 17
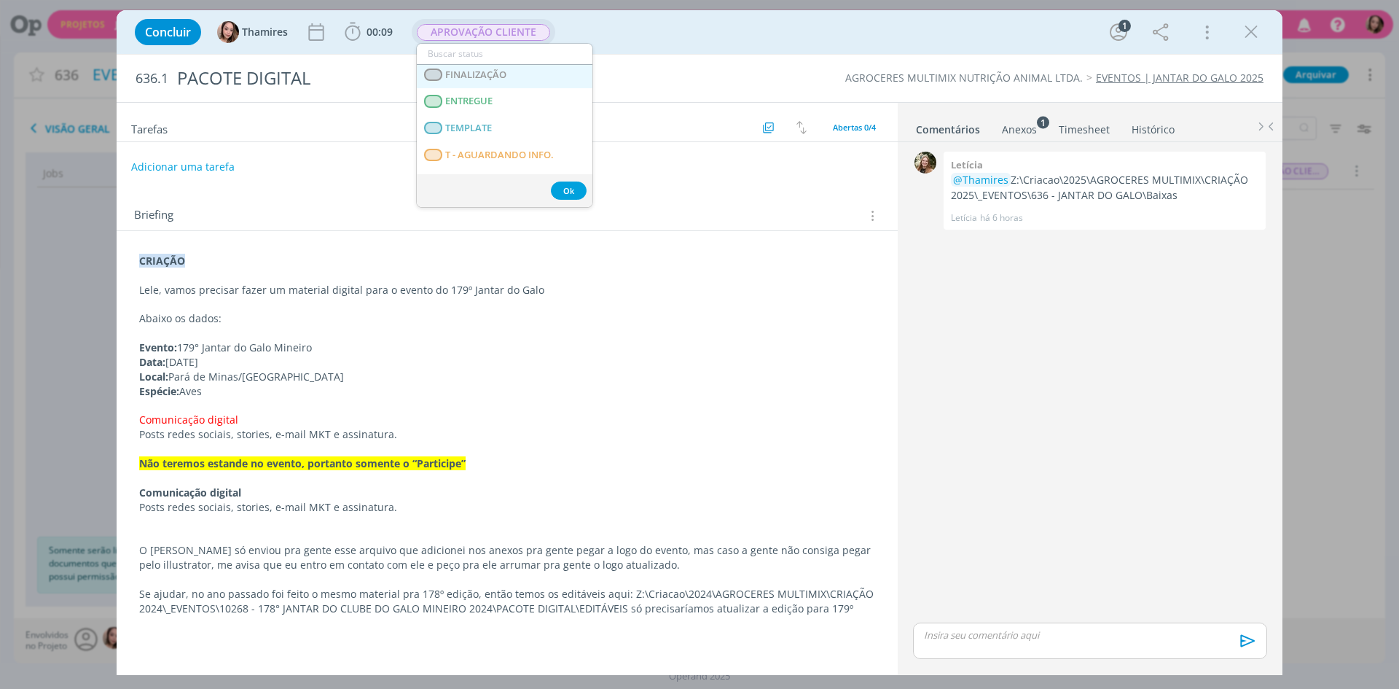
scroll to position [272, 0]
click at [510, 98] on link "ENTREGUE" at bounding box center [505, 100] width 176 height 27
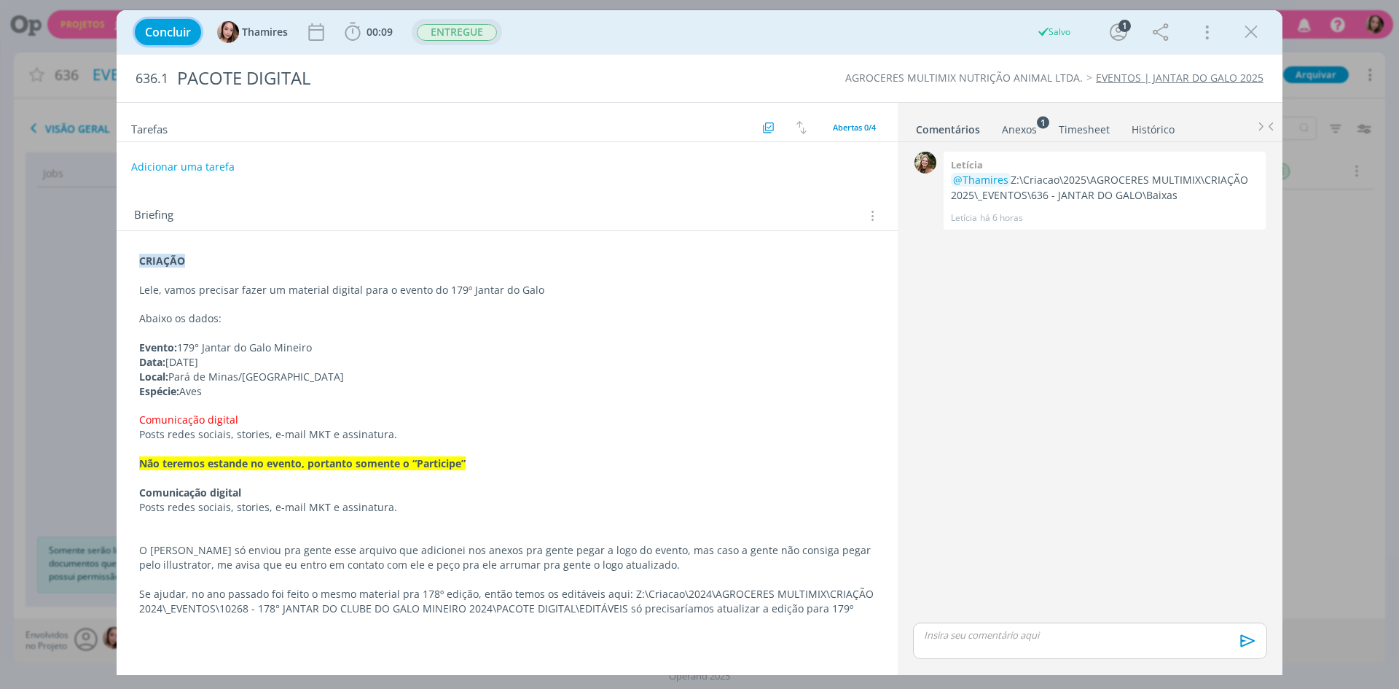
click at [183, 22] on button "Concluir" at bounding box center [168, 32] width 66 height 26
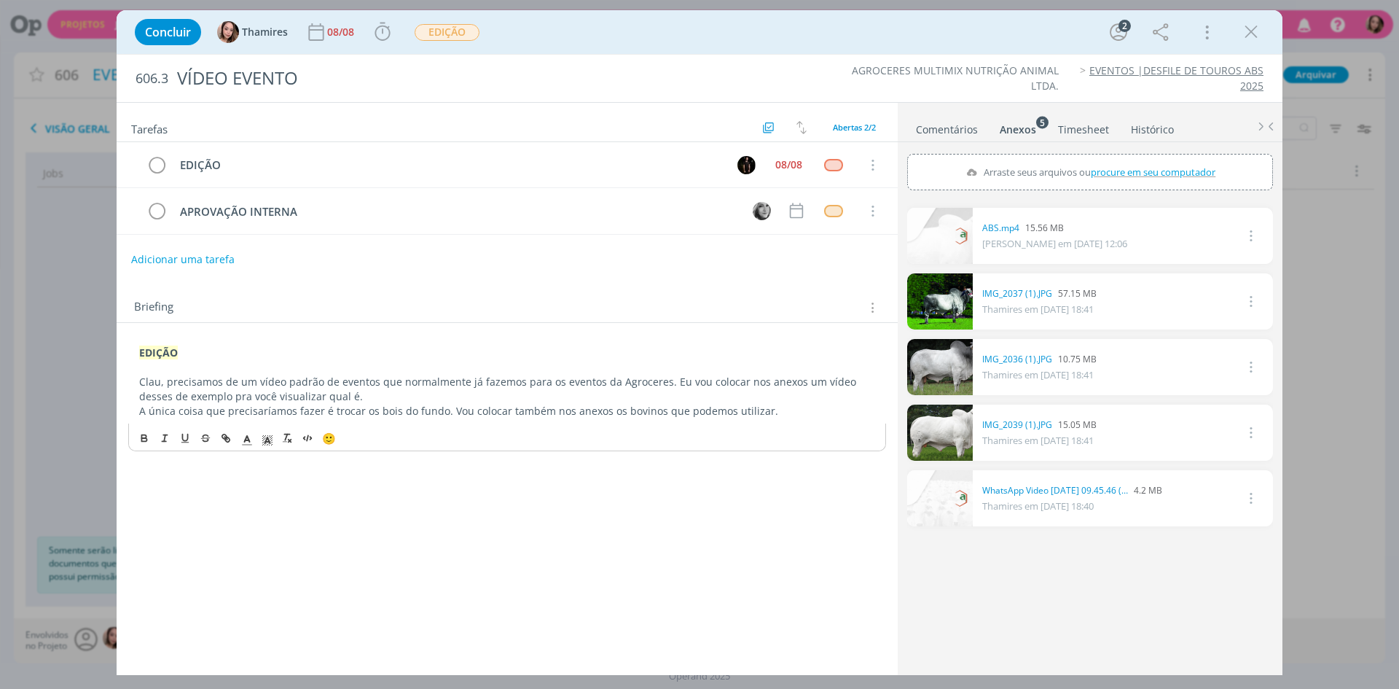
click at [748, 373] on p "dialog" at bounding box center [507, 367] width 736 height 15
